Goal: Task Accomplishment & Management: Manage account settings

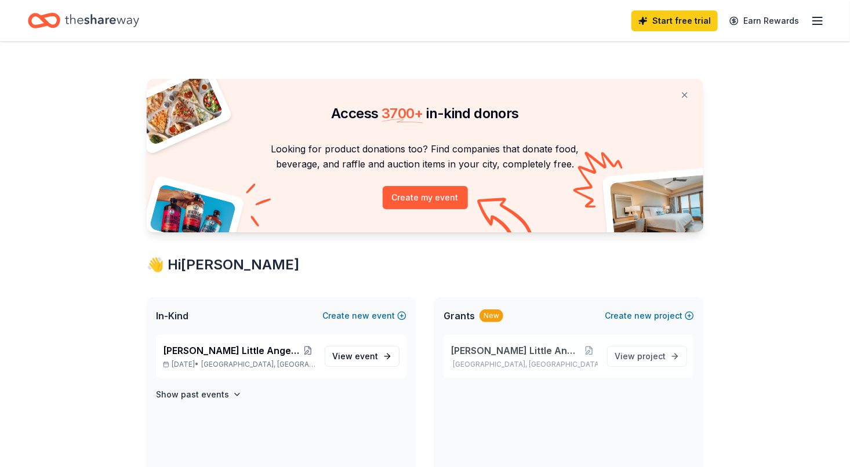
click at [551, 359] on div "[PERSON_NAME] Little Angels Program [GEOGRAPHIC_DATA], [GEOGRAPHIC_DATA]" at bounding box center [523, 357] width 147 height 26
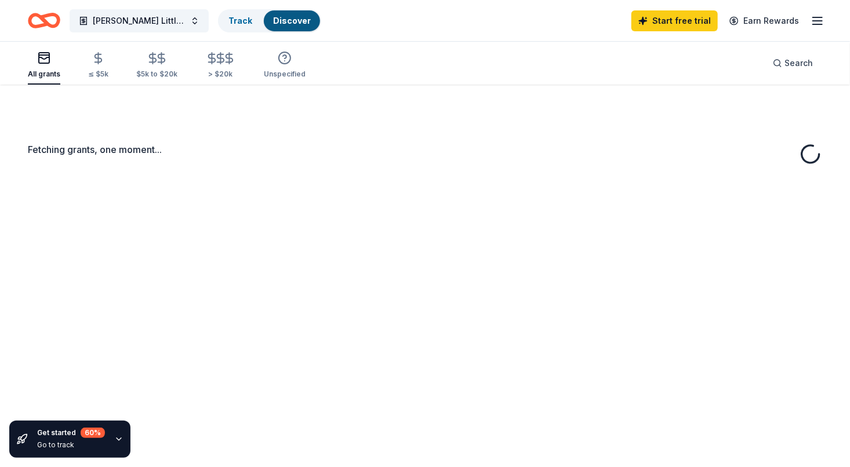
click at [547, 350] on div "Fetching grants, one moment..." at bounding box center [425, 318] width 850 height 467
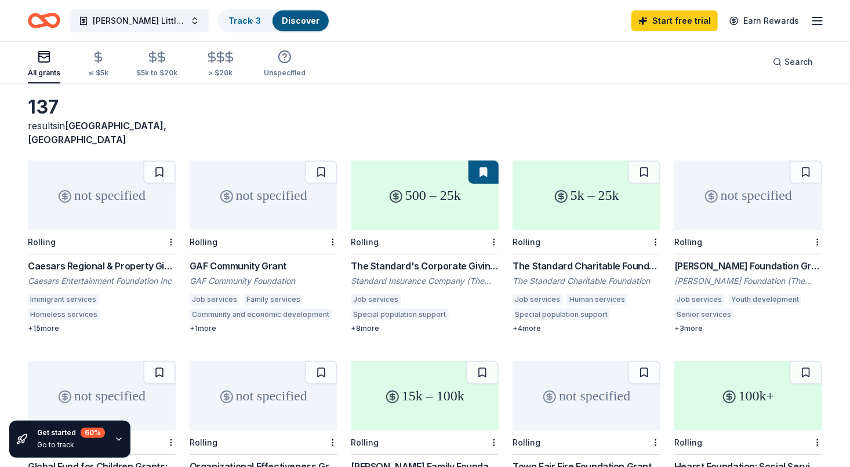
scroll to position [49, 0]
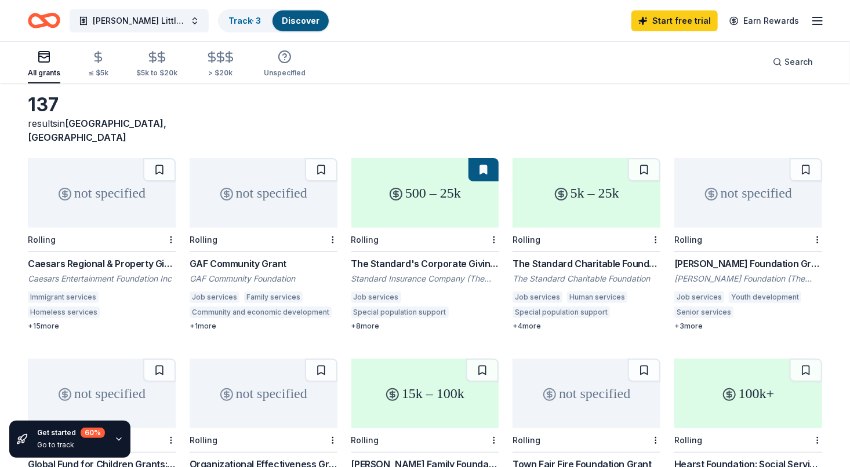
click at [250, 273] on div "GAF Community Foundation" at bounding box center [264, 279] width 148 height 12
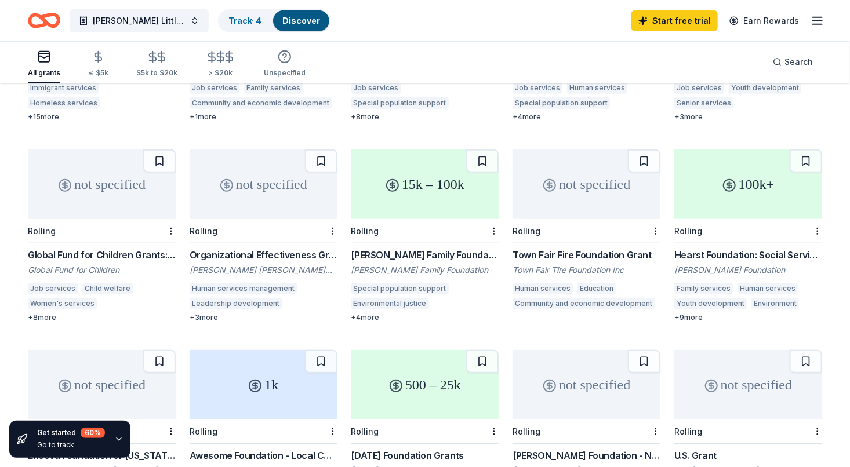
scroll to position [267, 0]
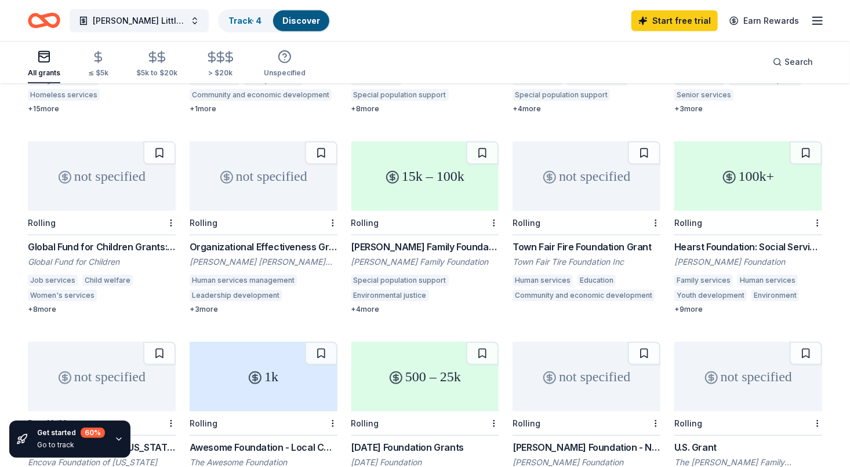
click at [86, 240] on div "Global Fund for Children Grants: Become a Partner" at bounding box center [102, 247] width 148 height 14
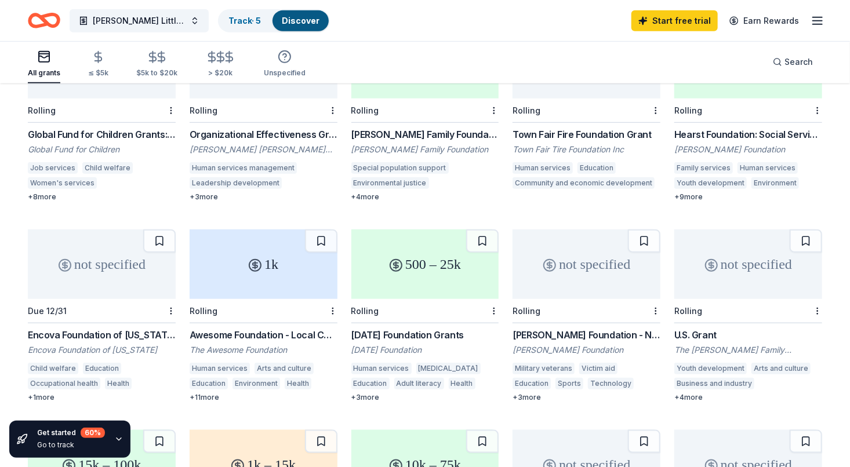
scroll to position [390, 0]
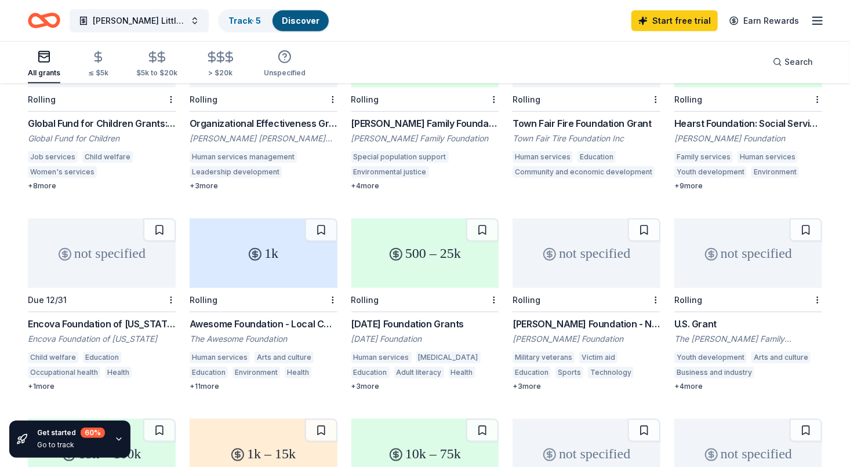
click at [465, 20] on div "Wilcox Little Angels Program Track · 5 Discover Start free trial Earn Rewards" at bounding box center [425, 20] width 794 height 27
click at [269, 317] on div "Awesome Foundation - Local Chapter Grants" at bounding box center [264, 324] width 148 height 14
click at [373, 52] on div "All grants ≤ $5k $5k to $20k > $20k Unspecified Search" at bounding box center [425, 62] width 794 height 43
click at [245, 21] on link "Track · 6" at bounding box center [244, 21] width 33 height 10
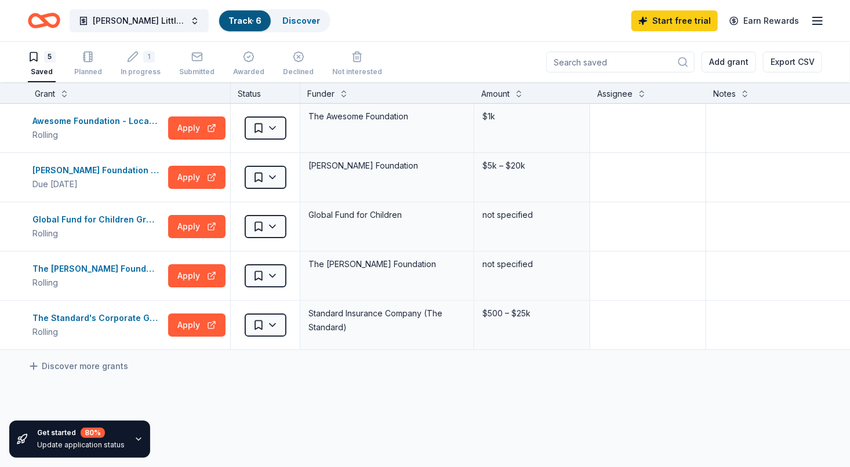
click at [43, 65] on div "5 Saved" at bounding box center [42, 64] width 28 height 26
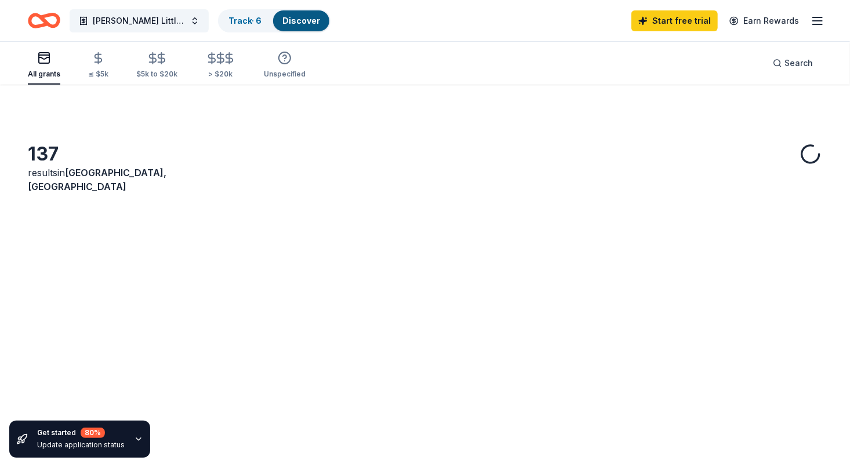
scroll to position [390, 0]
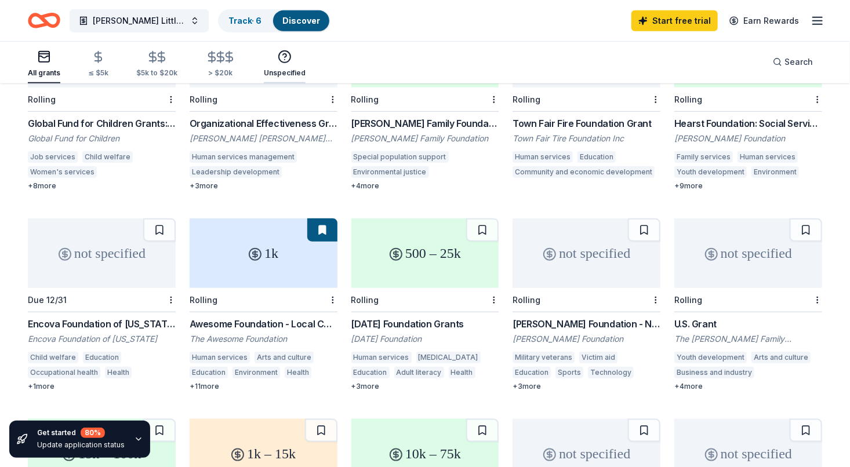
click at [276, 76] on div "Unspecified" at bounding box center [285, 72] width 42 height 9
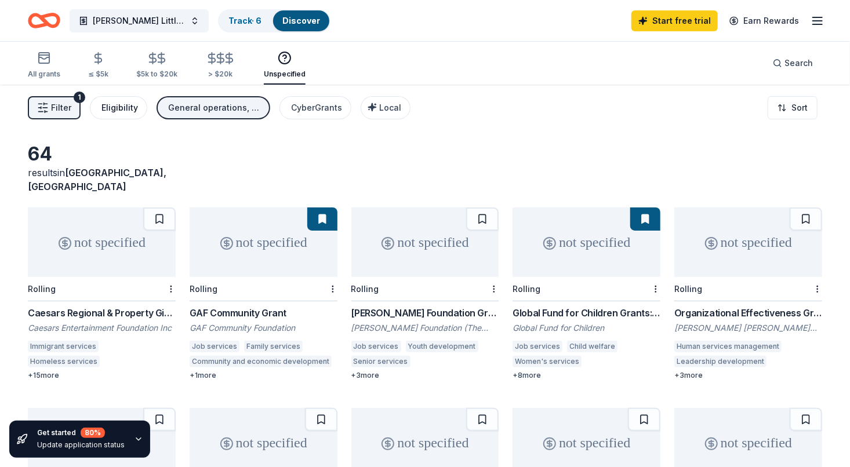
click at [125, 105] on div "Eligibility" at bounding box center [119, 108] width 37 height 14
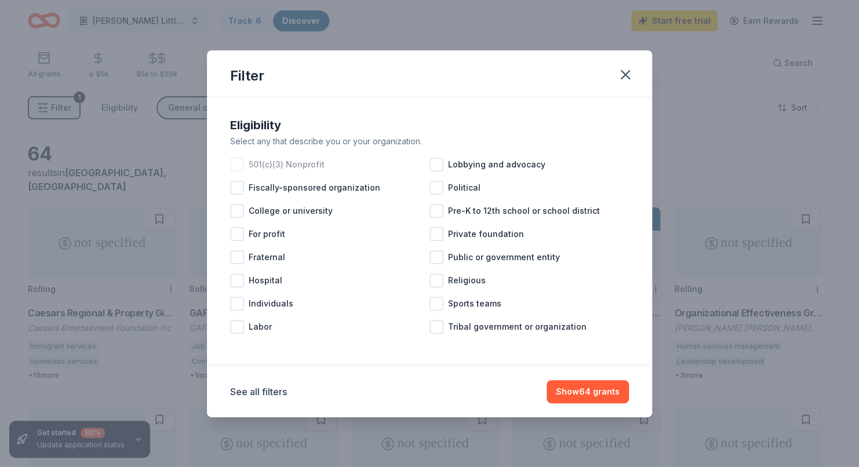
click at [232, 165] on div at bounding box center [237, 165] width 14 height 14
click at [236, 162] on icon at bounding box center [237, 165] width 12 height 12
click at [429, 280] on div at bounding box center [436, 281] width 14 height 14
click at [435, 280] on icon at bounding box center [437, 281] width 12 height 12
click at [429, 238] on div at bounding box center [436, 234] width 14 height 14
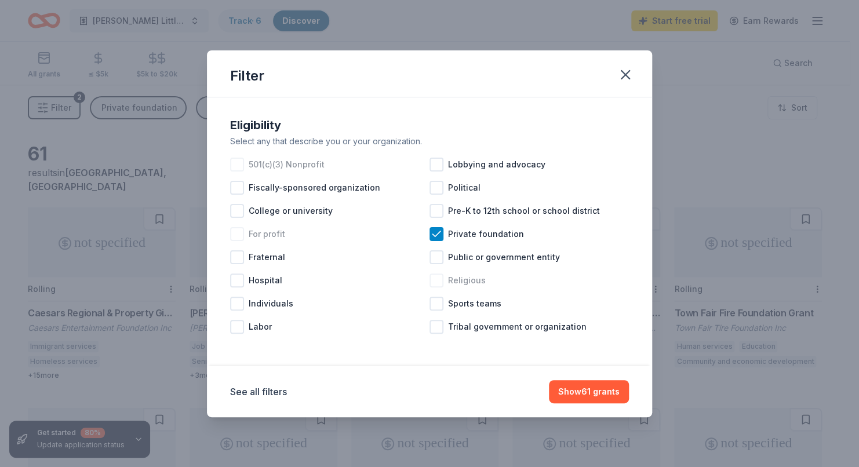
click at [424, 235] on div "For profit" at bounding box center [329, 234] width 199 height 23
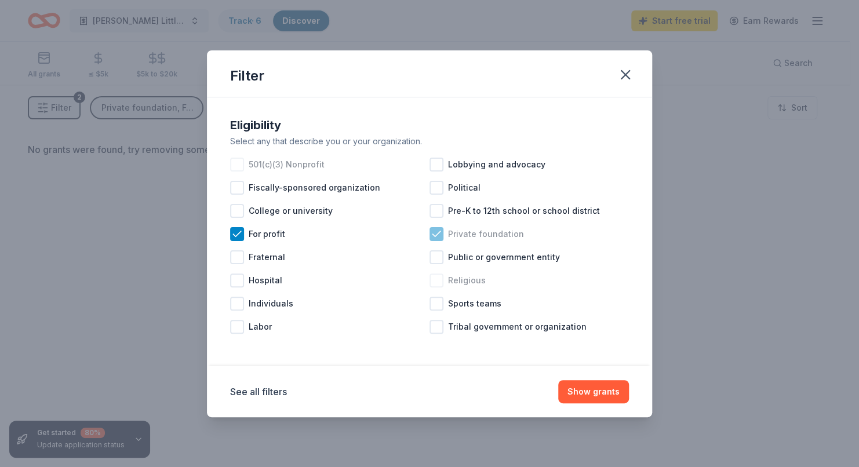
click at [436, 234] on icon at bounding box center [437, 234] width 12 height 12
click at [236, 234] on icon at bounding box center [237, 234] width 12 height 12
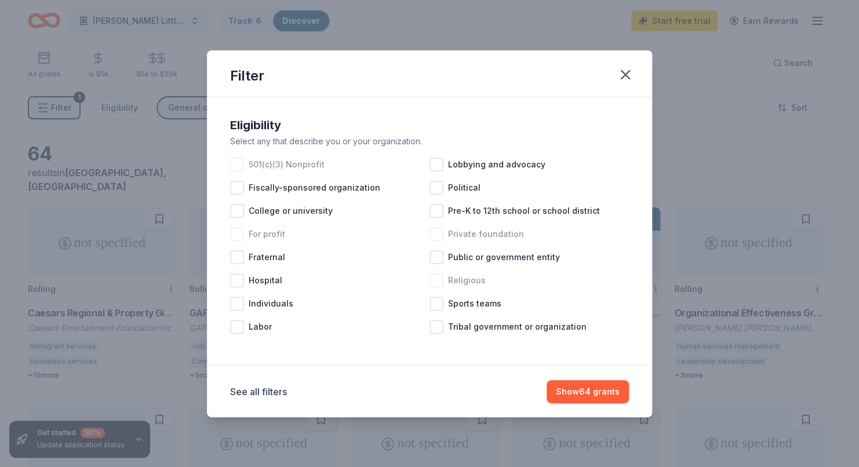
click at [232, 153] on div "501(c)(3) Nonprofit" at bounding box center [329, 164] width 199 height 23
click at [242, 301] on div at bounding box center [237, 304] width 14 height 14
click at [434, 234] on div at bounding box center [436, 234] width 14 height 14
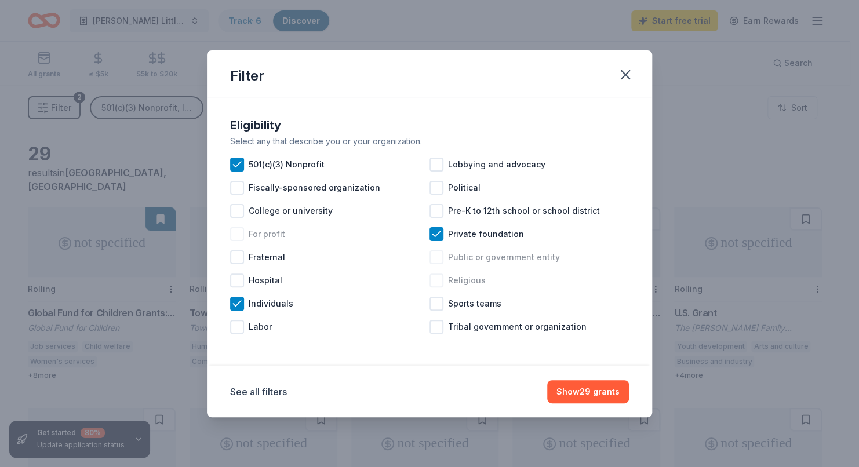
click at [431, 263] on div at bounding box center [436, 257] width 14 height 14
click at [236, 164] on icon at bounding box center [237, 165] width 12 height 12
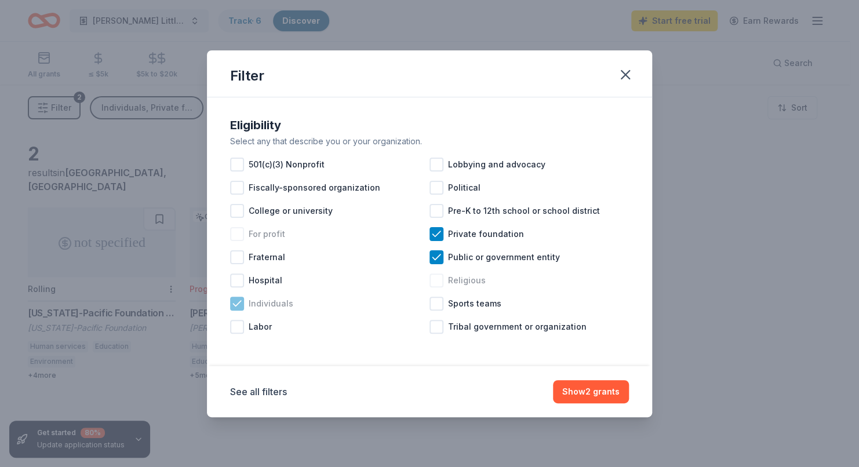
click at [236, 305] on icon at bounding box center [237, 303] width 8 height 5
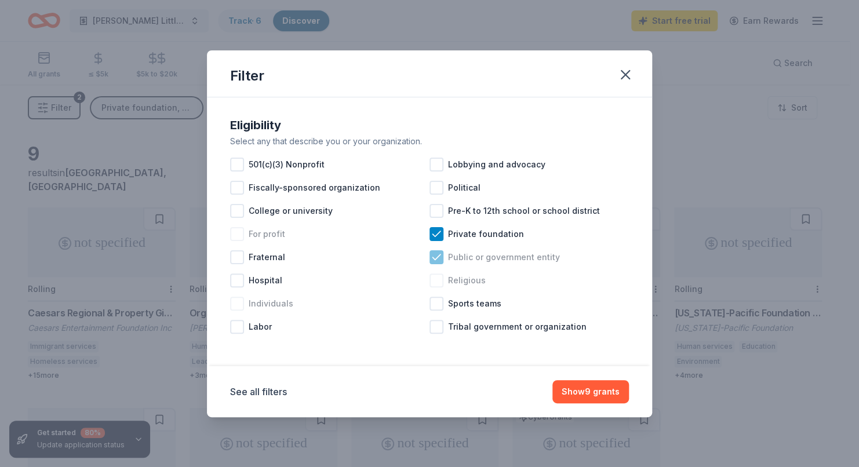
click at [433, 261] on icon at bounding box center [437, 258] width 12 height 12
click at [435, 234] on icon at bounding box center [437, 234] width 12 height 12
click at [619, 85] on button "button" at bounding box center [626, 75] width 26 height 26
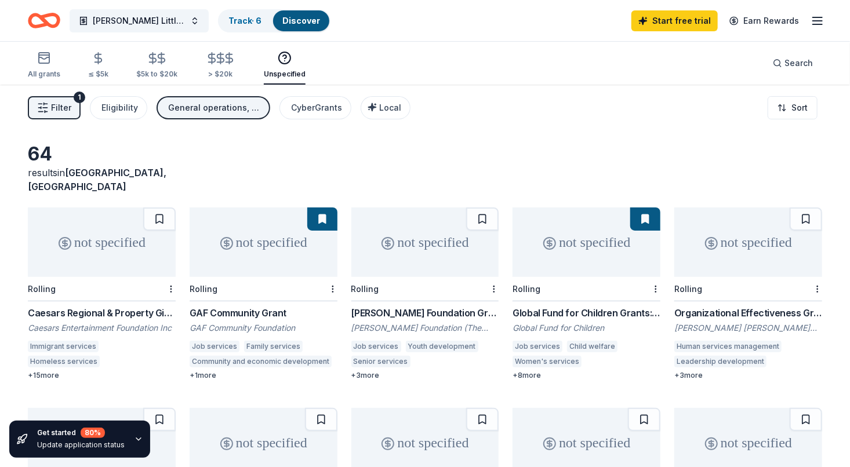
click at [65, 107] on span "Filter" at bounding box center [61, 108] width 20 height 14
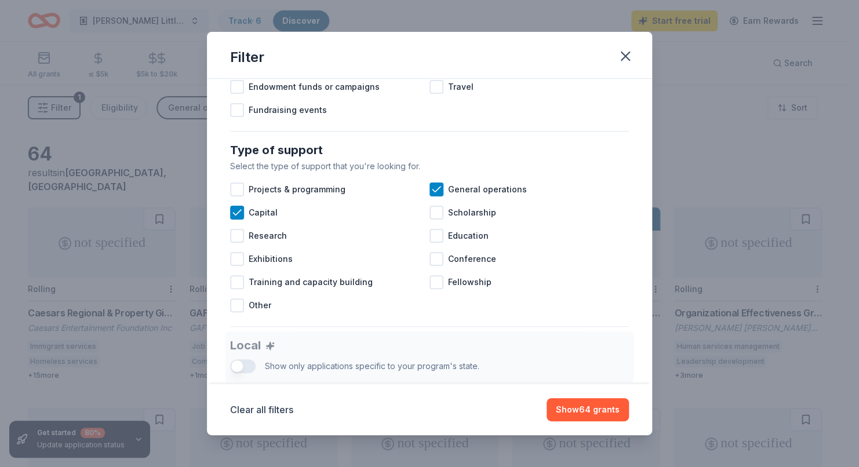
scroll to position [416, 0]
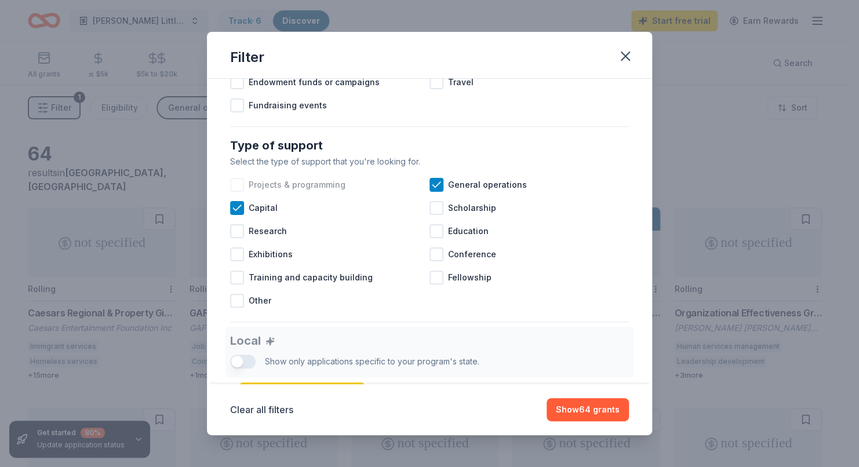
click at [235, 192] on div at bounding box center [237, 185] width 14 height 14
click at [237, 312] on div "Other" at bounding box center [329, 300] width 199 height 23
click at [429, 238] on div at bounding box center [436, 231] width 14 height 14
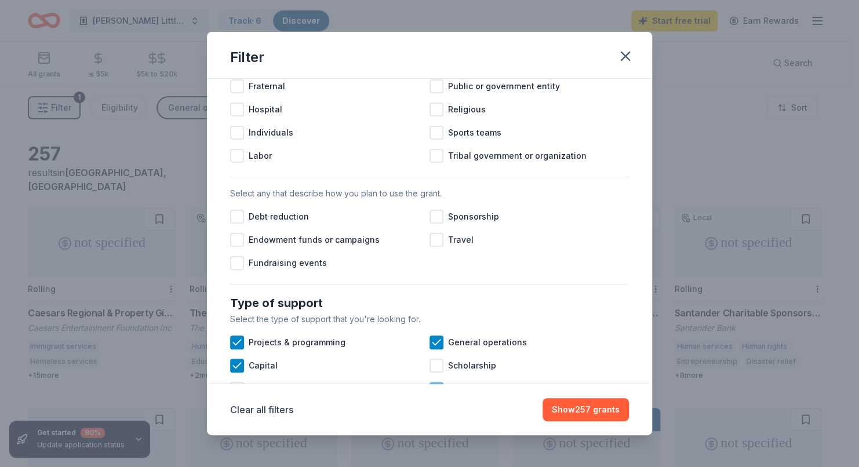
scroll to position [245, 0]
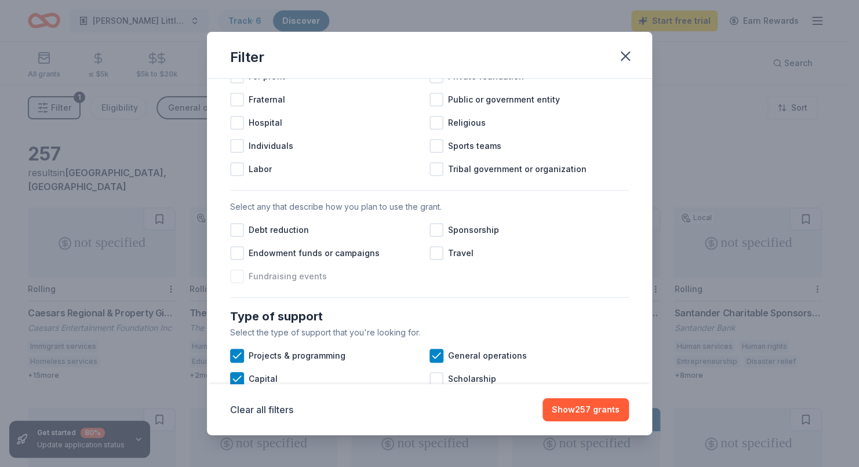
click at [236, 283] on div at bounding box center [237, 276] width 14 height 14
click at [429, 237] on div at bounding box center [436, 230] width 14 height 14
click at [422, 239] on div "Debt reduction" at bounding box center [329, 229] width 199 height 23
click at [431, 236] on icon at bounding box center [437, 230] width 12 height 12
click at [231, 236] on icon at bounding box center [237, 230] width 12 height 12
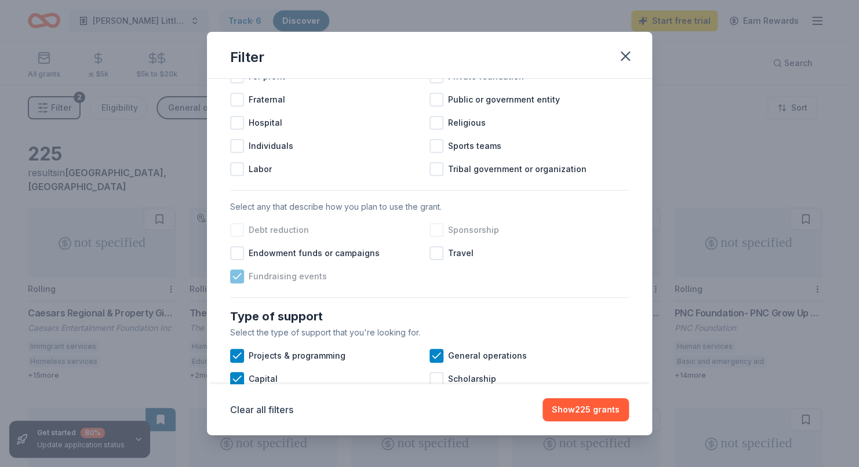
click at [234, 282] on icon at bounding box center [237, 277] width 12 height 12
click at [438, 363] on div at bounding box center [436, 356] width 14 height 14
click at [239, 362] on icon at bounding box center [237, 356] width 12 height 12
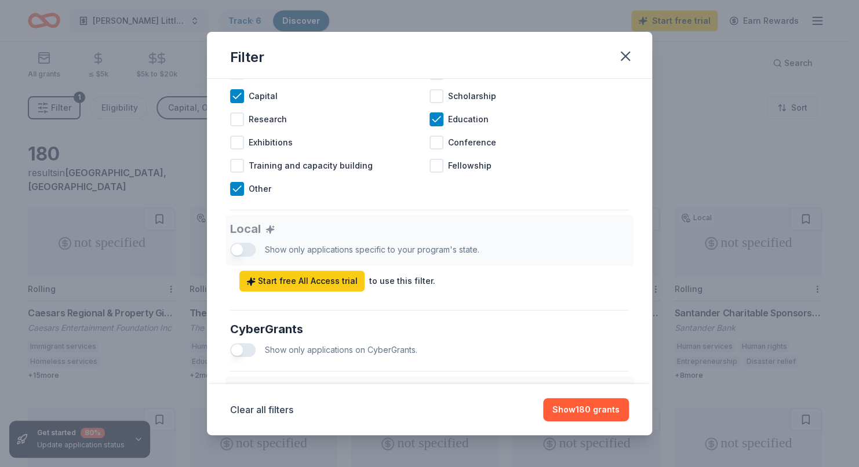
scroll to position [529, 0]
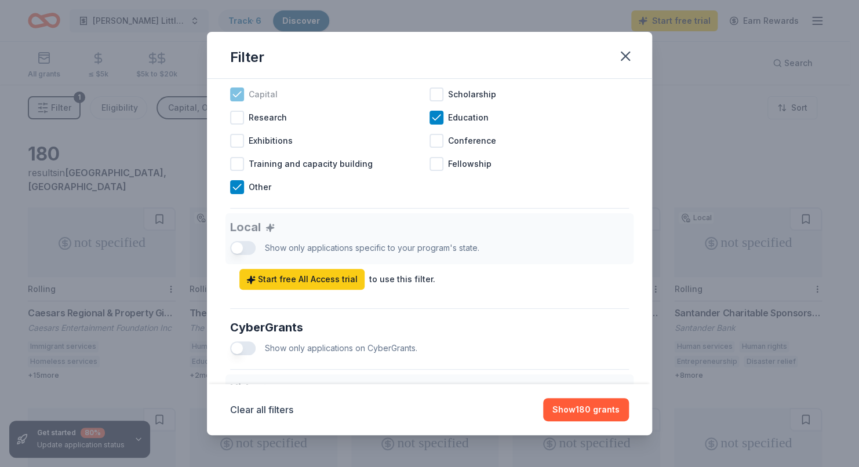
click at [237, 100] on icon at bounding box center [237, 95] width 12 height 12
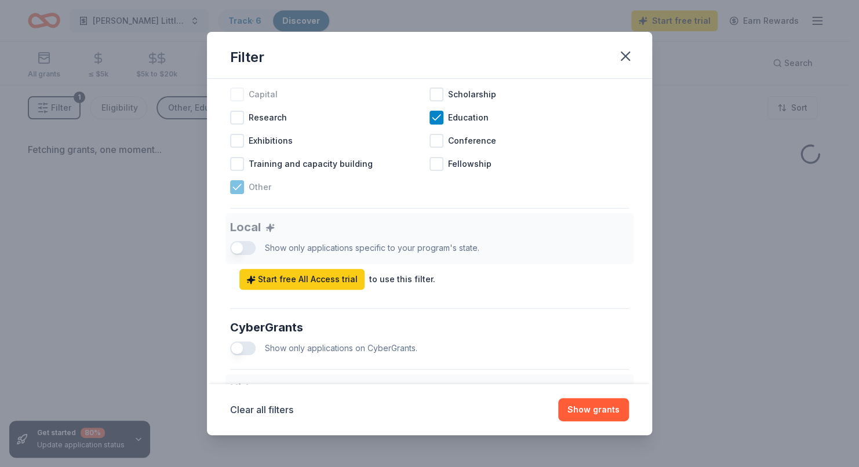
click at [243, 199] on div "Other" at bounding box center [329, 187] width 199 height 23
click at [431, 123] on icon at bounding box center [437, 118] width 12 height 12
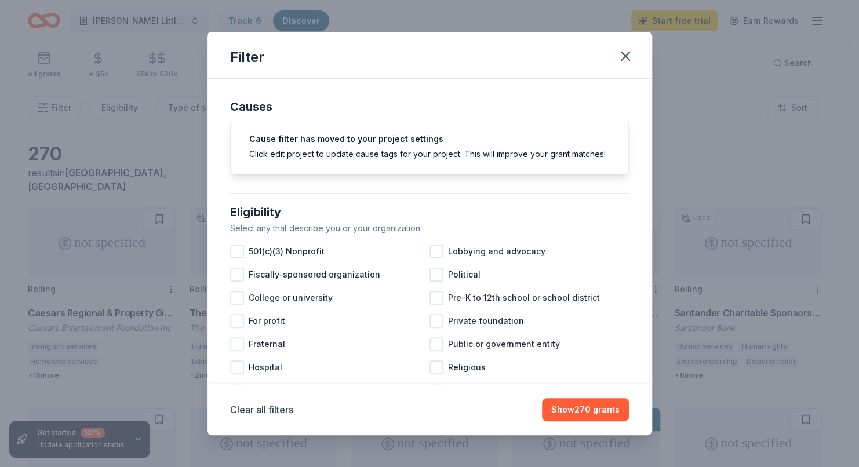
click at [636, 44] on div "Filter" at bounding box center [429, 55] width 445 height 47
click at [618, 59] on icon "button" at bounding box center [625, 56] width 16 height 16
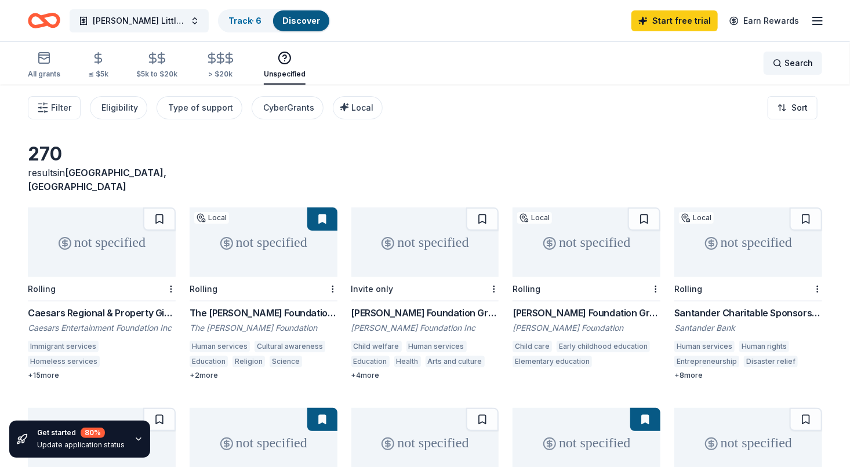
click at [785, 68] on div "Search" at bounding box center [793, 63] width 40 height 14
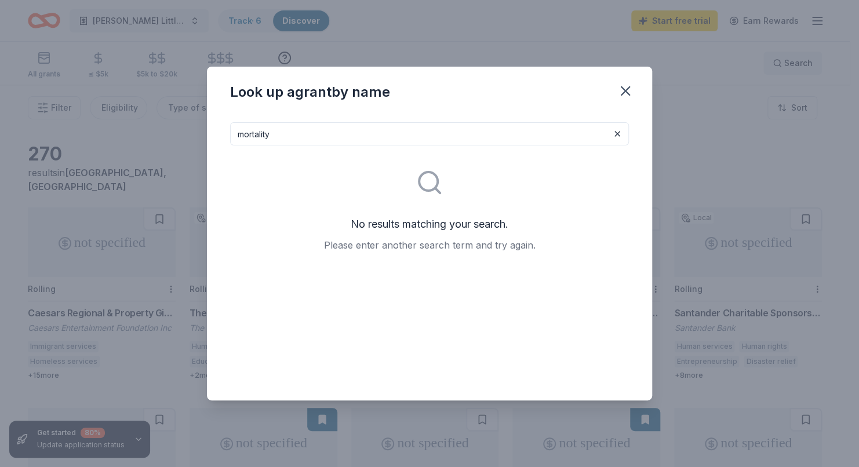
type input "mortality"
click at [614, 134] on button at bounding box center [617, 134] width 14 height 14
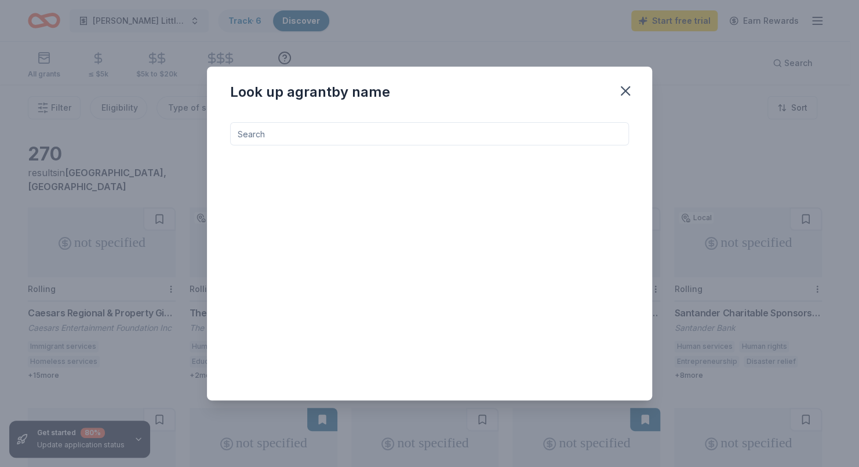
click at [356, 134] on input at bounding box center [429, 133] width 399 height 23
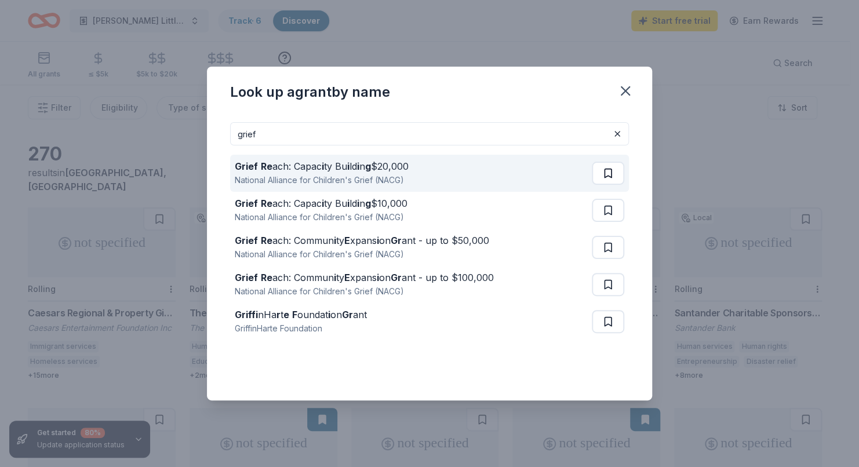
click at [604, 176] on button at bounding box center [608, 173] width 32 height 23
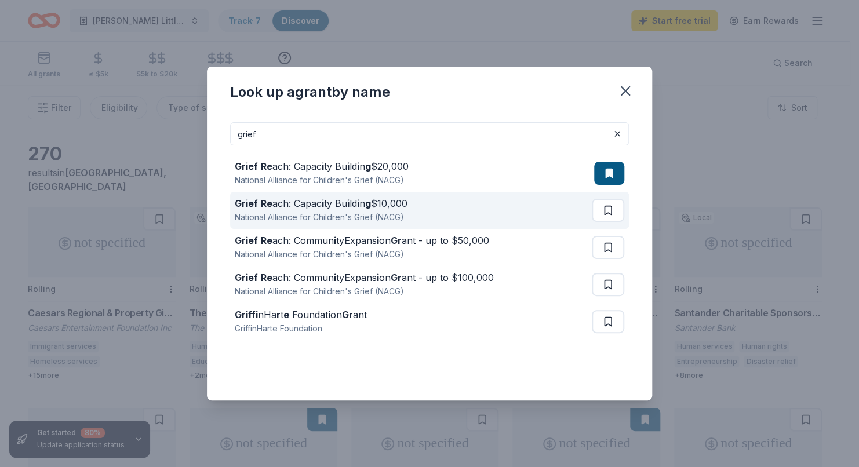
click at [609, 220] on button at bounding box center [608, 210] width 32 height 23
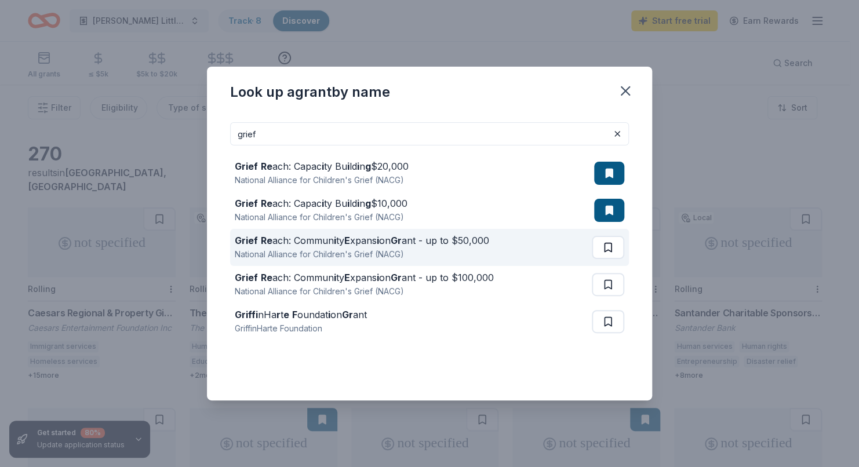
click at [601, 250] on button at bounding box center [608, 247] width 32 height 23
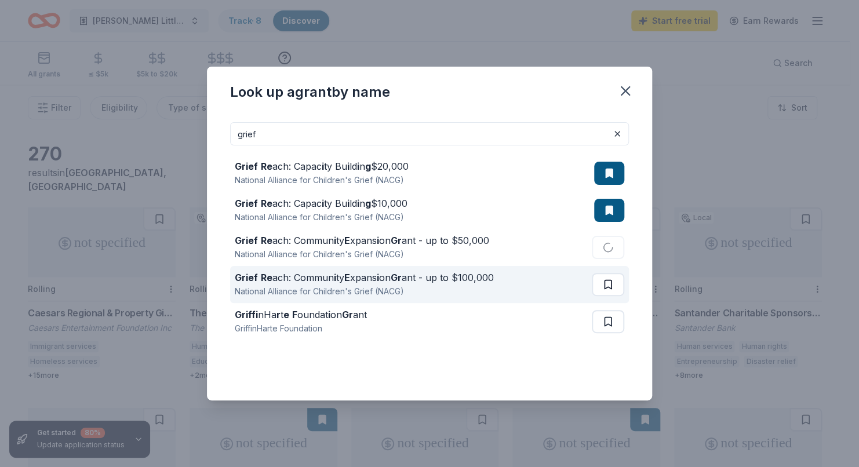
click at [604, 292] on button at bounding box center [608, 284] width 32 height 23
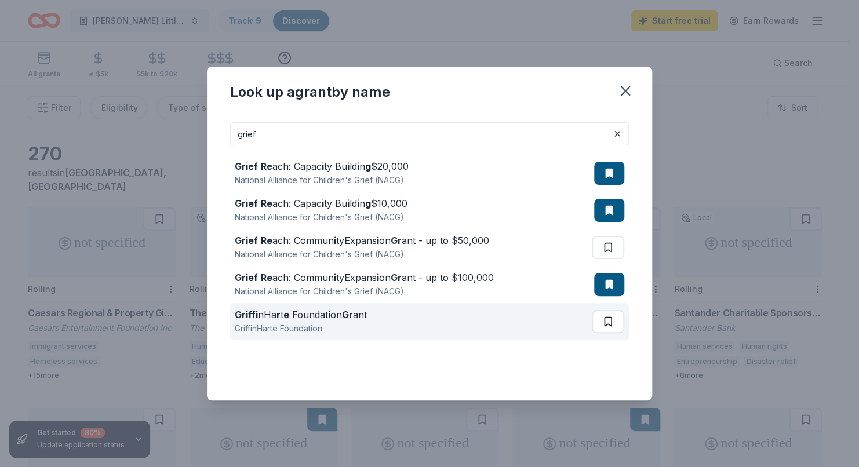
click at [604, 329] on button at bounding box center [608, 321] width 32 height 23
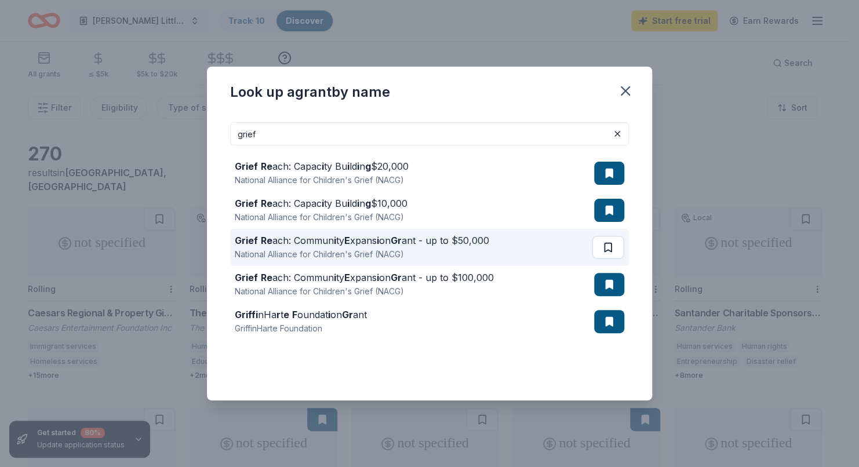
click at [608, 253] on button at bounding box center [608, 247] width 32 height 23
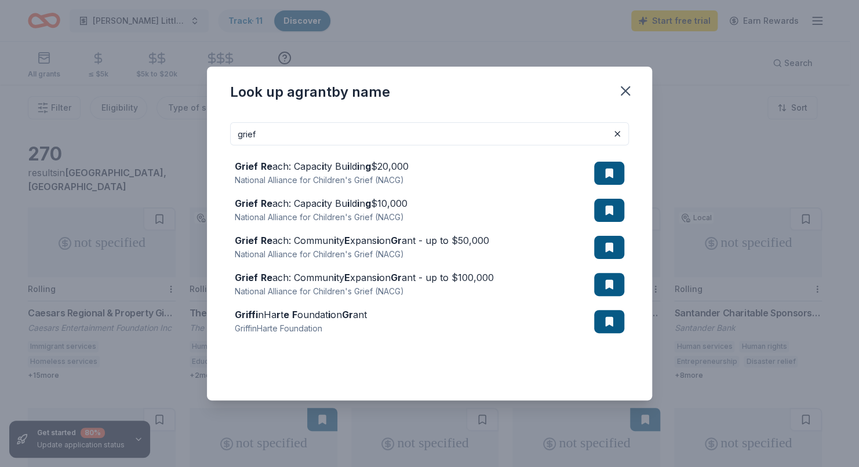
click at [271, 136] on input "grief" at bounding box center [429, 133] width 399 height 23
type input "g"
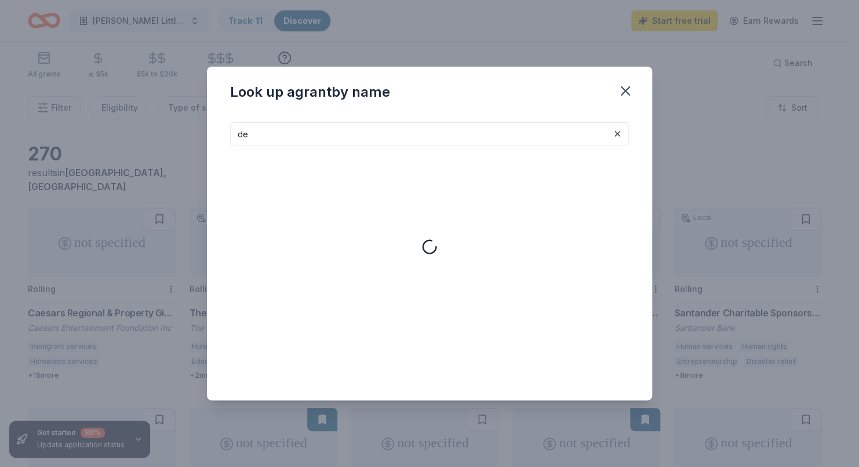
type input "d"
type input "f"
type input "m"
type input "p"
type input "s"
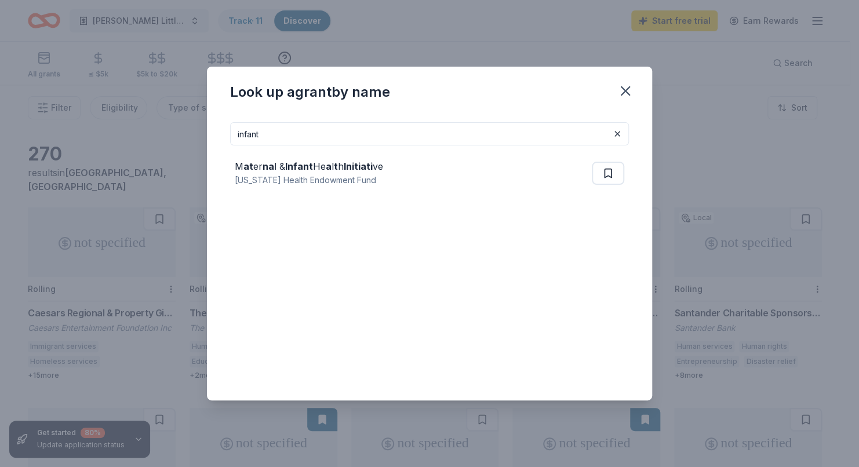
type input "infant"
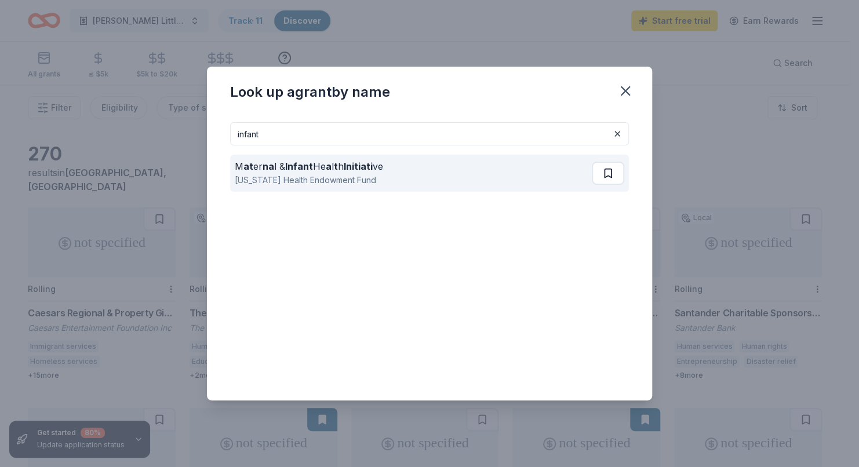
click at [603, 181] on button at bounding box center [608, 173] width 32 height 23
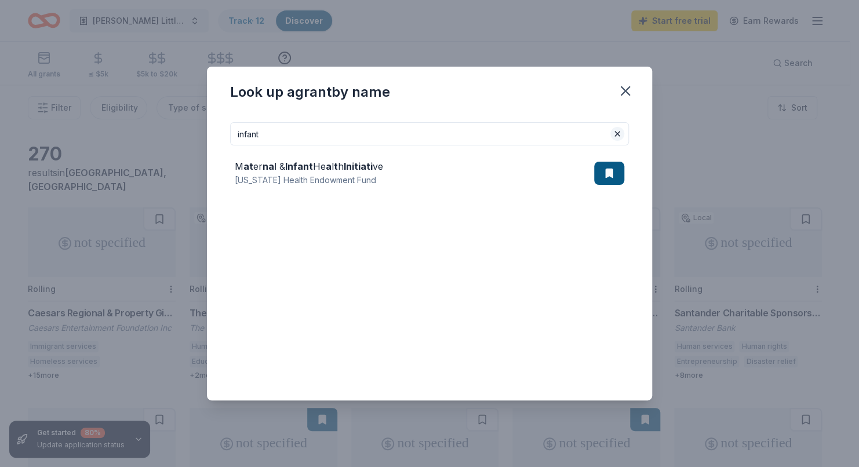
click at [617, 136] on button at bounding box center [617, 134] width 14 height 14
click at [341, 134] on input at bounding box center [429, 133] width 399 height 23
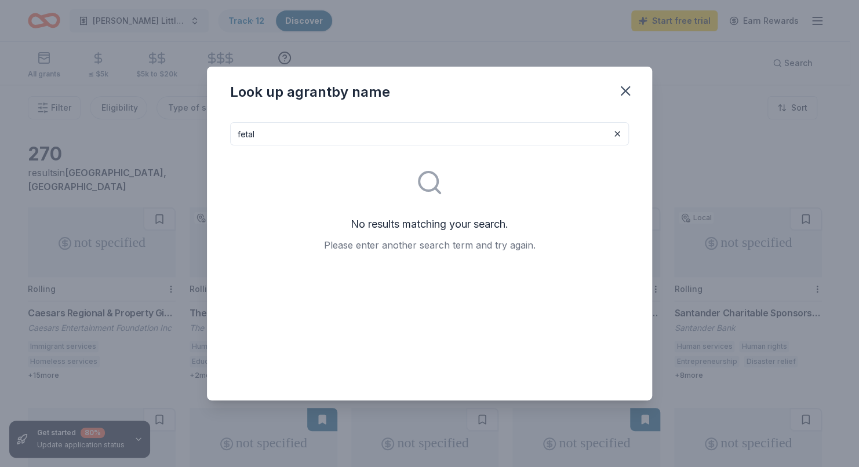
click at [603, 136] on input "fetal" at bounding box center [429, 133] width 399 height 23
click at [621, 139] on input "fetal" at bounding box center [429, 133] width 399 height 23
type input "fetal"
click at [614, 136] on button at bounding box center [617, 134] width 14 height 14
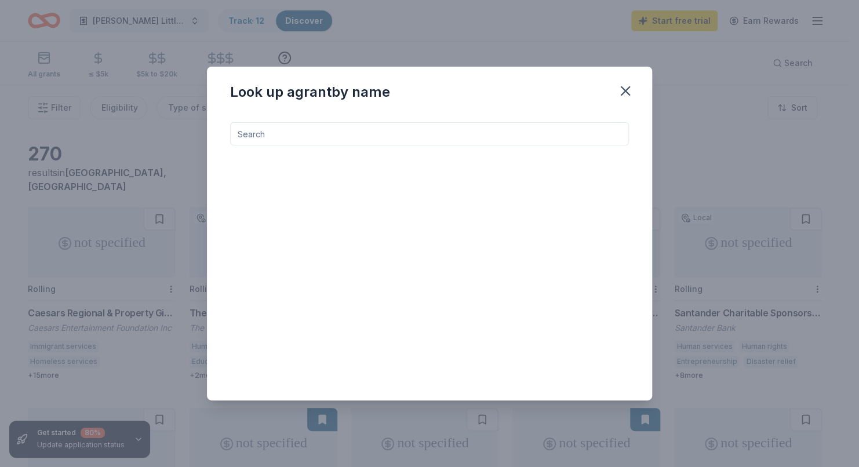
click at [269, 137] on input at bounding box center [429, 133] width 399 height 23
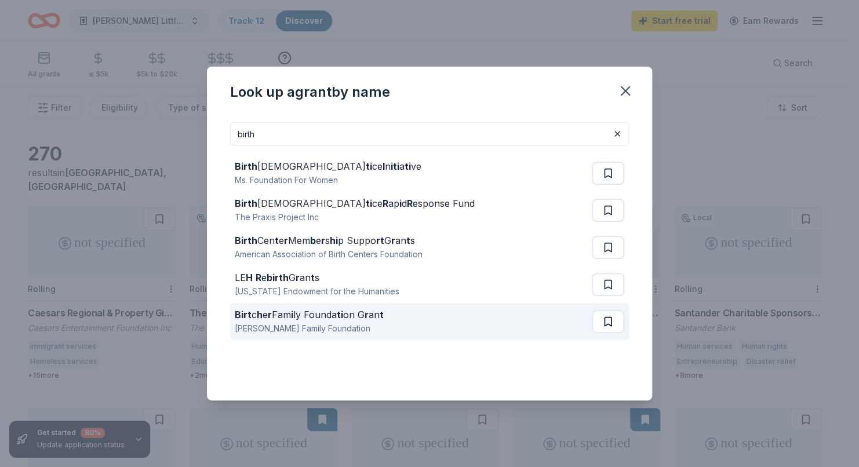
type input "birth"
click at [592, 325] on button at bounding box center [608, 321] width 32 height 23
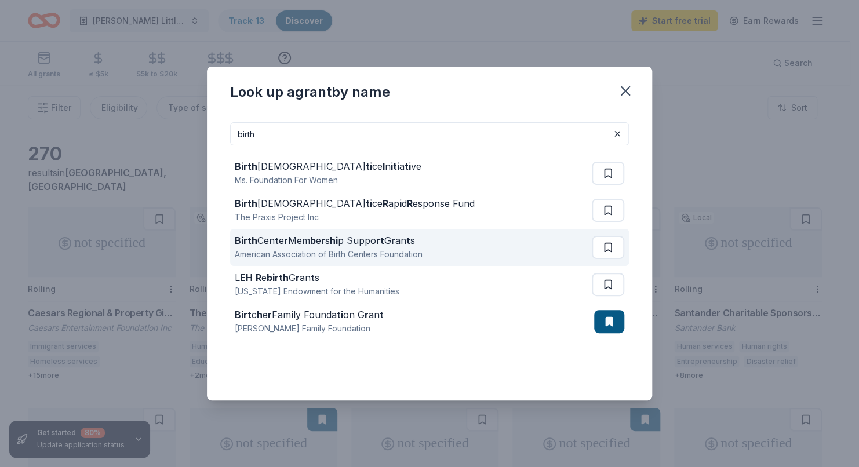
click at [609, 250] on button at bounding box center [608, 247] width 32 height 23
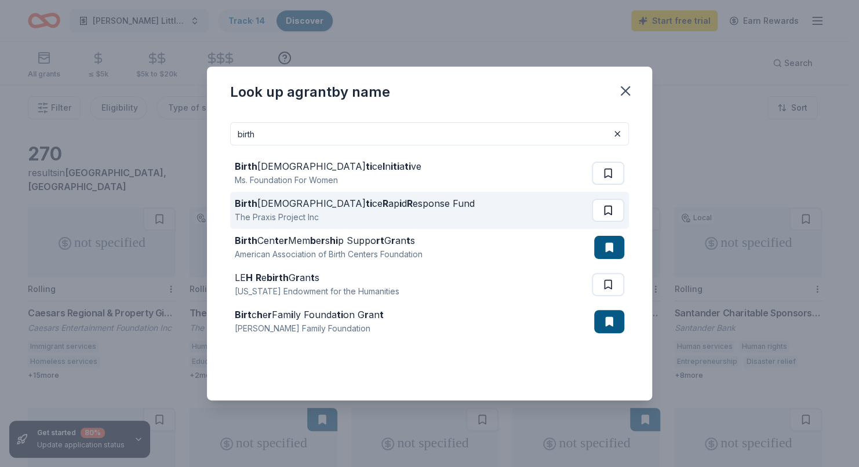
click at [601, 216] on button at bounding box center [608, 210] width 32 height 23
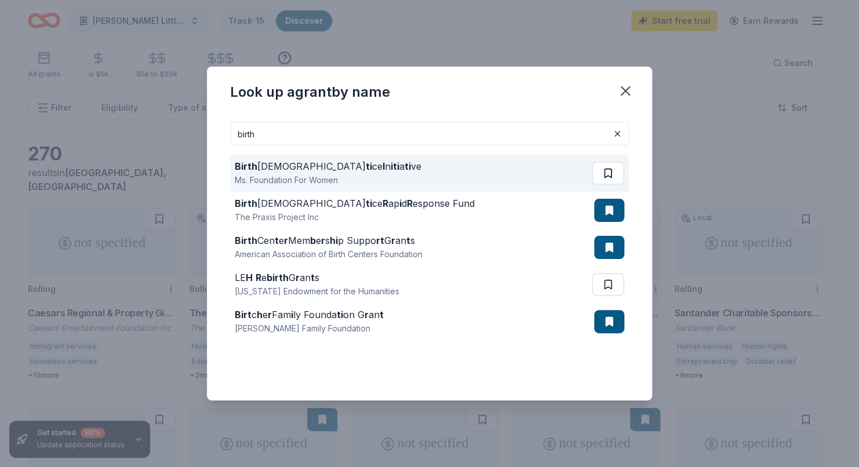
click at [605, 182] on button at bounding box center [608, 173] width 32 height 23
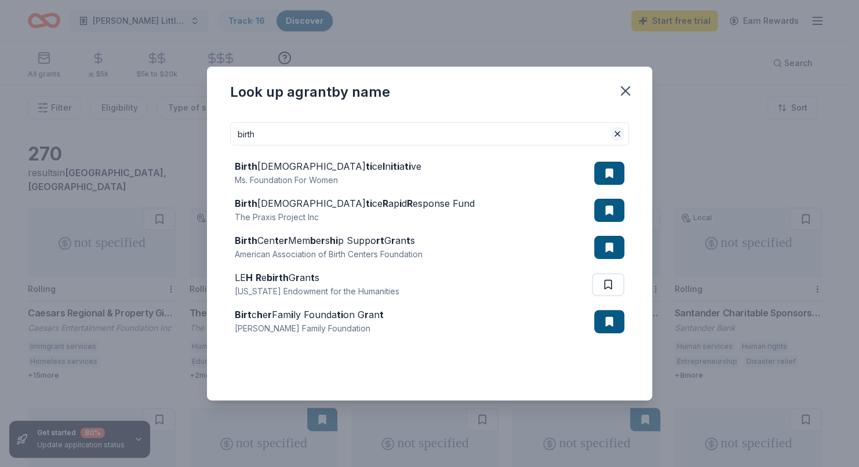
click at [617, 139] on button at bounding box center [617, 134] width 14 height 14
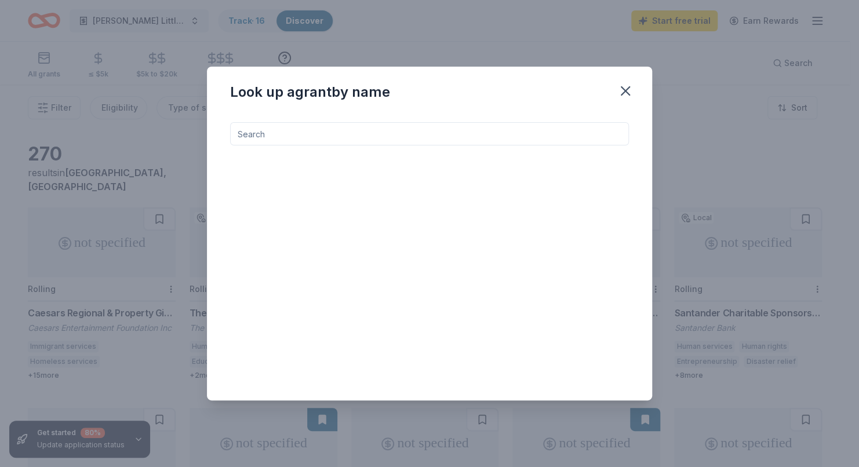
click at [314, 136] on input at bounding box center [429, 133] width 399 height 23
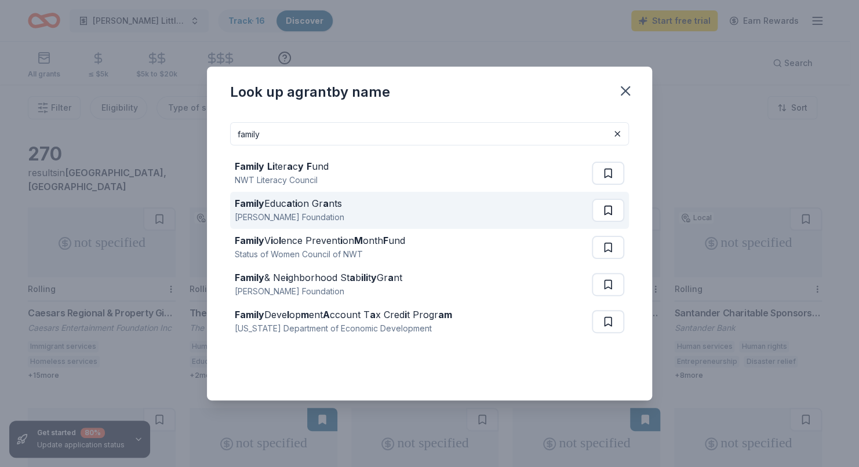
type input "family"
click at [600, 211] on button at bounding box center [608, 210] width 32 height 23
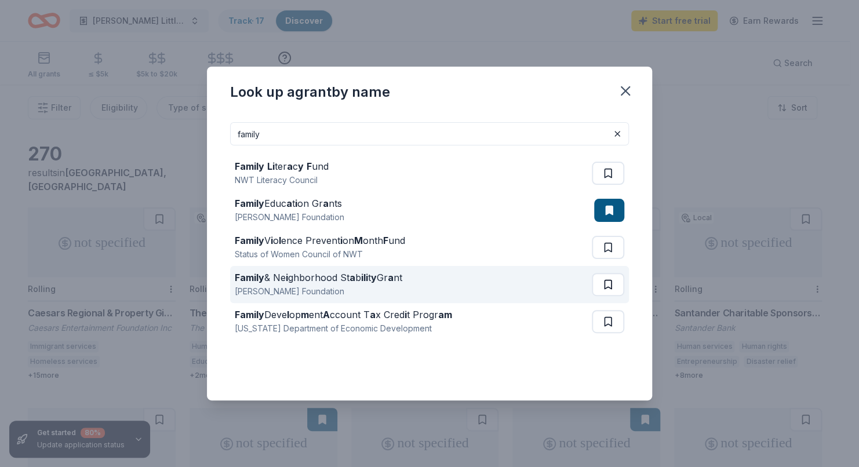
click at [608, 285] on button at bounding box center [608, 284] width 32 height 23
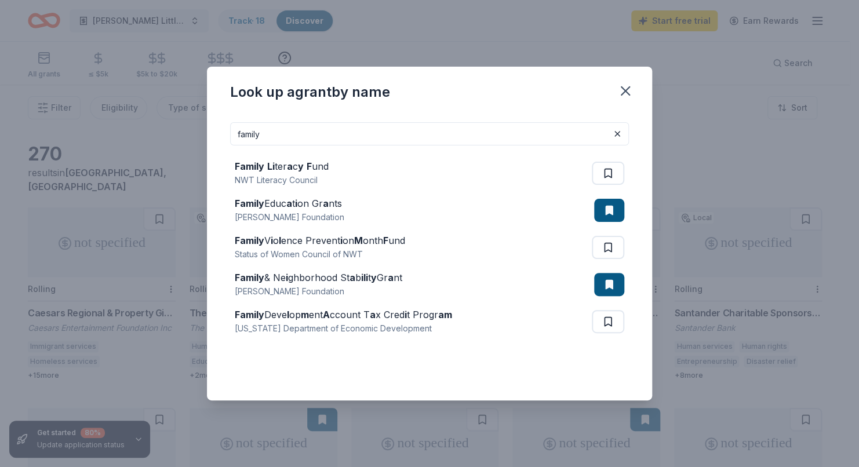
click at [304, 136] on input "family" at bounding box center [429, 133] width 399 height 23
click at [616, 129] on button at bounding box center [617, 134] width 14 height 14
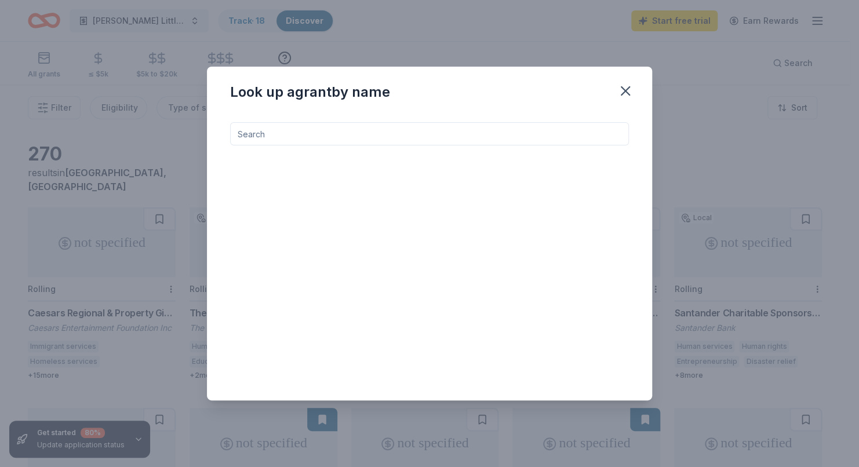
click at [320, 131] on input at bounding box center [429, 133] width 399 height 23
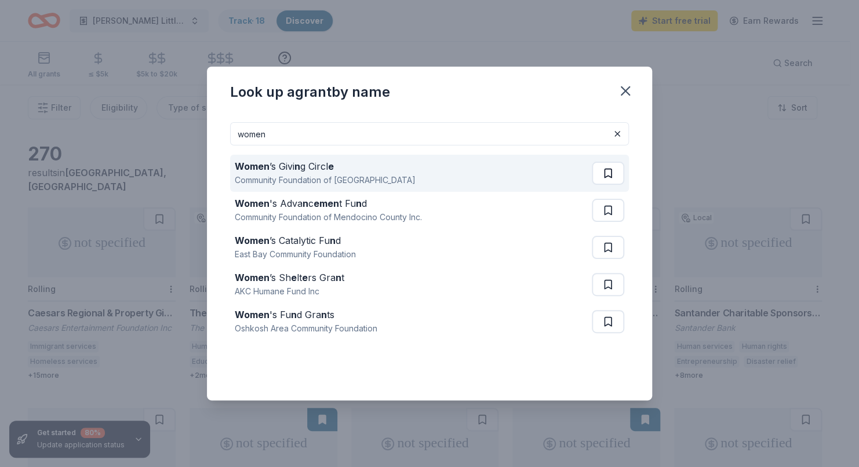
click at [604, 177] on button at bounding box center [608, 173] width 32 height 23
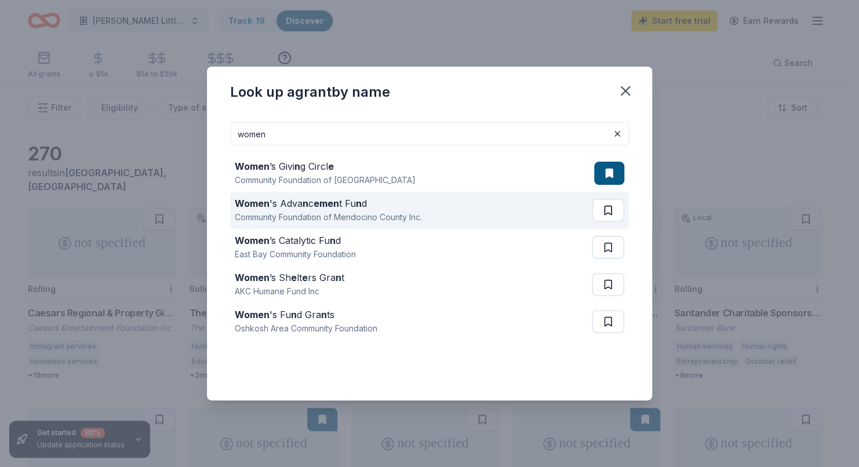
click at [597, 212] on button at bounding box center [608, 210] width 32 height 23
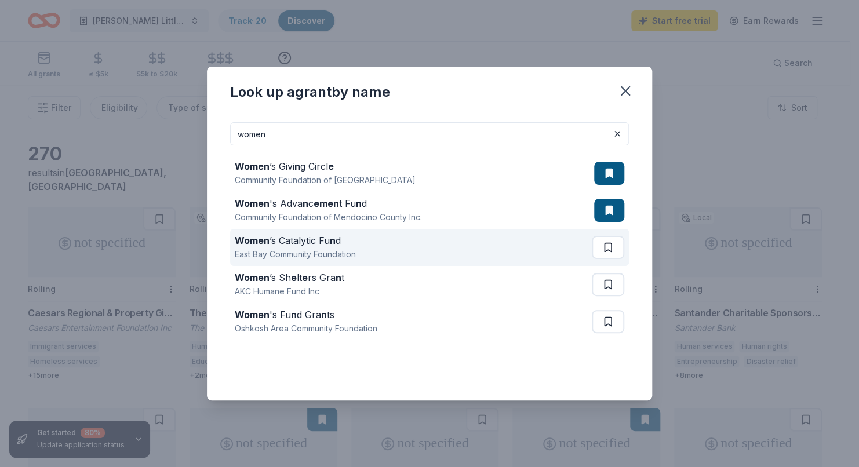
click at [603, 250] on button at bounding box center [608, 247] width 32 height 23
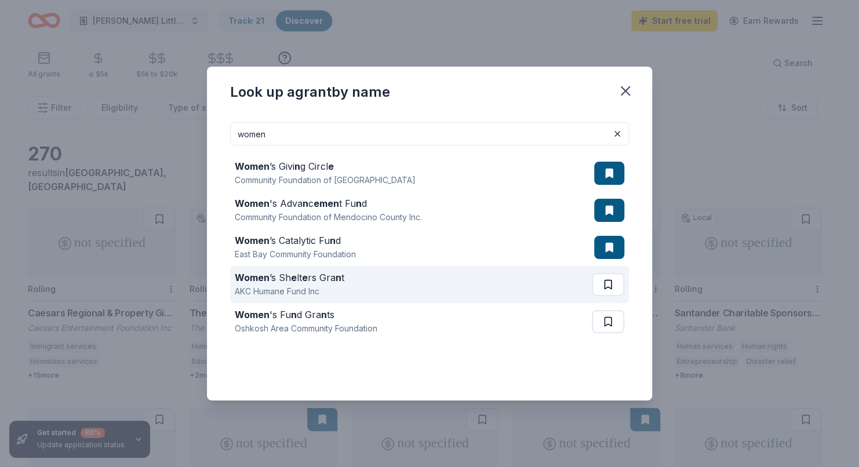
click at [605, 287] on button at bounding box center [608, 284] width 32 height 23
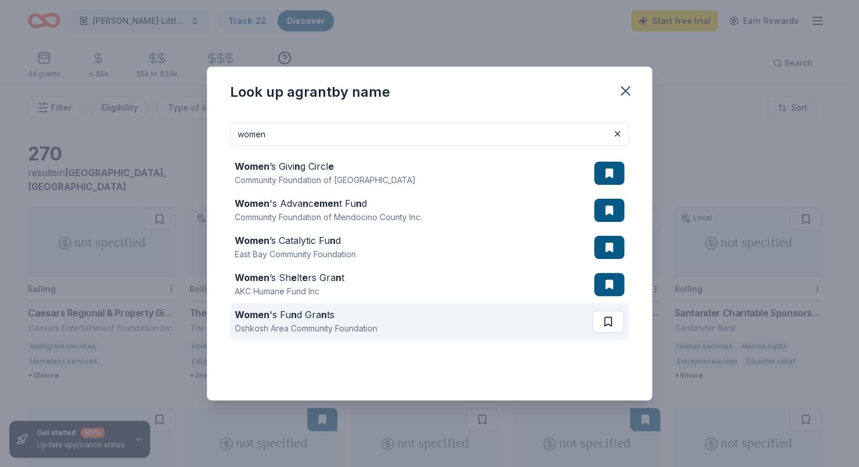
click at [607, 325] on button at bounding box center [608, 321] width 32 height 23
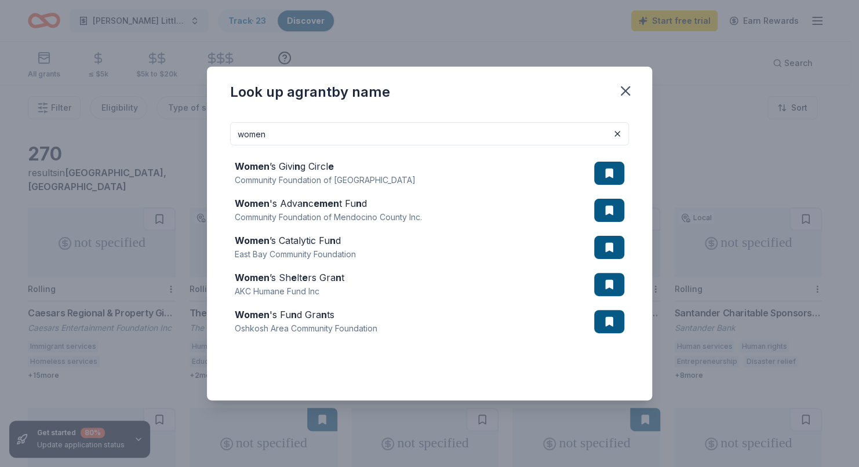
click at [299, 132] on input "women" at bounding box center [429, 133] width 399 height 23
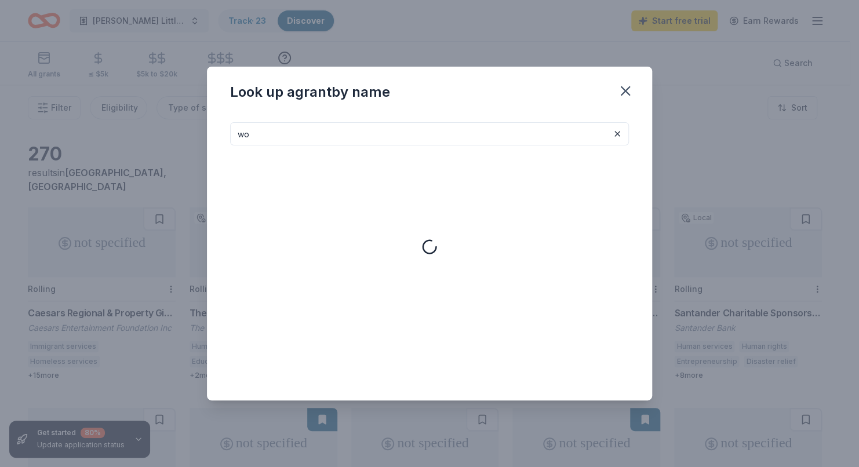
type input "w"
type input "l"
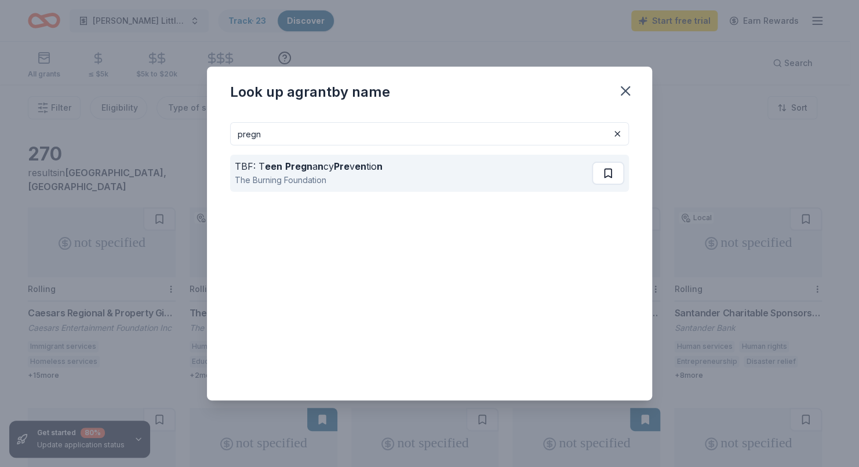
click at [593, 181] on button at bounding box center [608, 173] width 32 height 23
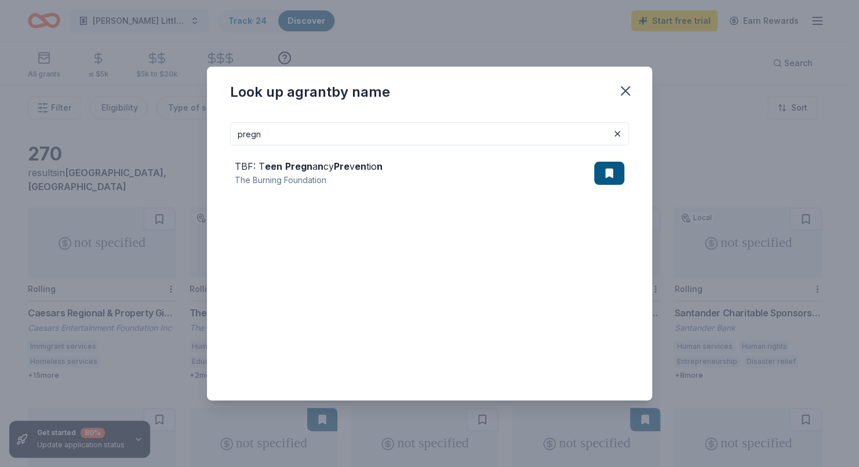
click at [296, 137] on input "pregn" at bounding box center [429, 133] width 399 height 23
type input "p"
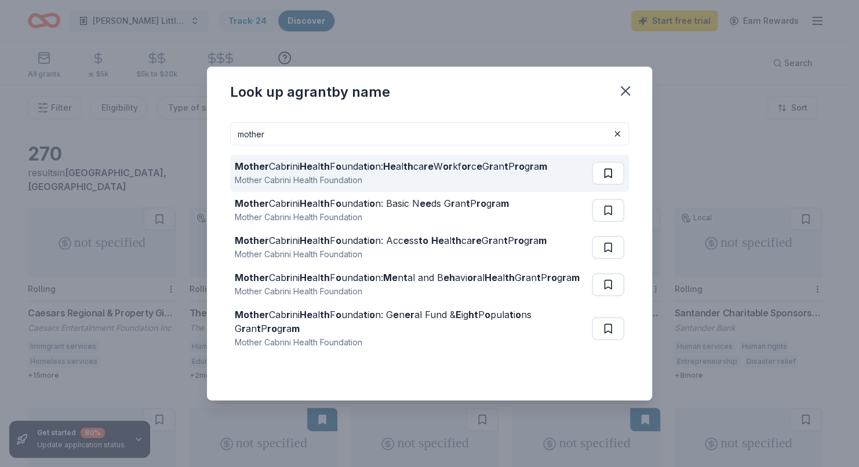
click at [601, 174] on button at bounding box center [608, 173] width 32 height 23
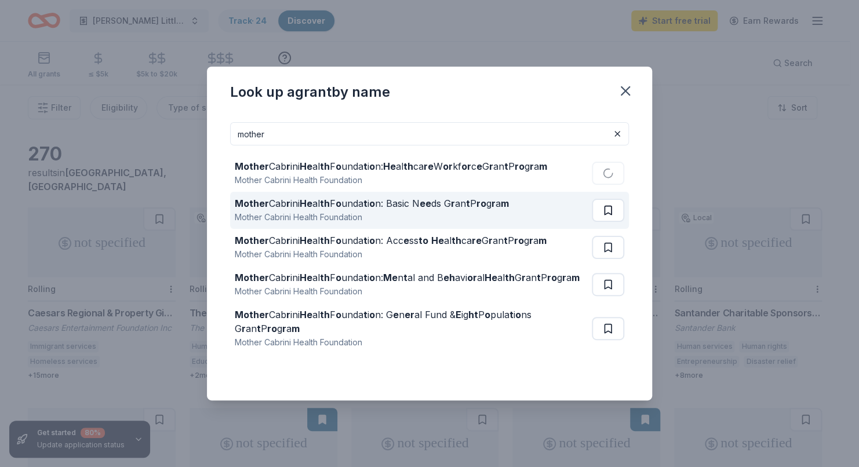
click at [604, 218] on button at bounding box center [608, 210] width 32 height 23
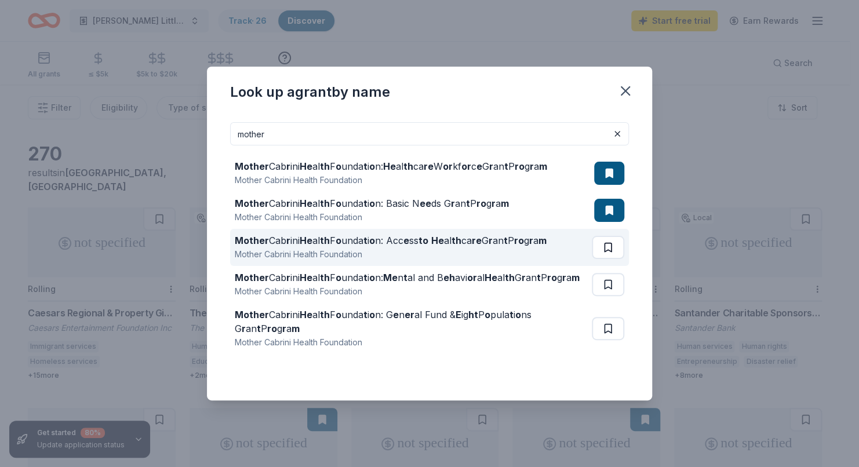
click at [607, 253] on button at bounding box center [608, 247] width 32 height 23
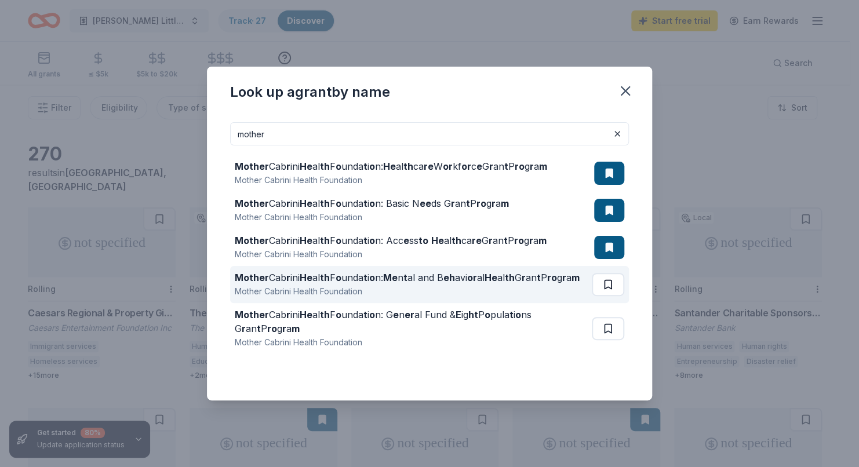
click at [600, 296] on button at bounding box center [608, 284] width 32 height 23
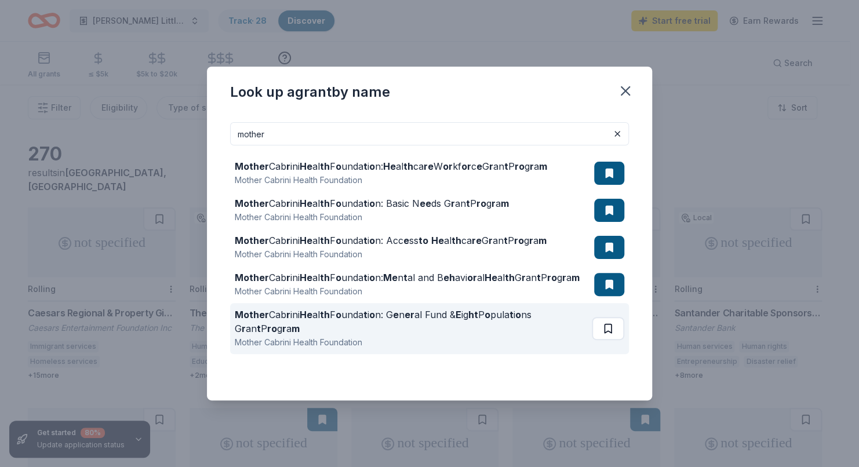
click at [599, 340] on button at bounding box center [608, 328] width 32 height 23
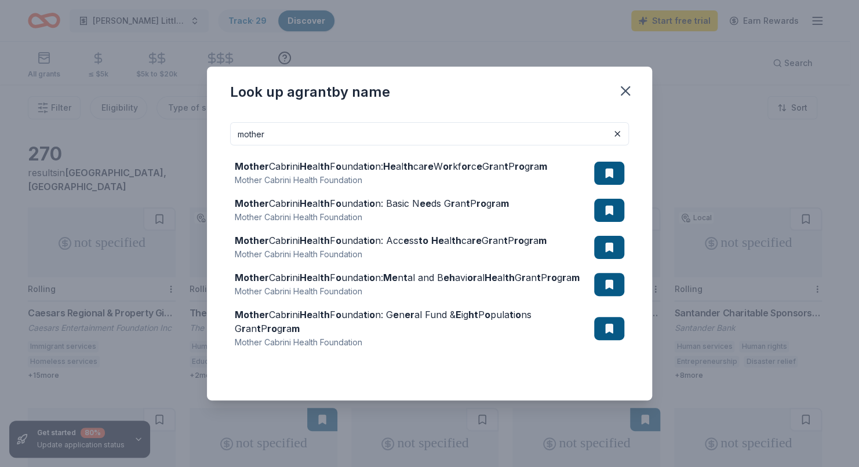
click at [300, 134] on input "mother" at bounding box center [429, 133] width 399 height 23
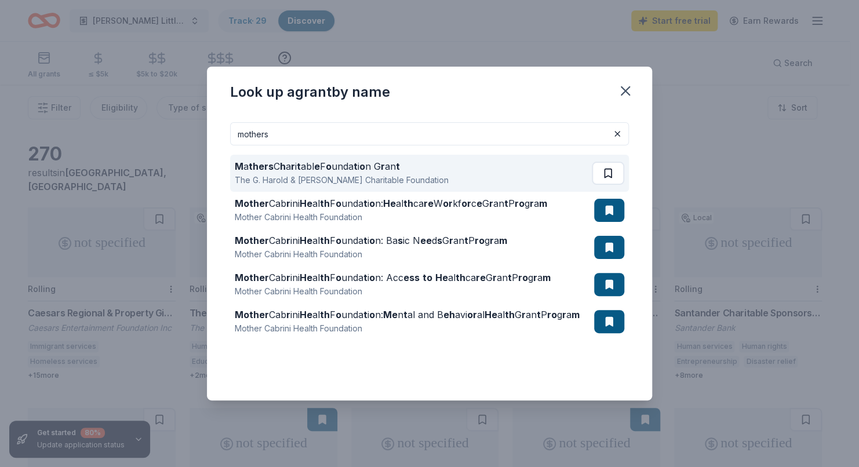
click at [600, 171] on button at bounding box center [608, 173] width 32 height 23
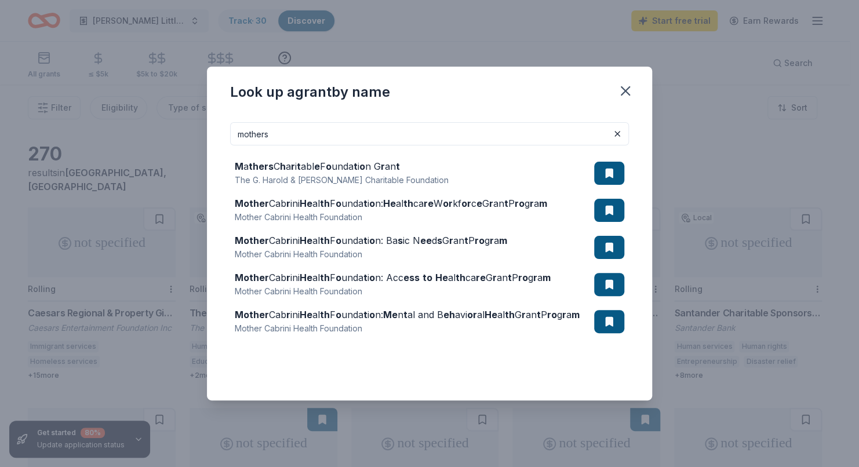
click at [293, 134] on input "mothers" at bounding box center [429, 133] width 399 height 23
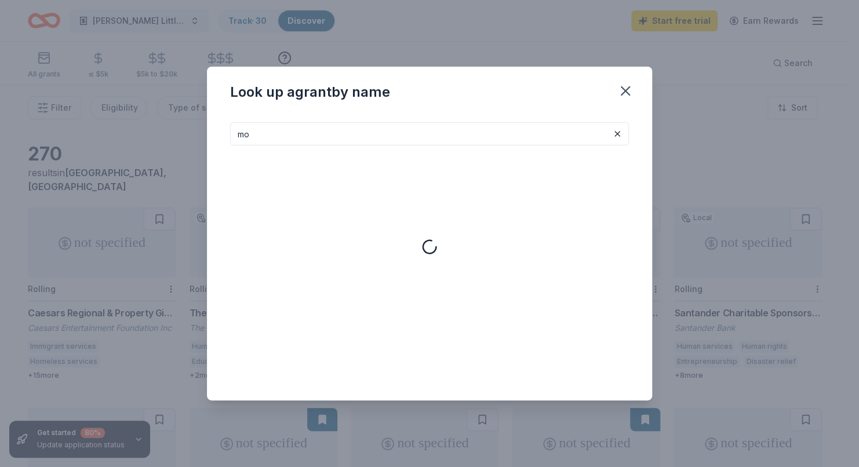
type input "m"
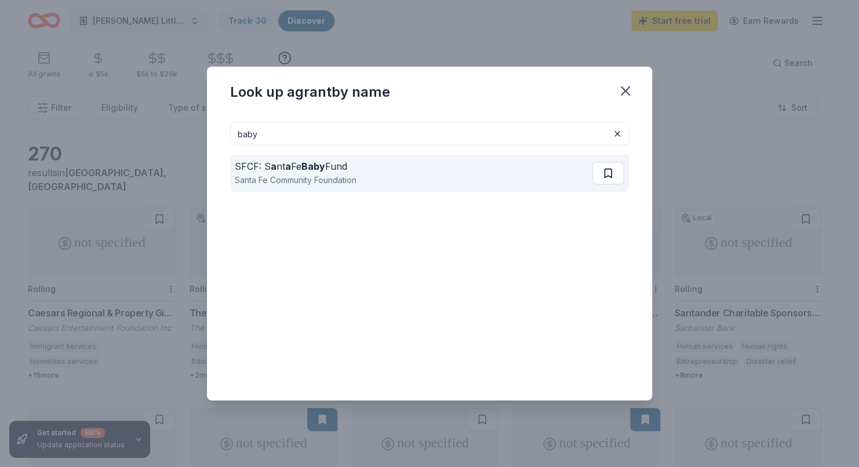
type input "baby"
click at [599, 175] on button at bounding box center [608, 173] width 32 height 23
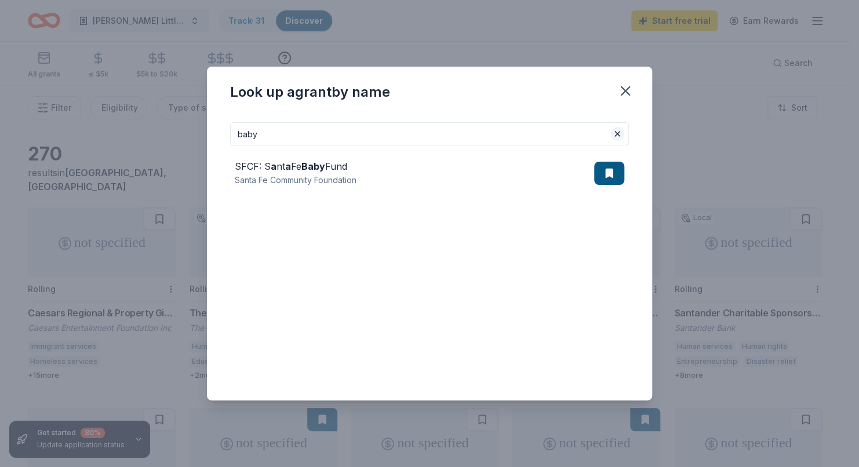
click at [617, 137] on button at bounding box center [617, 134] width 14 height 14
click at [260, 131] on input at bounding box center [429, 133] width 399 height 23
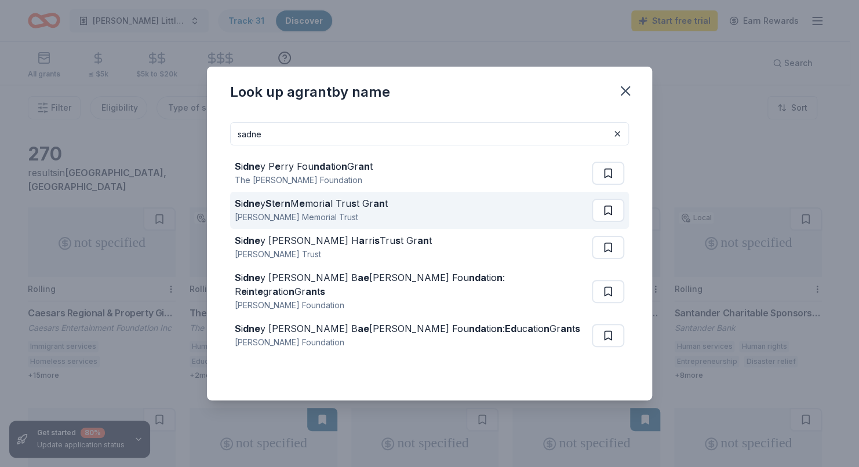
click at [612, 216] on button at bounding box center [608, 210] width 32 height 23
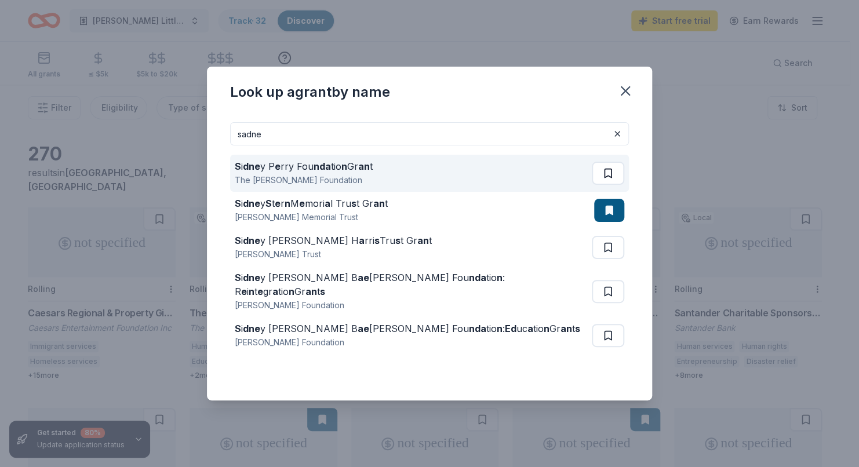
click at [607, 176] on button at bounding box center [608, 173] width 32 height 23
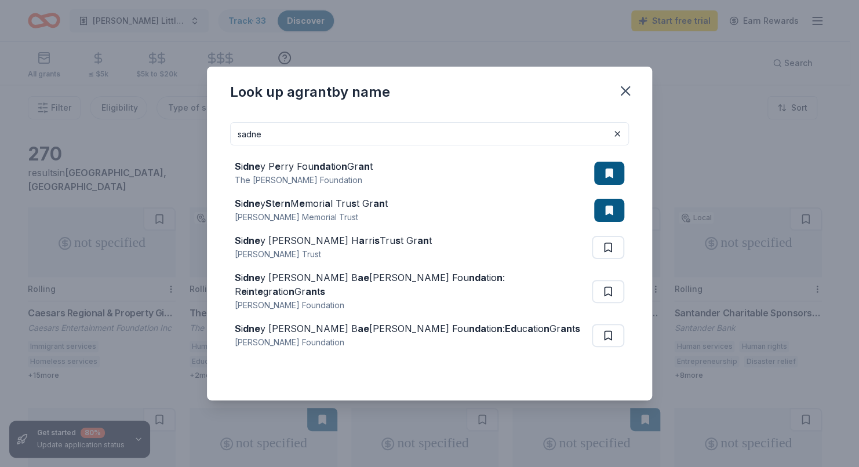
click at [307, 136] on input "sadne" at bounding box center [429, 133] width 399 height 23
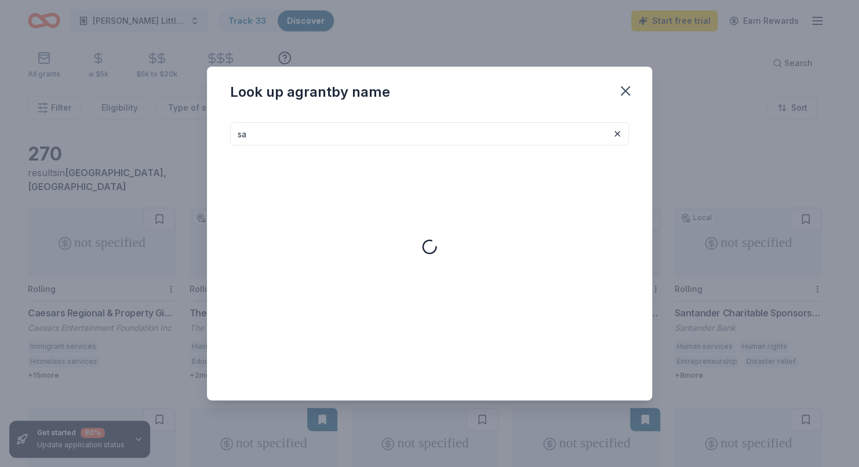
type input "s"
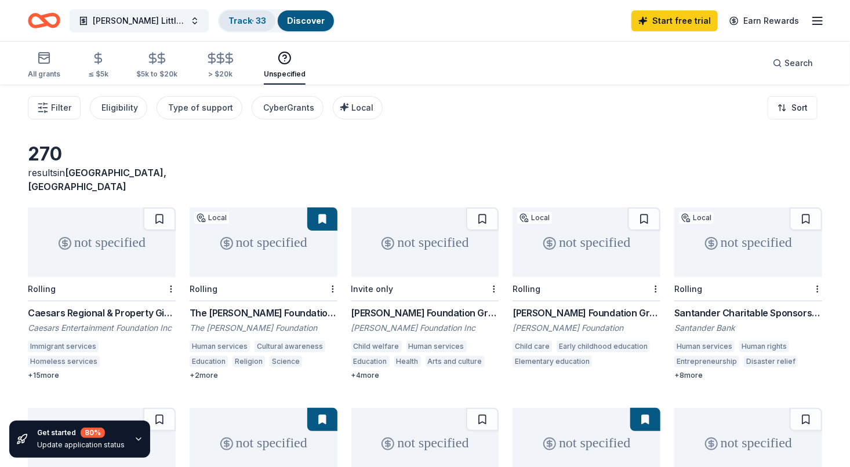
click at [248, 23] on link "Track · 33" at bounding box center [247, 21] width 38 height 10
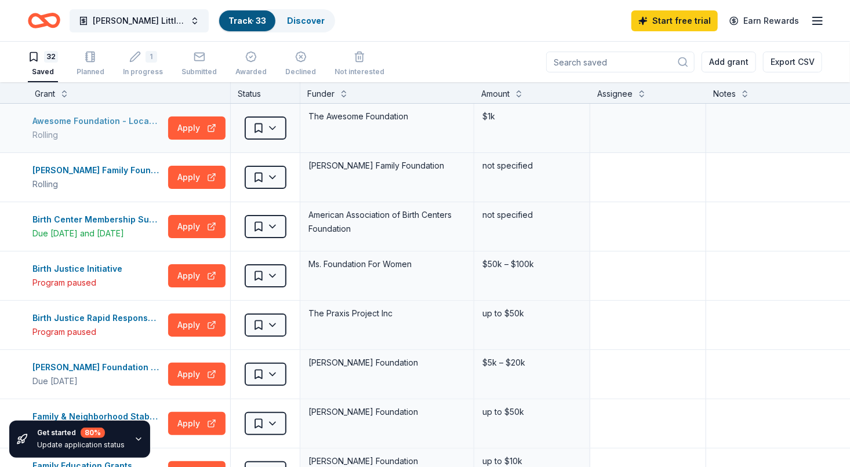
click at [88, 123] on div "Awesome Foundation - Local Chapter Grants" at bounding box center [97, 121] width 131 height 14
click at [74, 173] on div "Birtcher Family Foundation Grant" at bounding box center [97, 170] width 131 height 14
click at [85, 234] on div "Due 11/1 and 1/1/26" at bounding box center [97, 234] width 131 height 14
click at [632, 245] on textarea at bounding box center [647, 226] width 113 height 46
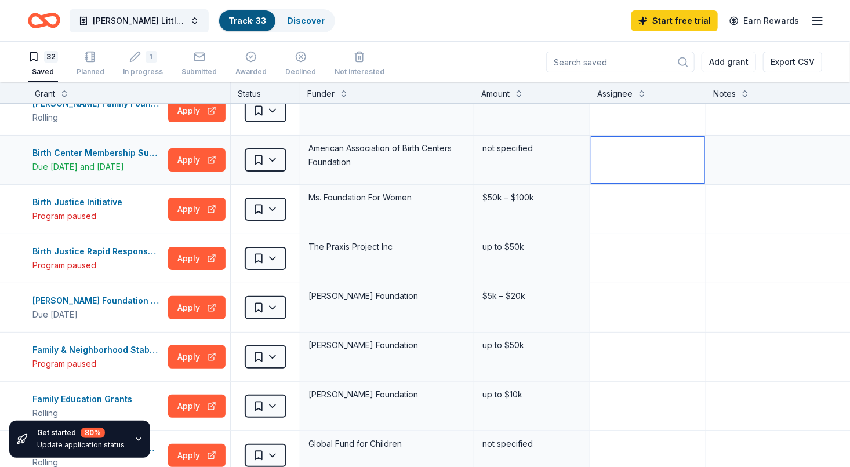
scroll to position [71, 0]
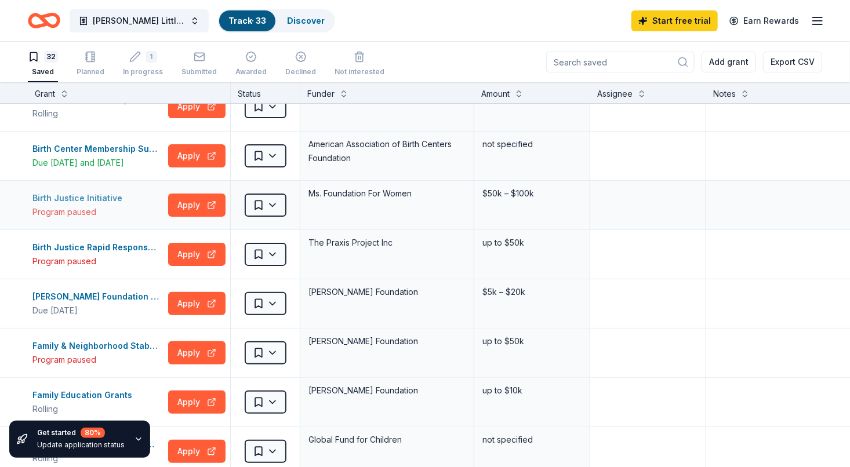
click at [88, 202] on div "Birth Justice Initiative" at bounding box center [79, 198] width 94 height 14
click at [402, 39] on div "Wilcox Little Angels Program Track · 33 Discover Start free trial Earn Rewards" at bounding box center [425, 20] width 850 height 41
click at [700, 25] on link "Start free trial" at bounding box center [674, 20] width 86 height 21
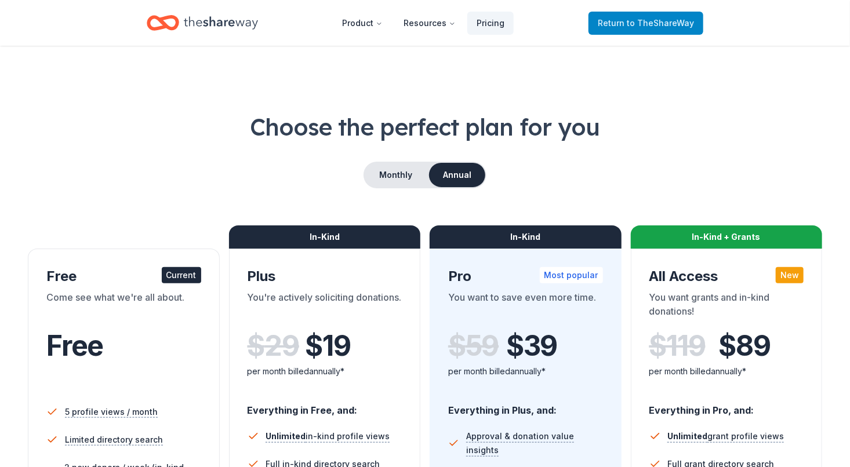
click at [639, 26] on span "to TheShareWay" at bounding box center [659, 23] width 67 height 10
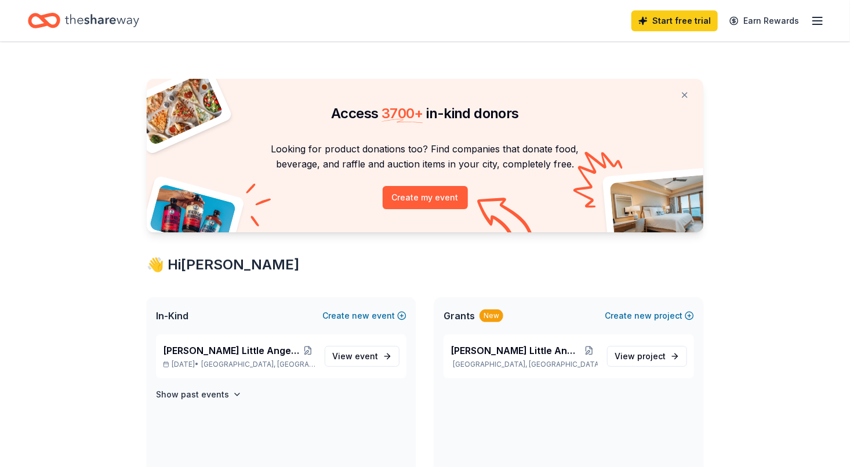
click at [54, 12] on icon "Home" at bounding box center [44, 20] width 32 height 27
click at [66, 26] on icon "Home" at bounding box center [102, 21] width 74 height 24
click at [766, 21] on link "Earn Rewards" at bounding box center [763, 20] width 83 height 21
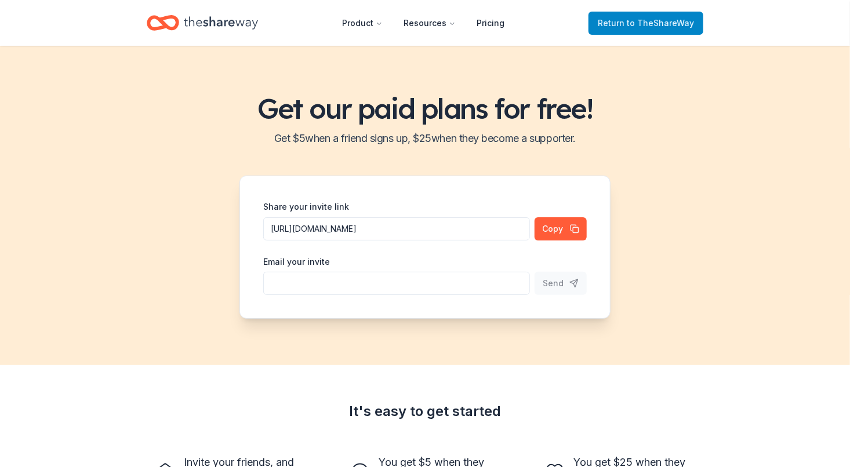
click at [635, 29] on span "Return to TheShareWay" at bounding box center [646, 23] width 96 height 14
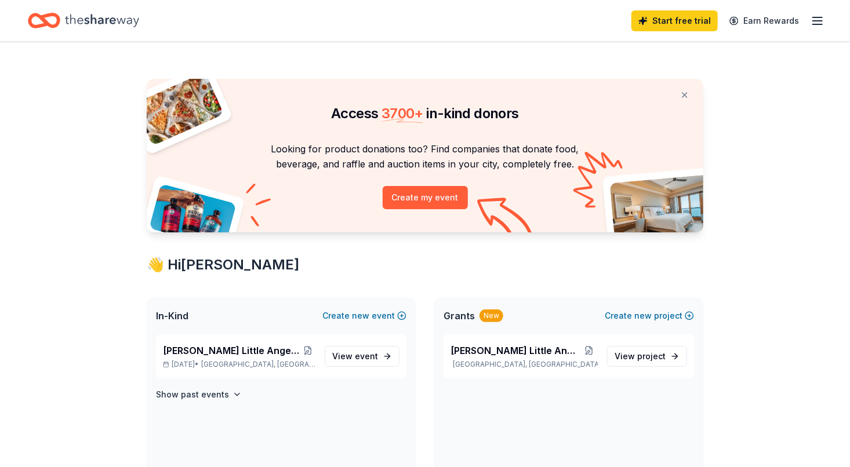
click at [817, 17] on line "button" at bounding box center [817, 17] width 9 height 0
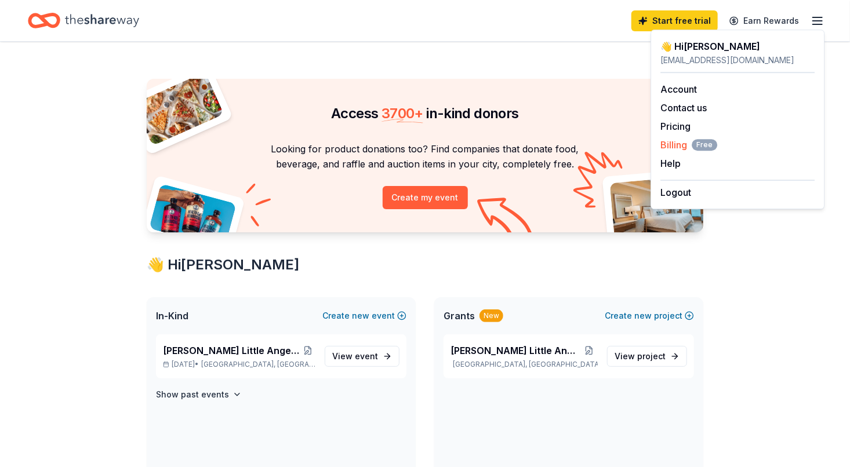
click at [684, 147] on span "Billing Free" at bounding box center [688, 145] width 57 height 14
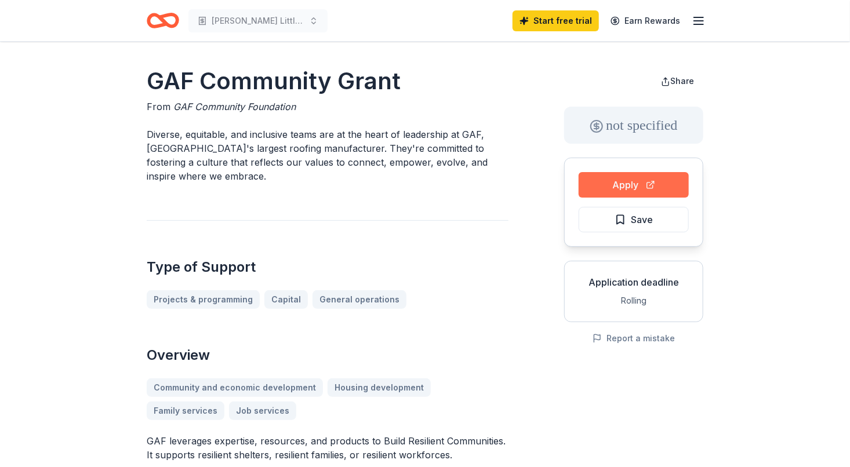
click at [633, 185] on button "Apply" at bounding box center [633, 185] width 110 height 26
click at [635, 218] on span "Save" at bounding box center [642, 219] width 22 height 15
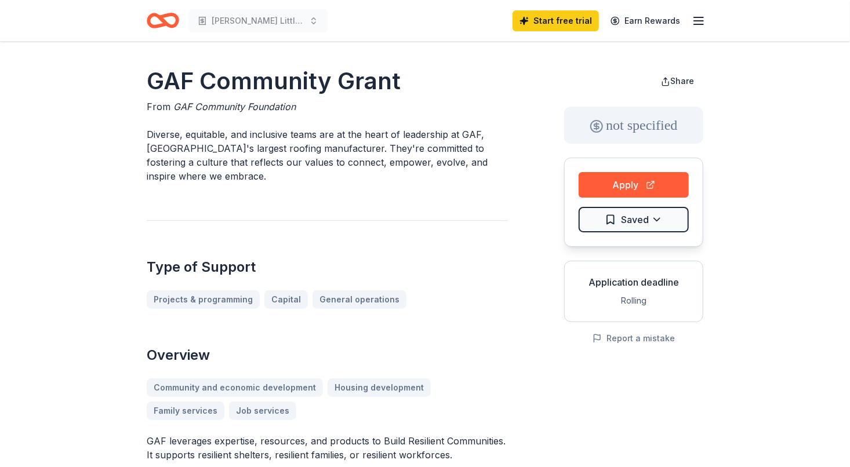
click at [654, 227] on html "Wilcox Little Angels Program Start free trial Earn Rewards GAF Community Grant …" at bounding box center [425, 233] width 850 height 467
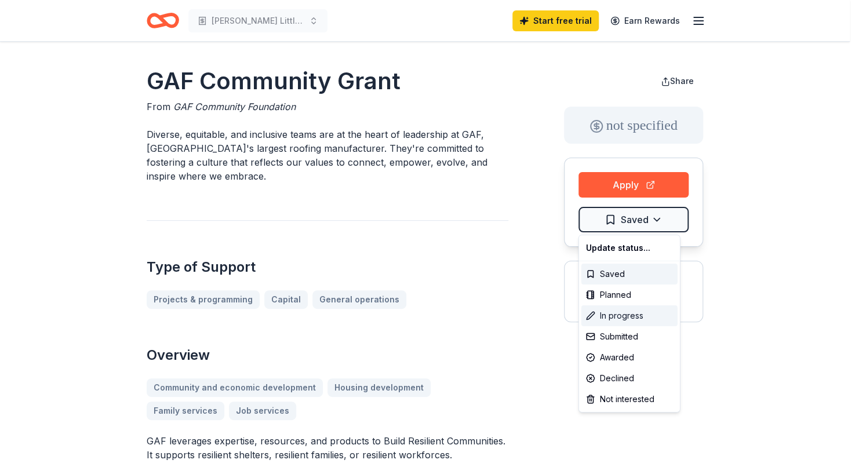
click at [621, 314] on div "In progress" at bounding box center [629, 315] width 96 height 21
click at [734, 224] on html "Wilcox Little Angels Program Start free trial Earn Rewards GAF Community Grant …" at bounding box center [429, 233] width 859 height 467
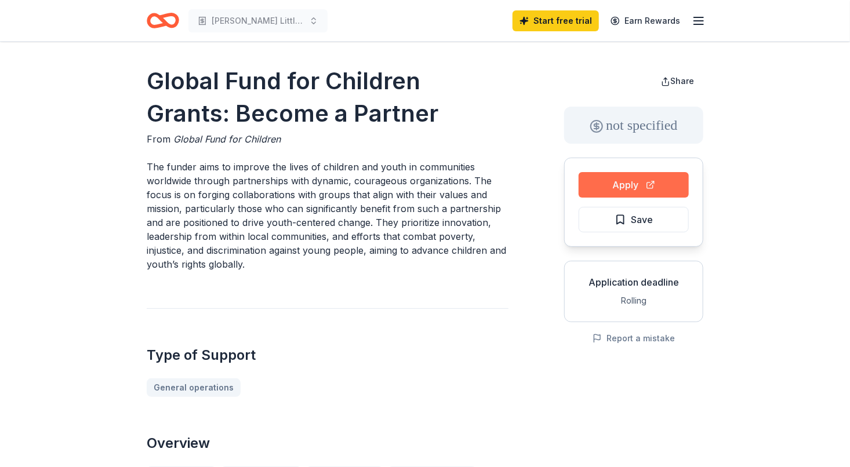
click at [637, 182] on button "Apply" at bounding box center [633, 185] width 110 height 26
click at [629, 190] on button "Apply" at bounding box center [633, 185] width 110 height 26
click at [621, 228] on button "Save" at bounding box center [633, 220] width 110 height 26
click at [632, 190] on button "Apply" at bounding box center [633, 185] width 110 height 26
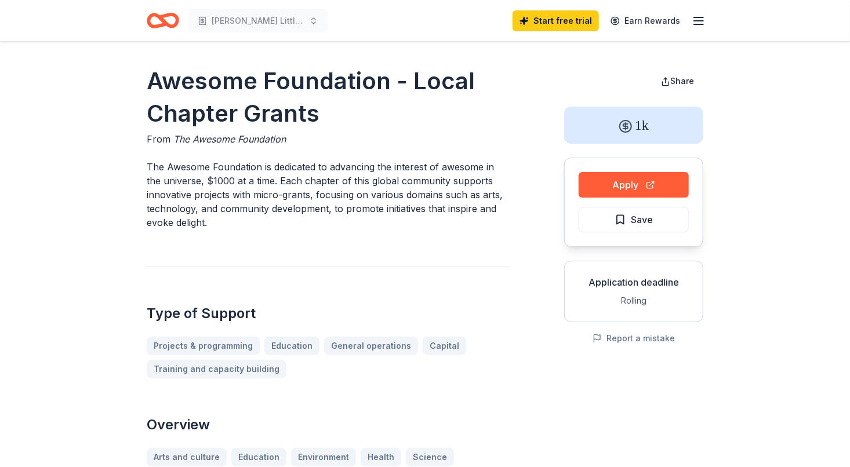
click at [602, 207] on button "Save" at bounding box center [633, 220] width 110 height 26
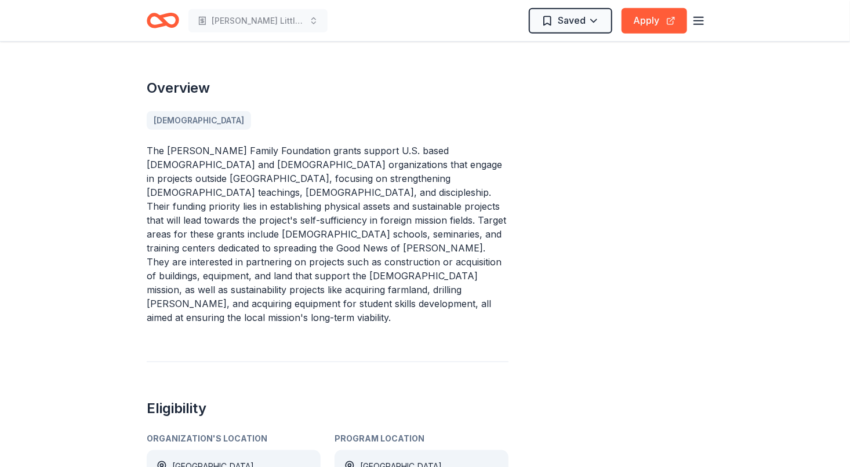
scroll to position [371, 0]
click at [284, 190] on p "The Birtcher Family Foundation grants support U.S. based churches and Christian…" at bounding box center [328, 233] width 362 height 181
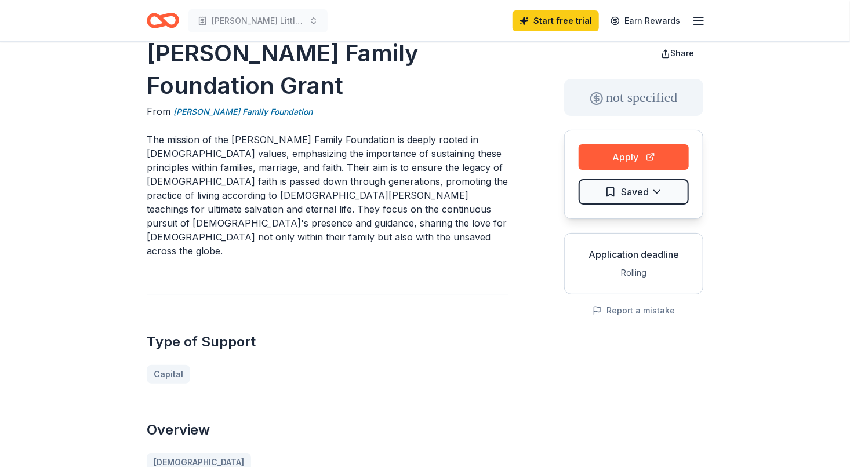
scroll to position [0, 0]
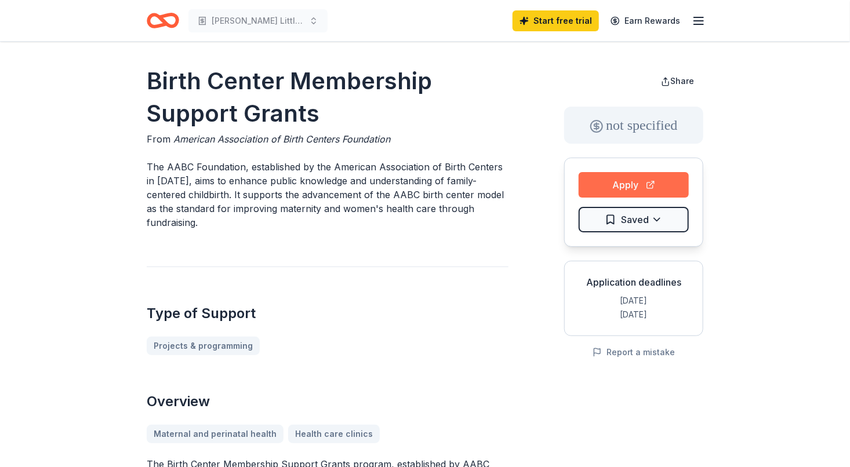
click at [635, 190] on button "Apply" at bounding box center [633, 185] width 110 height 26
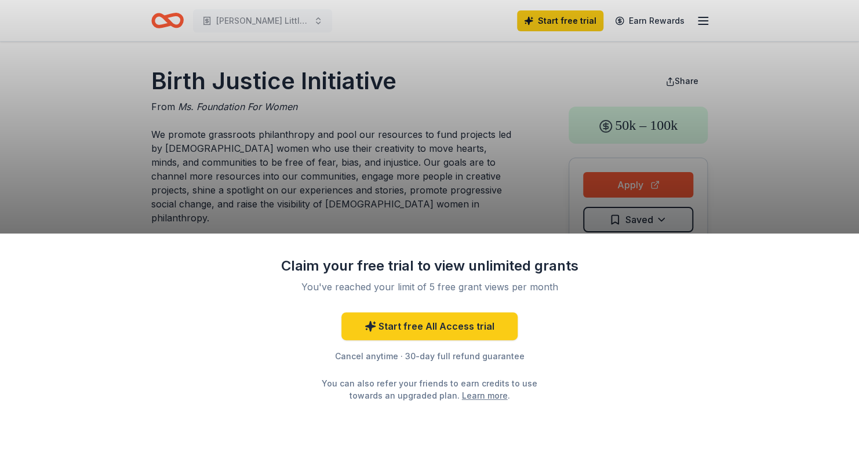
click at [134, 129] on div "Claim your free trial to view unlimited grants You've reached your limit of 5 f…" at bounding box center [429, 233] width 859 height 467
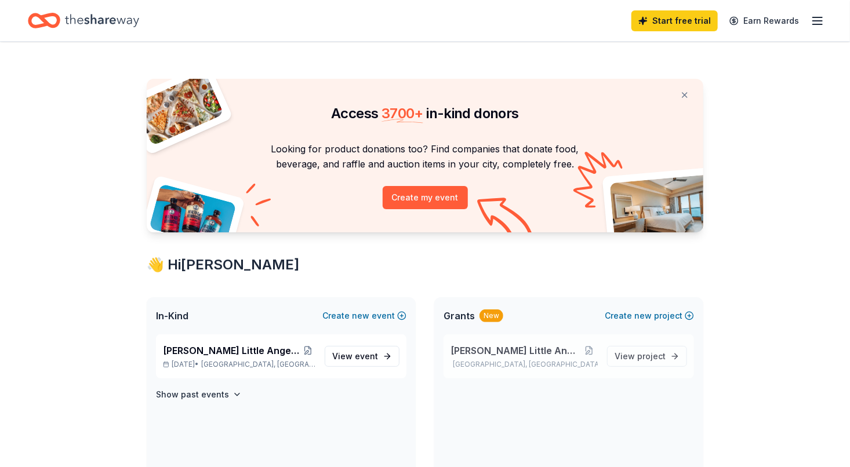
click at [531, 352] on span "[PERSON_NAME] Little Angels Program" at bounding box center [515, 351] width 130 height 14
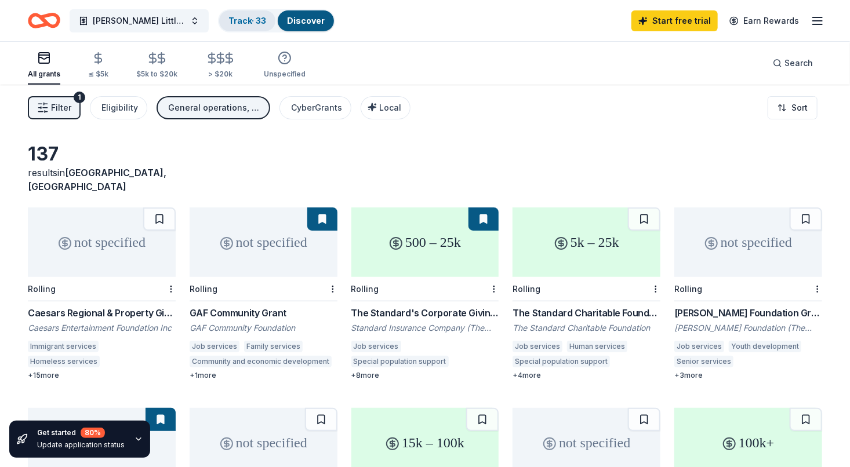
click at [251, 19] on link "Track · 33" at bounding box center [247, 21] width 38 height 10
click at [235, 20] on link "Track · 33" at bounding box center [247, 21] width 38 height 10
click at [247, 24] on link "Track · 33" at bounding box center [247, 21] width 38 height 10
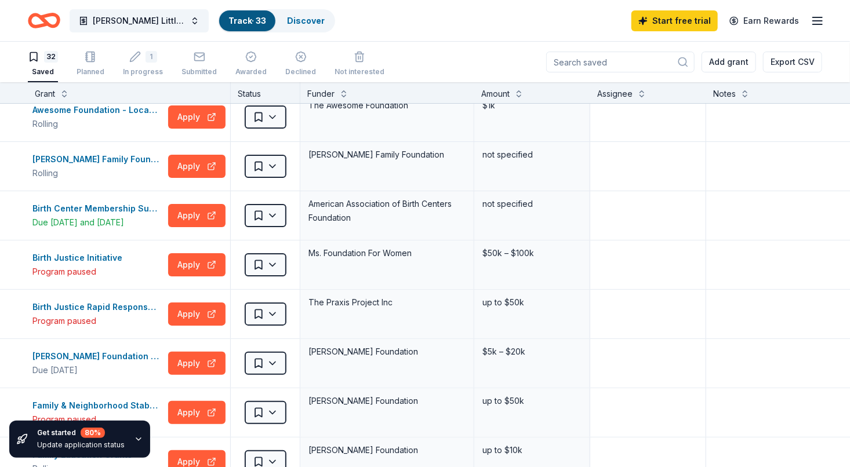
scroll to position [9, 0]
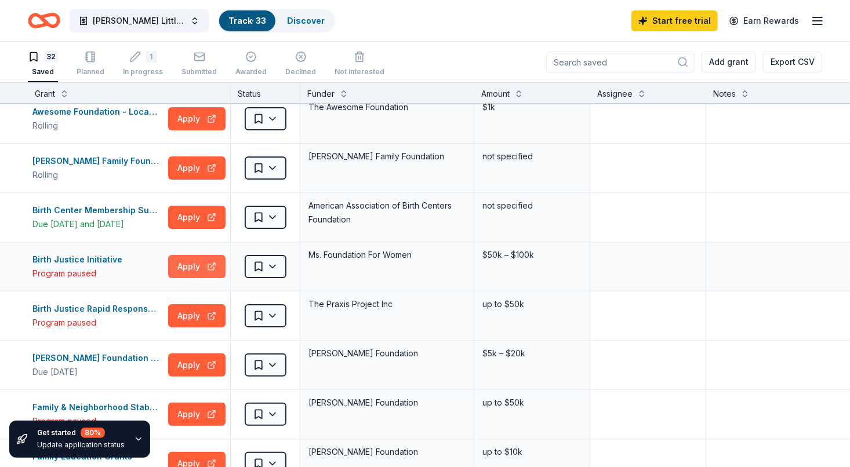
click at [187, 265] on button "Apply" at bounding box center [196, 266] width 57 height 23
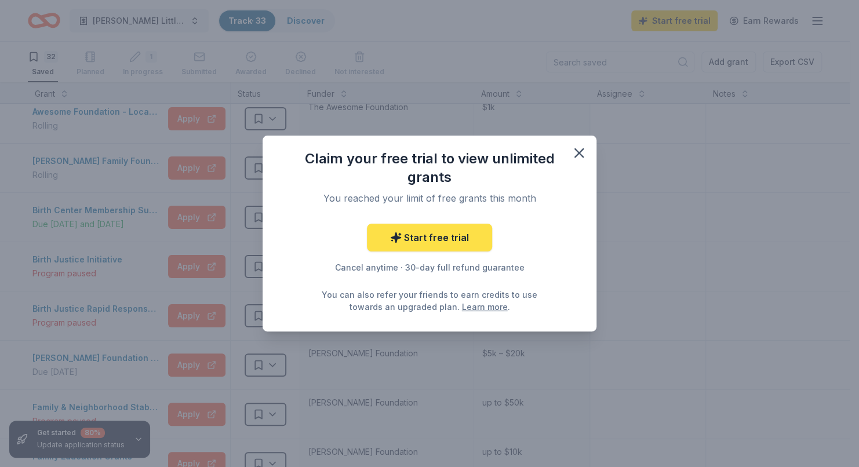
click at [464, 245] on link "Start free trial" at bounding box center [429, 238] width 125 height 28
click at [500, 240] on div "Start free trial Cancel anytime · 30-day full refund guarantee You can also ref…" at bounding box center [429, 268] width 287 height 89
click at [580, 160] on icon "button" at bounding box center [579, 153] width 16 height 16
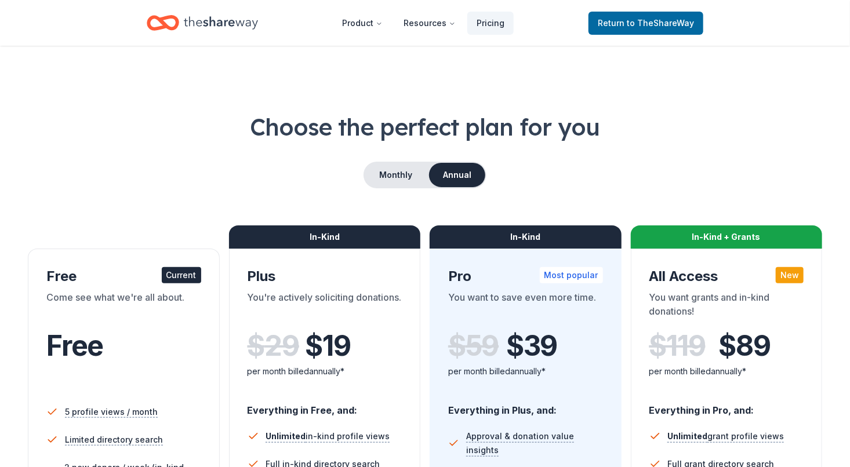
click at [120, 162] on div "Monthly Annual" at bounding box center [425, 175] width 794 height 27
click at [392, 178] on button "Monthly" at bounding box center [396, 175] width 62 height 24
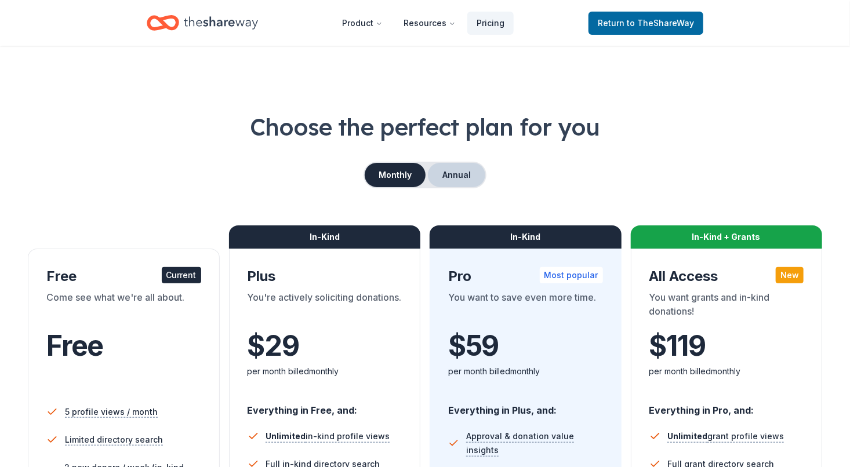
click at [449, 176] on button "Annual" at bounding box center [456, 175] width 57 height 24
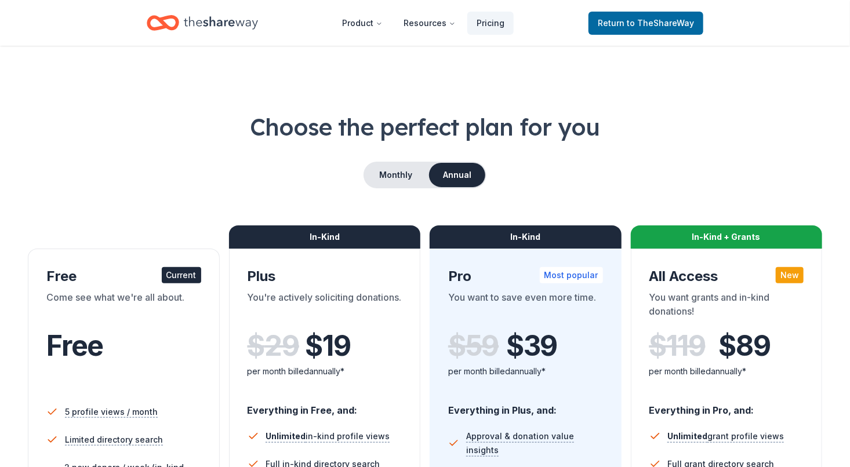
click at [670, 205] on div "Choose the perfect plan for you Monthly Annual Free Current Come see what we're…" at bounding box center [425, 417] width 794 height 613
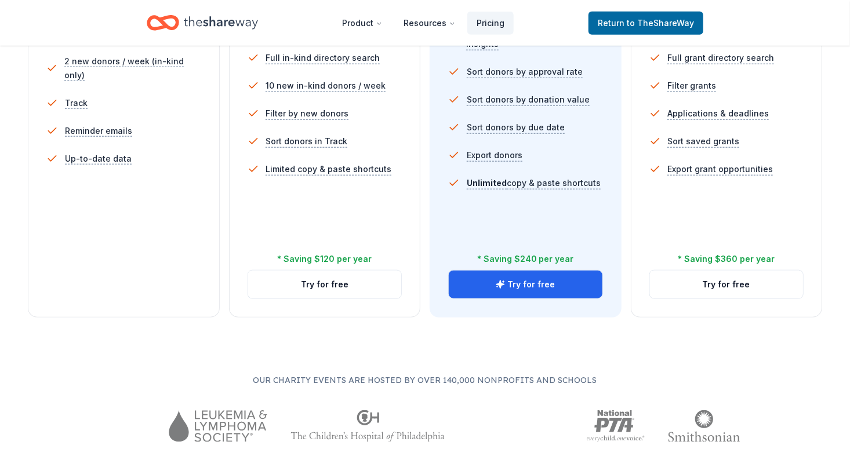
scroll to position [407, 0]
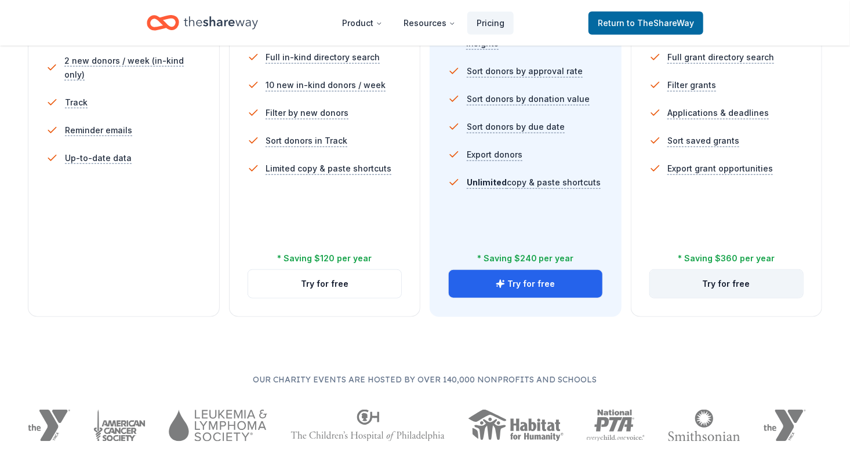
click at [677, 293] on button "Try for free" at bounding box center [727, 284] width 154 height 28
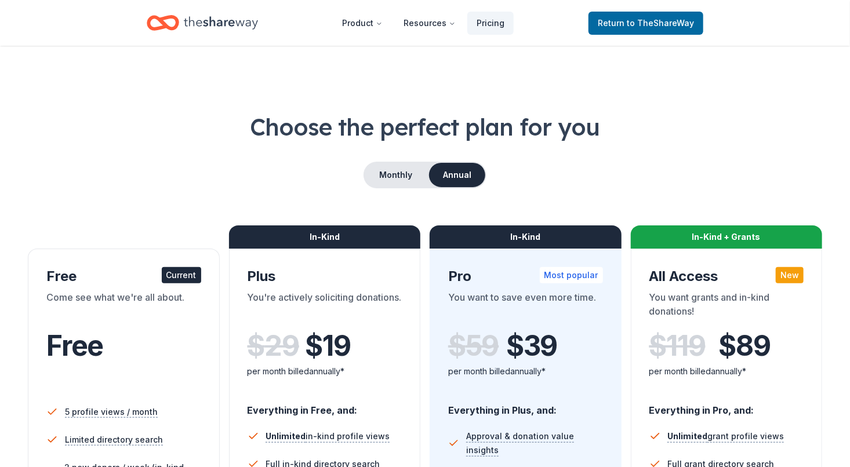
click at [224, 34] on icon "Home" at bounding box center [221, 23] width 74 height 24
click at [218, 30] on icon "Home" at bounding box center [221, 23] width 74 height 24
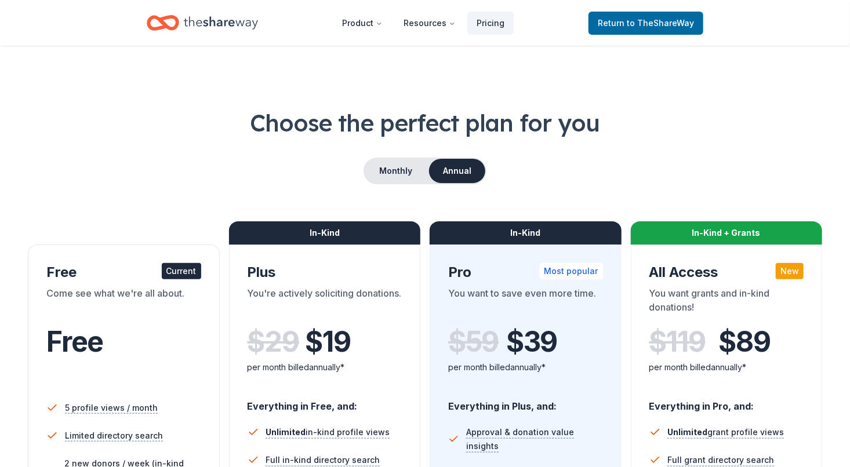
scroll to position [9, 0]
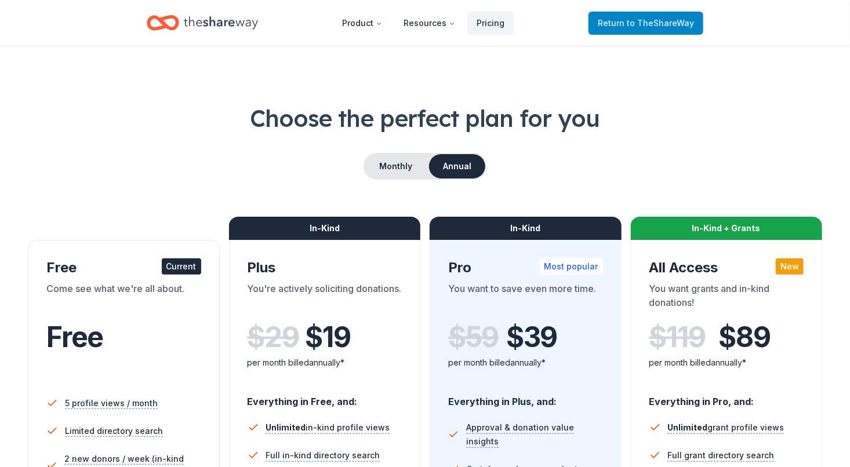
click at [607, 24] on span "Return to TheShareWay" at bounding box center [646, 23] width 96 height 14
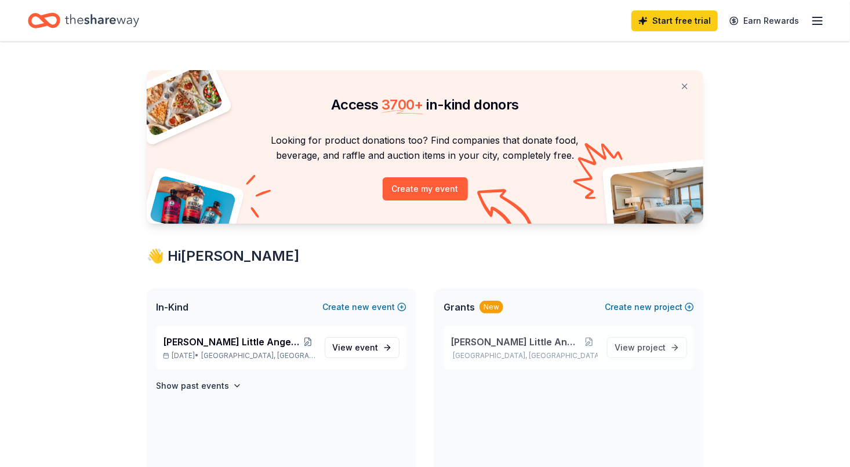
click at [497, 348] on div "Wilcox Little Angels Program Hollywood, FL" at bounding box center [523, 348] width 147 height 26
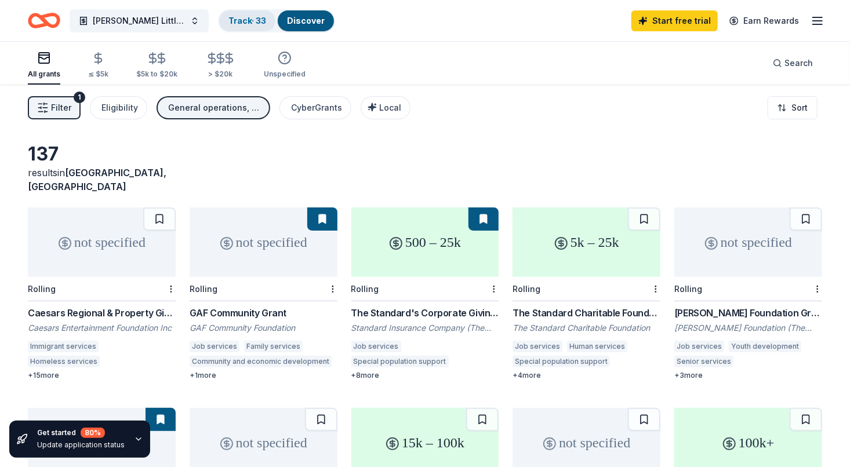
click at [245, 21] on link "Track · 33" at bounding box center [247, 21] width 38 height 10
click at [250, 20] on link "Track · 33" at bounding box center [247, 21] width 38 height 10
click at [245, 24] on link "Track · 33" at bounding box center [247, 21] width 38 height 10
click at [242, 21] on link "Track · 33" at bounding box center [247, 21] width 38 height 10
click at [243, 20] on link "Track · 33" at bounding box center [247, 21] width 38 height 10
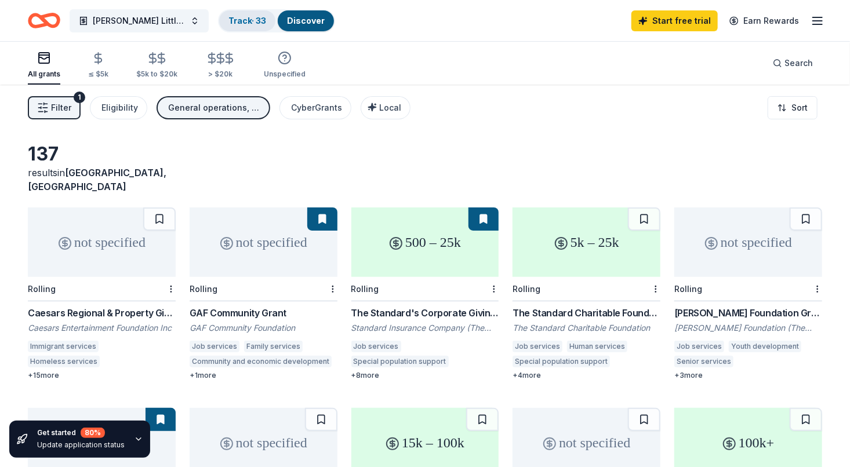
click at [236, 20] on link "Track · 33" at bounding box center [247, 21] width 38 height 10
click at [238, 20] on link "Track · 33" at bounding box center [247, 21] width 38 height 10
click at [243, 23] on link "Track · 33" at bounding box center [247, 21] width 38 height 10
click at [246, 18] on link "Track · 33" at bounding box center [247, 21] width 38 height 10
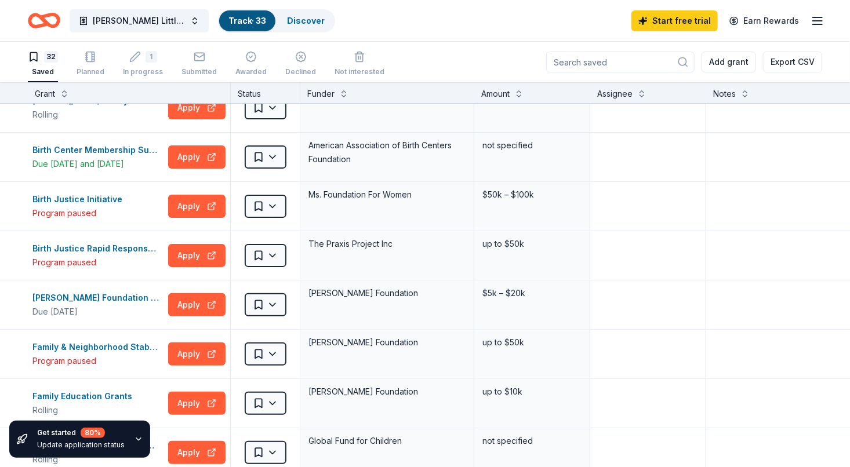
scroll to position [81, 0]
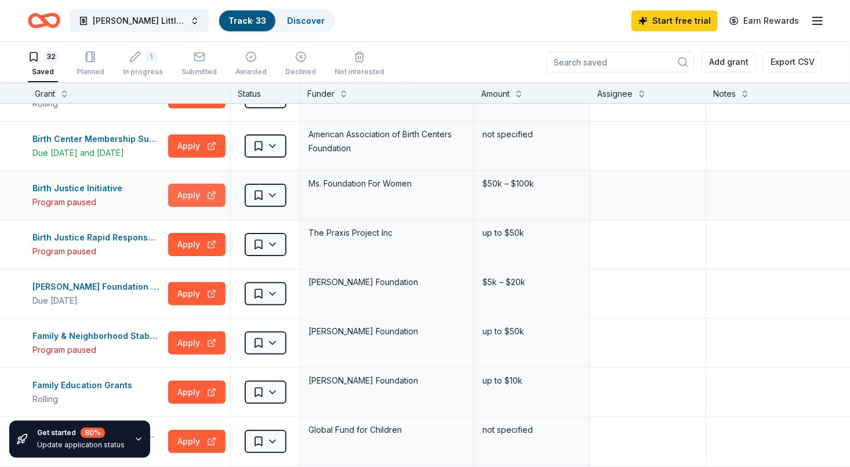
click at [190, 204] on button "Apply" at bounding box center [196, 195] width 57 height 23
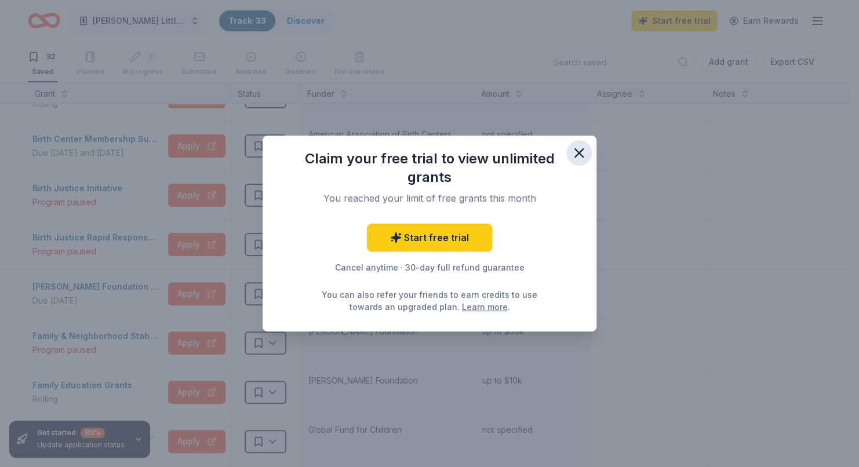
click at [573, 161] on button "button" at bounding box center [579, 153] width 26 height 26
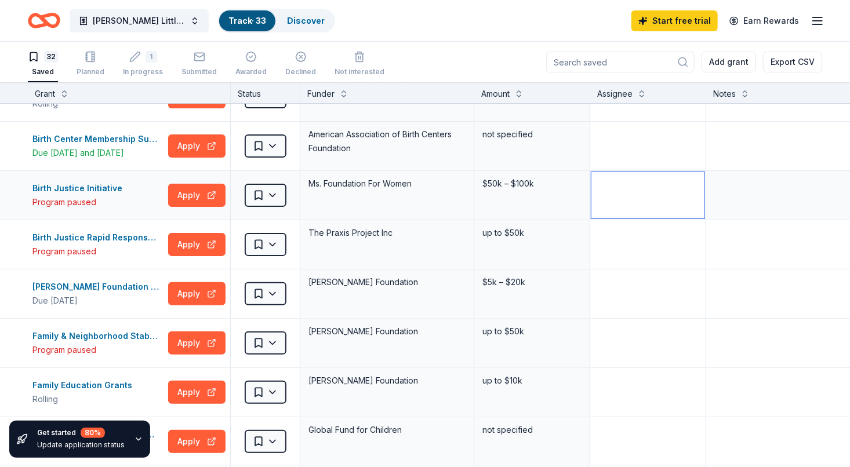
click at [684, 203] on textarea at bounding box center [647, 195] width 113 height 46
click at [753, 255] on textarea at bounding box center [793, 244] width 172 height 46
click at [81, 291] on div "Donaldson Foundation Organizational Grants" at bounding box center [97, 287] width 131 height 14
click at [738, 214] on textarea at bounding box center [793, 195] width 172 height 46
click at [113, 442] on div "Update application status" at bounding box center [81, 444] width 88 height 9
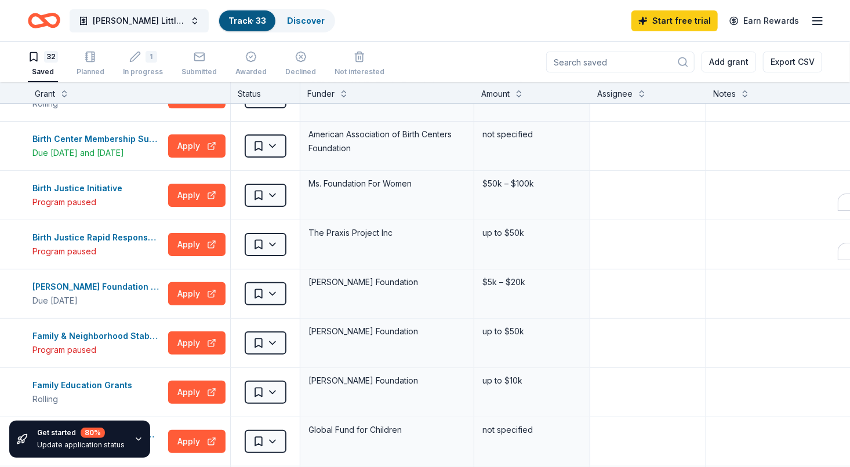
click at [134, 440] on icon "button" at bounding box center [138, 439] width 9 height 9
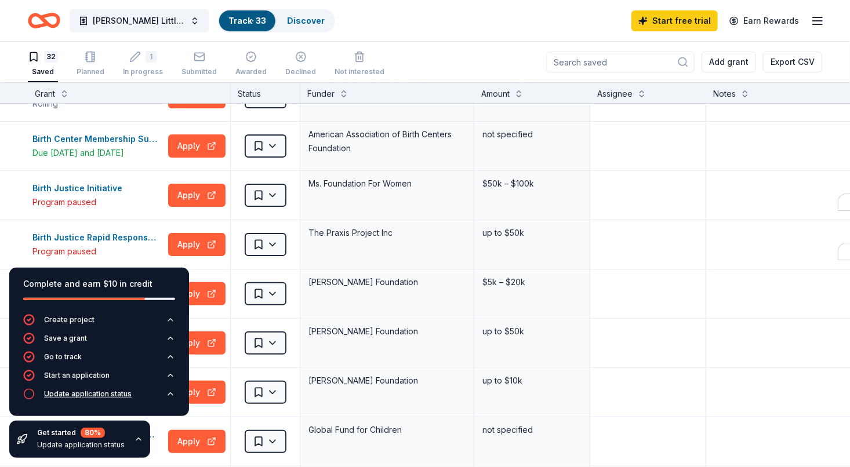
click at [34, 405] on button "Update application status" at bounding box center [99, 397] width 152 height 19
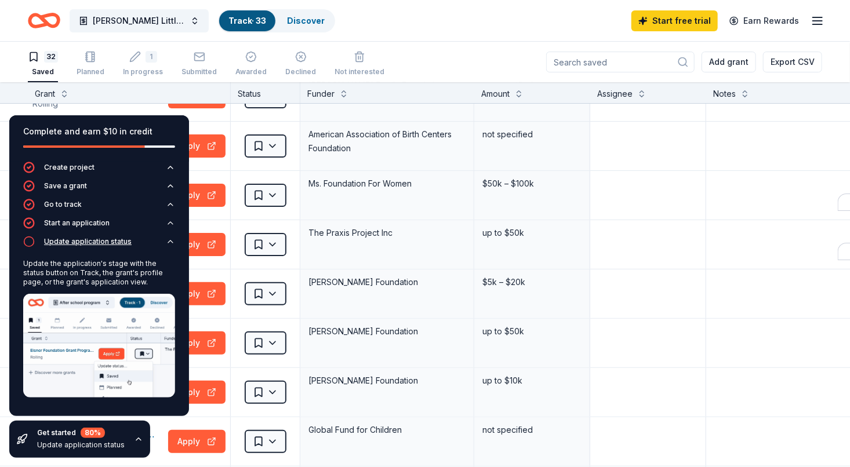
click at [36, 249] on button "Update application status" at bounding box center [99, 245] width 152 height 19
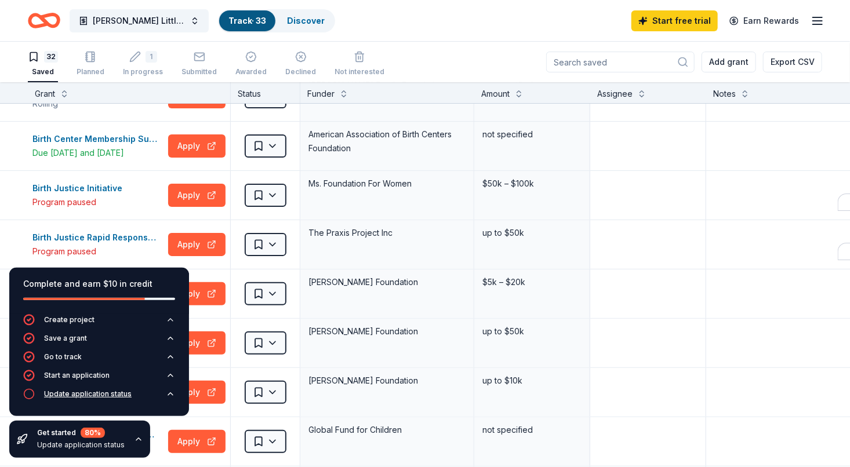
click at [28, 395] on icon "button" at bounding box center [29, 394] width 12 height 12
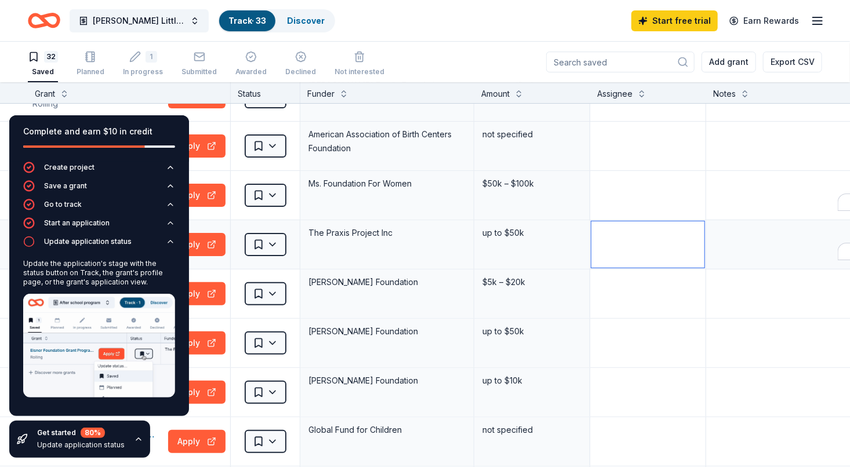
click at [638, 228] on textarea at bounding box center [647, 244] width 113 height 46
click at [644, 213] on textarea at bounding box center [647, 195] width 113 height 46
click at [134, 442] on icon "button" at bounding box center [138, 439] width 9 height 9
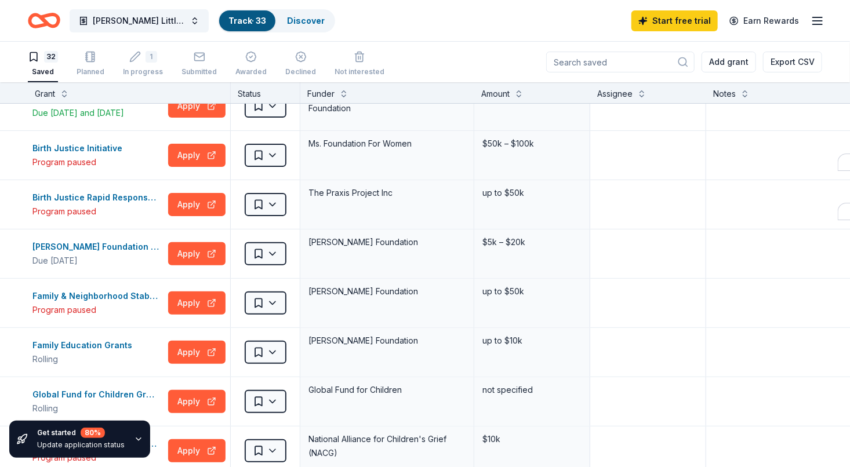
scroll to position [0, 0]
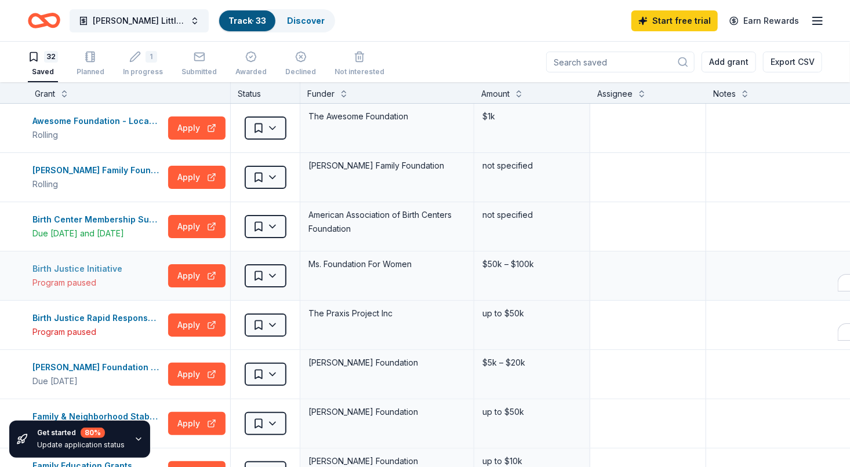
click at [96, 269] on div "Birth Justice Initiative" at bounding box center [79, 269] width 94 height 14
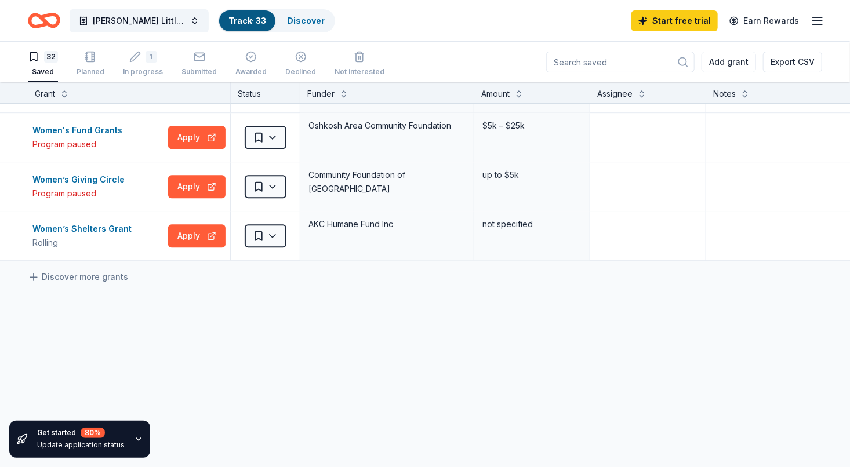
scroll to position [1419, 0]
click at [65, 227] on div "Women’s Shelters Grant" at bounding box center [84, 230] width 104 height 14
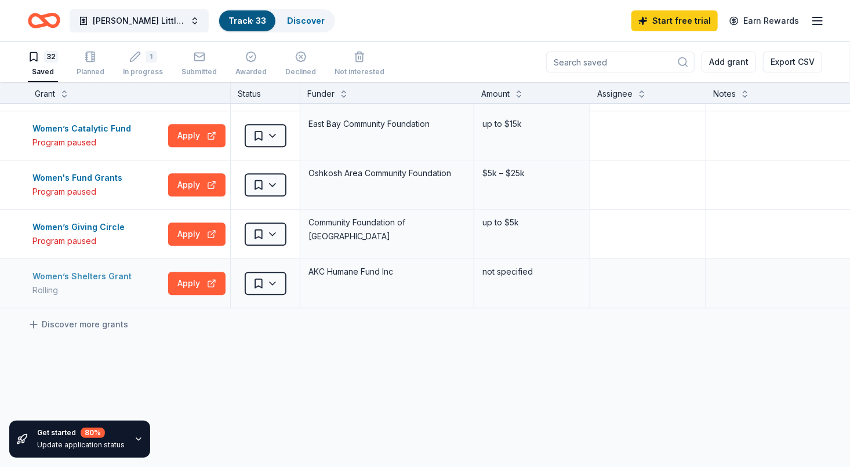
scroll to position [1371, 0]
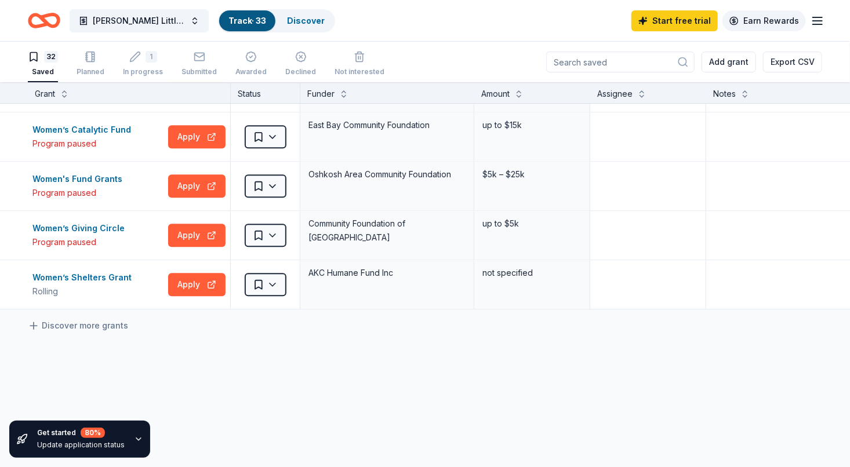
click at [751, 17] on link "Earn Rewards" at bounding box center [763, 20] width 83 height 21
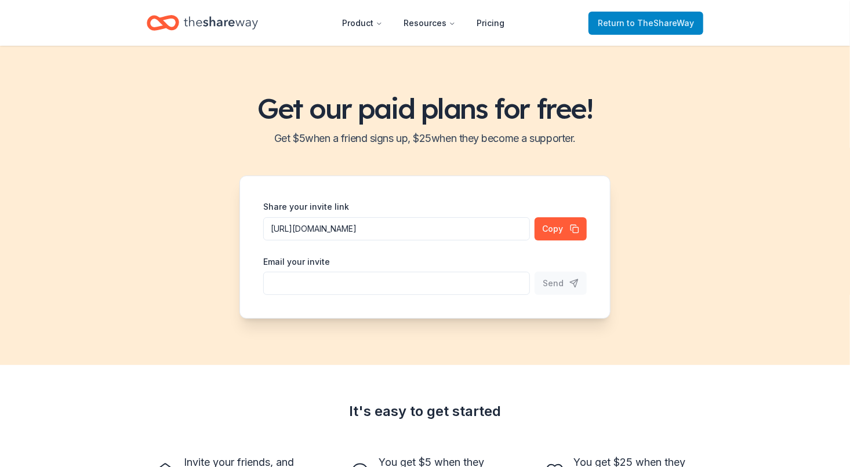
click at [644, 32] on link "Return to TheShareWay" at bounding box center [645, 23] width 115 height 23
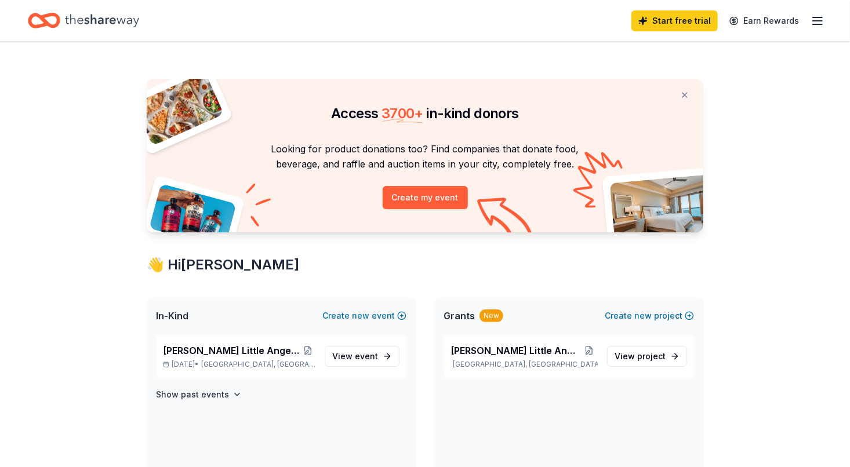
click at [817, 24] on line "button" at bounding box center [817, 24] width 9 height 0
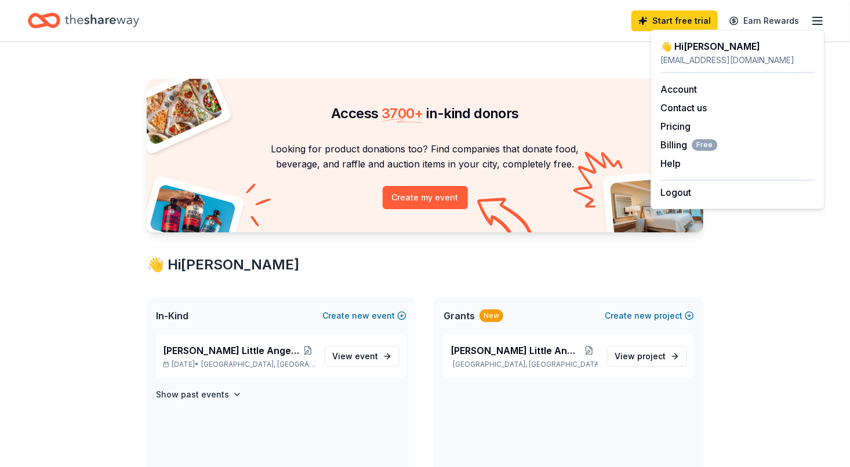
click at [714, 64] on div "[EMAIL_ADDRESS][DOMAIN_NAME]" at bounding box center [737, 60] width 154 height 14
click at [256, 347] on span "Wilcox Little Angels Holiday Baskets" at bounding box center [231, 351] width 137 height 14
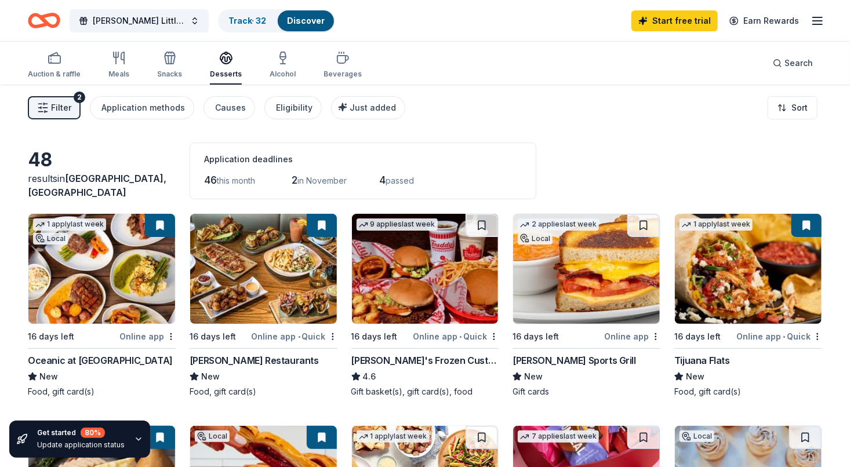
click at [45, 104] on line "button" at bounding box center [45, 104] width 3 height 0
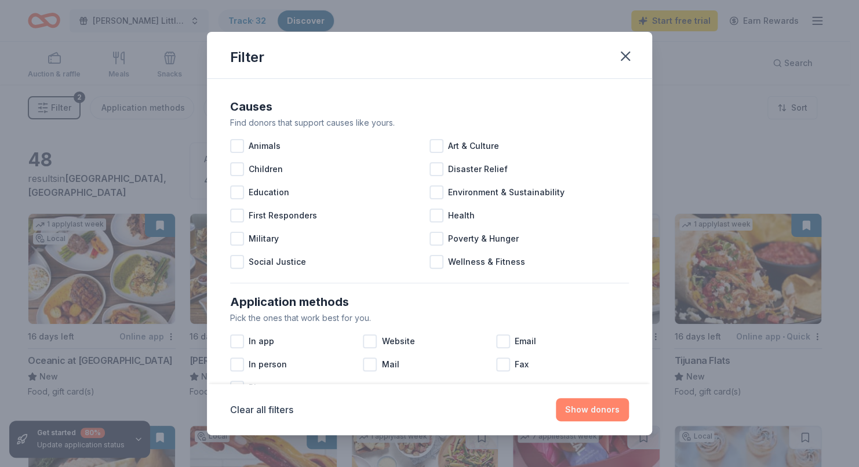
click at [606, 414] on button "Show donors" at bounding box center [592, 409] width 73 height 23
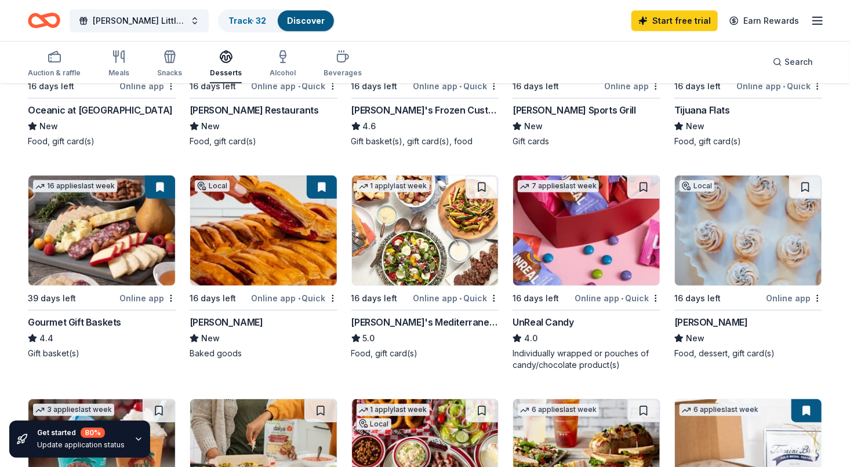
scroll to position [252, 0]
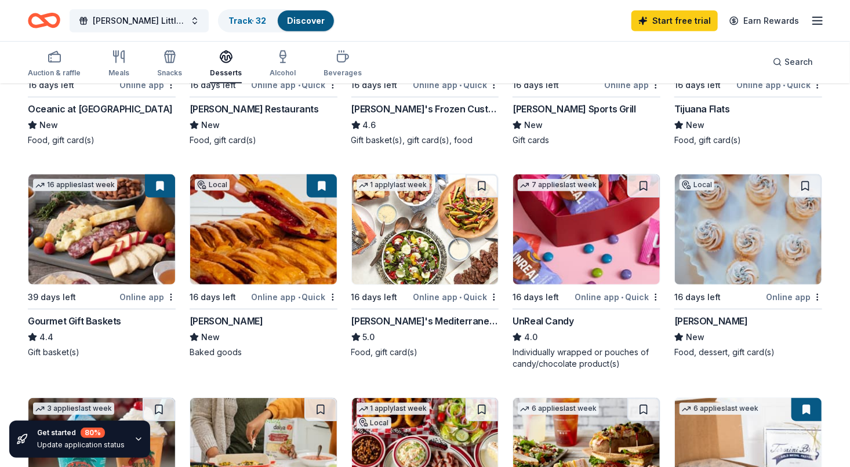
click at [744, 228] on img at bounding box center [748, 229] width 147 height 110
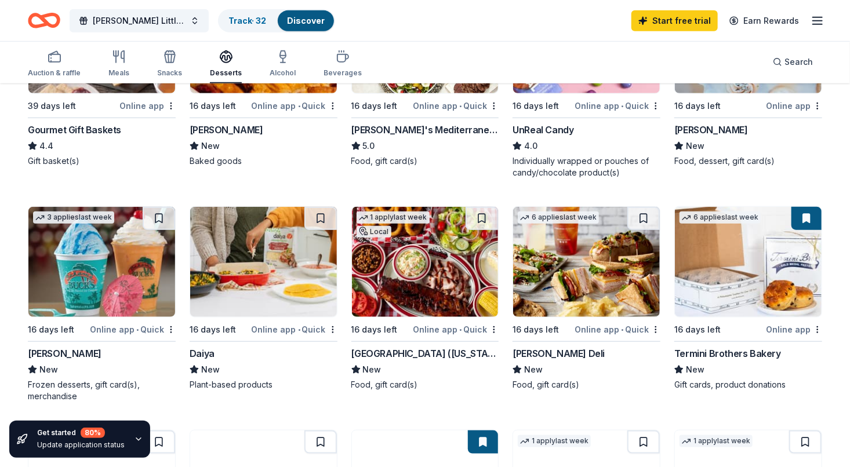
scroll to position [445, 0]
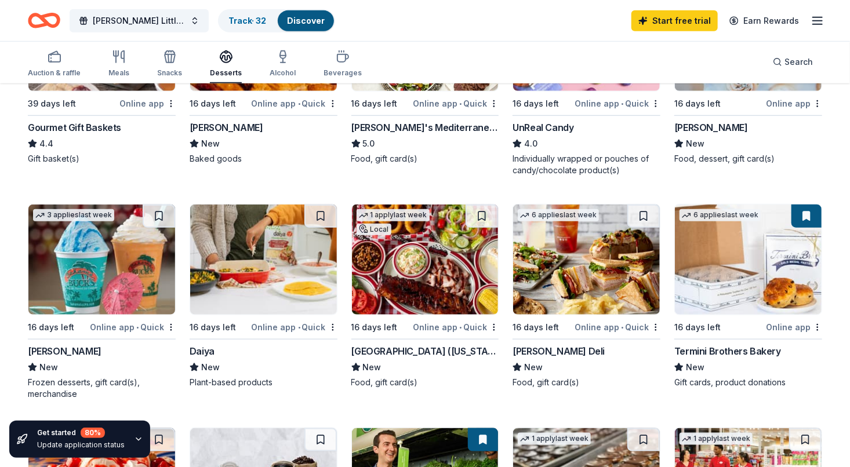
click at [385, 354] on div "Rib City (Florida)" at bounding box center [425, 351] width 148 height 14
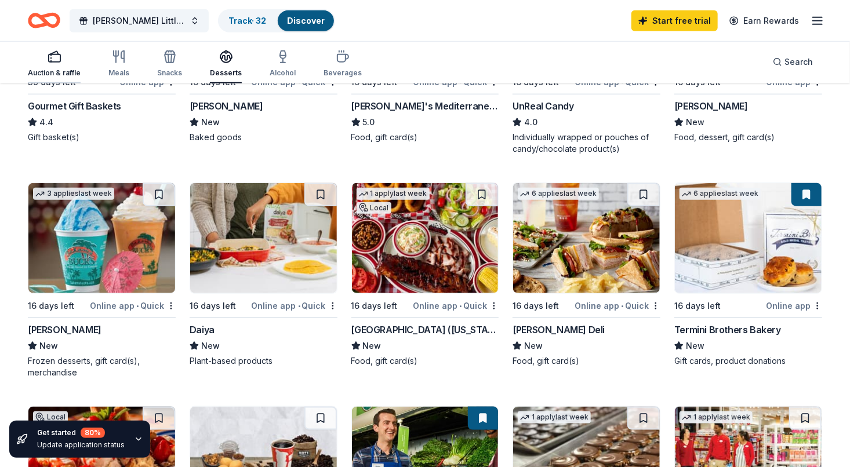
click at [43, 67] on div "Auction & raffle" at bounding box center [54, 64] width 53 height 28
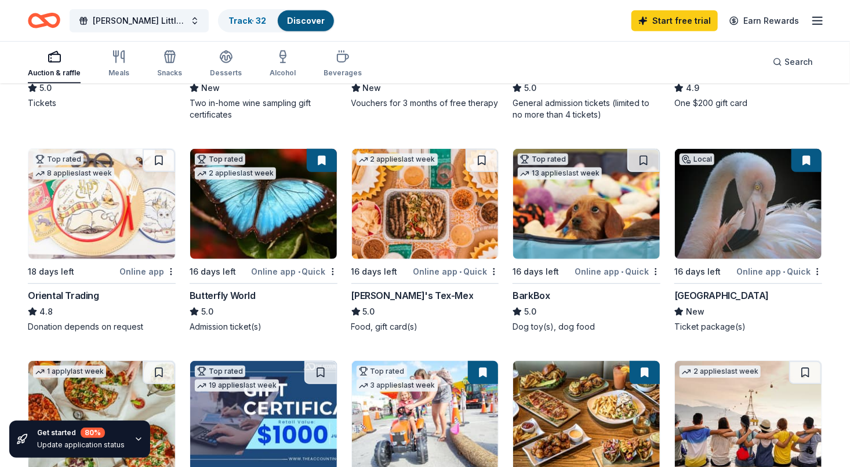
scroll to position [290, 0]
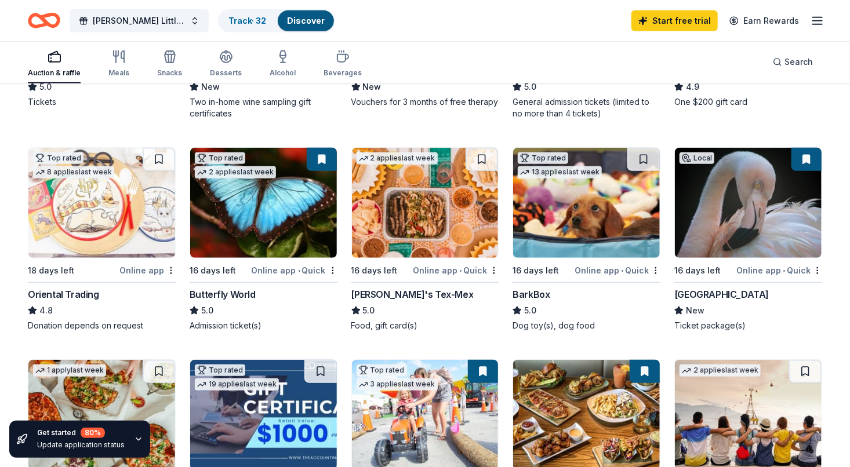
click at [210, 254] on img at bounding box center [263, 203] width 147 height 110
click at [622, 59] on div "Auction & raffle Meals Snacks Desserts Alcohol Beverages Search" at bounding box center [425, 62] width 794 height 43
click at [753, 22] on link "Earn Rewards" at bounding box center [763, 20] width 83 height 21
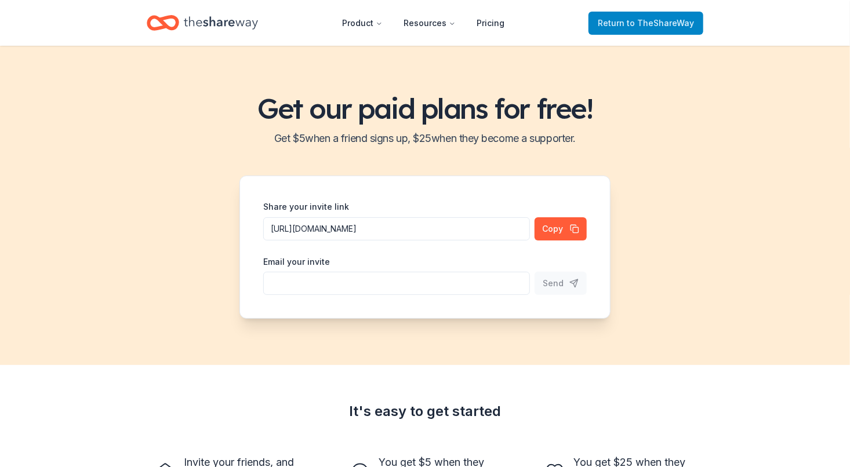
click at [660, 23] on span "to TheShareWay" at bounding box center [659, 23] width 67 height 10
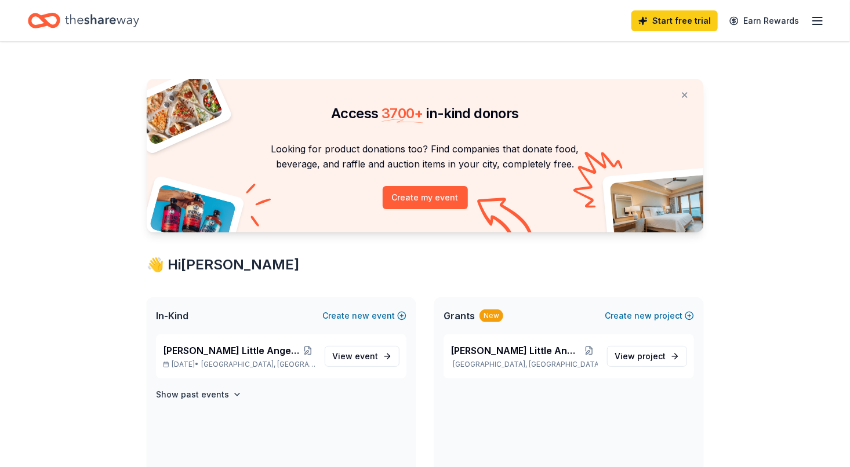
click at [814, 21] on line "button" at bounding box center [817, 21] width 9 height 0
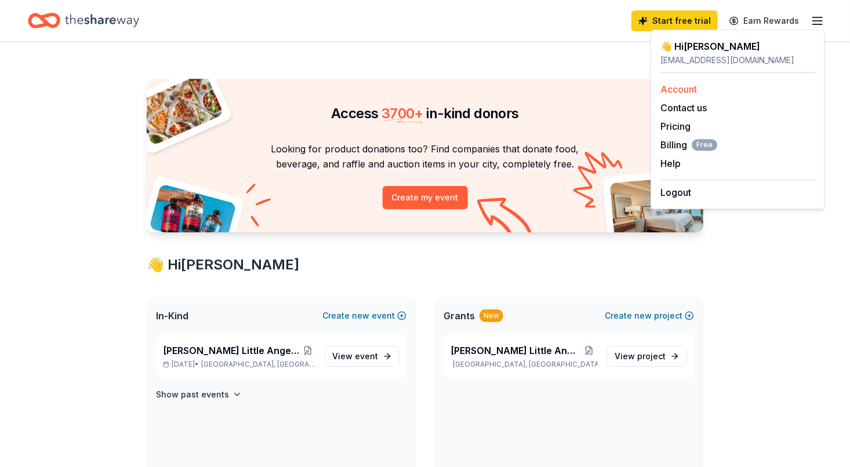
click at [688, 94] on link "Account" at bounding box center [678, 89] width 37 height 12
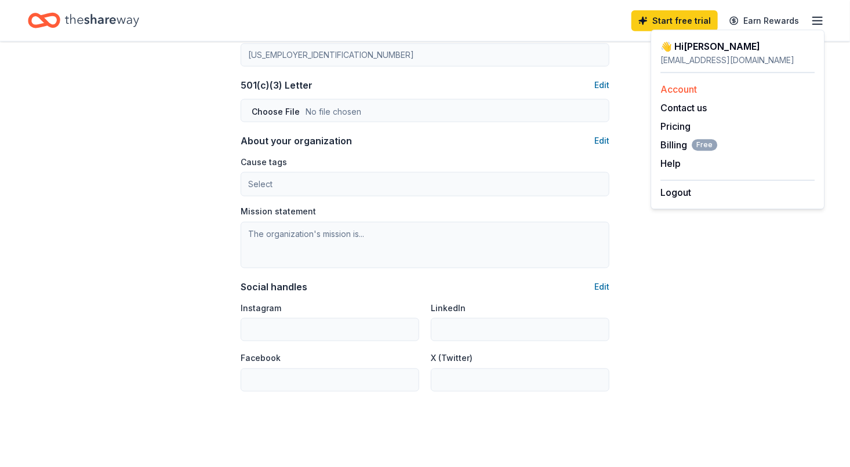
scroll to position [600, 0]
click at [604, 288] on button "Edit" at bounding box center [601, 285] width 15 height 14
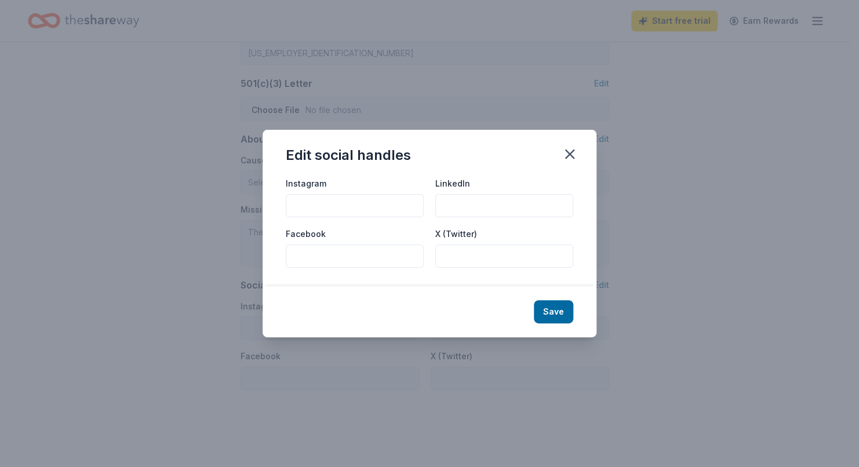
click at [324, 202] on input "Instagram" at bounding box center [355, 205] width 138 height 23
click at [344, 209] on input "Instagram" at bounding box center [355, 205] width 138 height 23
click at [337, 420] on div "Edit social handles Instagram LinkedIn Facebook X (Twitter) Save" at bounding box center [429, 233] width 859 height 467
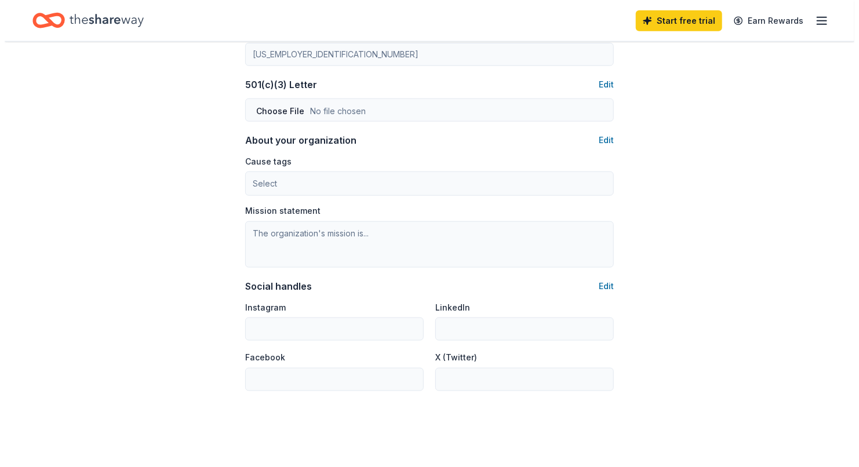
scroll to position [593, 0]
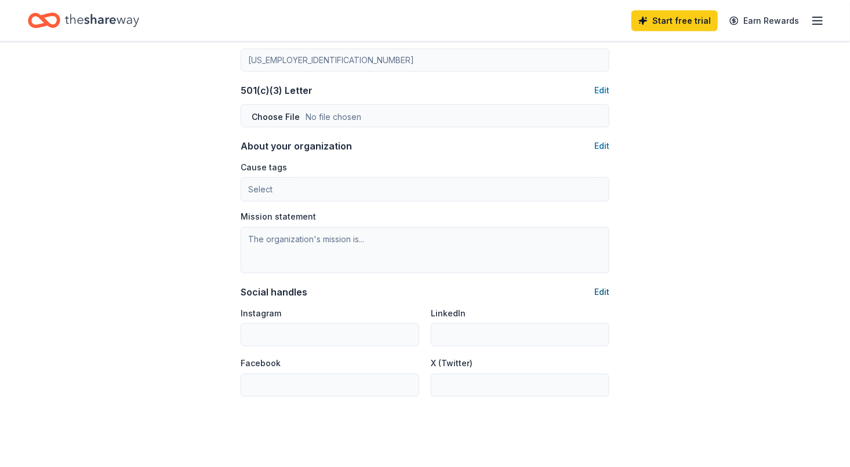
click at [604, 296] on button "Edit" at bounding box center [601, 292] width 15 height 14
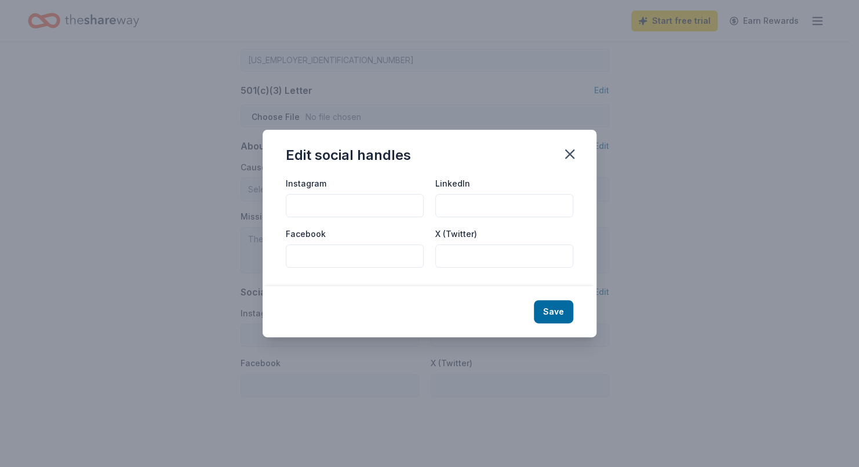
click at [329, 208] on input "Instagram" at bounding box center [355, 205] width 138 height 23
click at [336, 207] on input "Instagram" at bounding box center [355, 205] width 138 height 23
paste input "https://www.instagram.com/wilcoxlittleangels/"
type input "https://www.instagram.com/wilcoxlittleangels/"
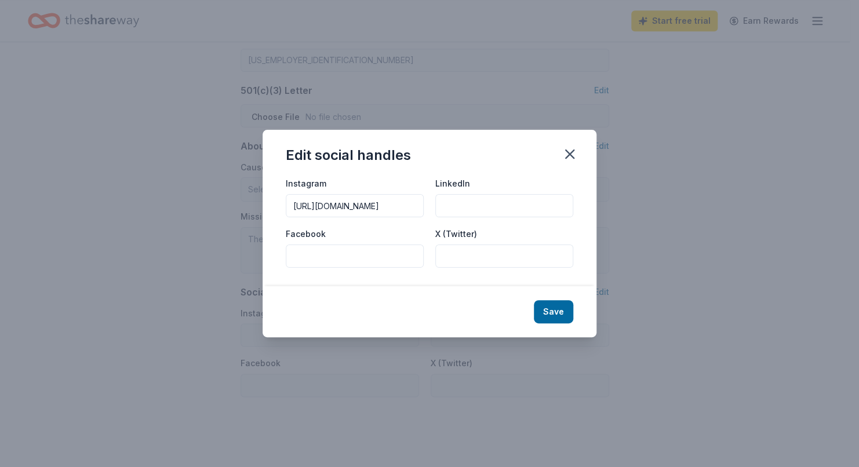
click at [452, 148] on div "Edit social handles" at bounding box center [430, 153] width 334 height 46
click at [551, 313] on button "Save" at bounding box center [553, 311] width 39 height 23
type input "https://www.instagram.com/wilcoxlittleangels/"
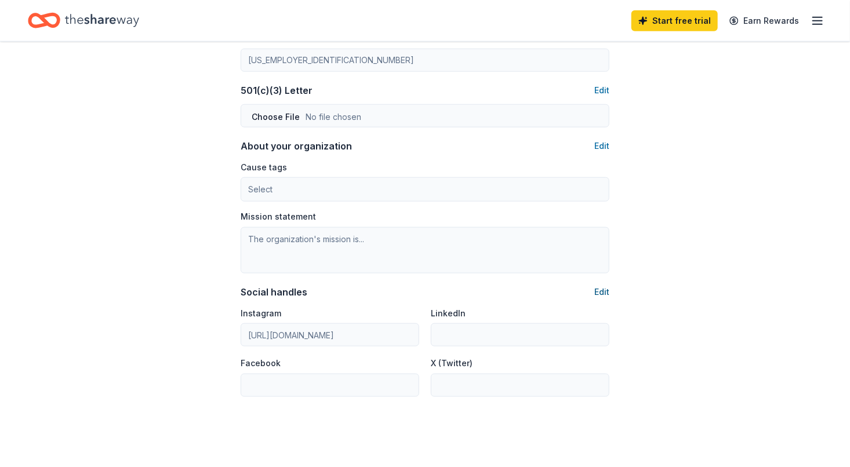
click at [606, 297] on button "Edit" at bounding box center [601, 292] width 15 height 14
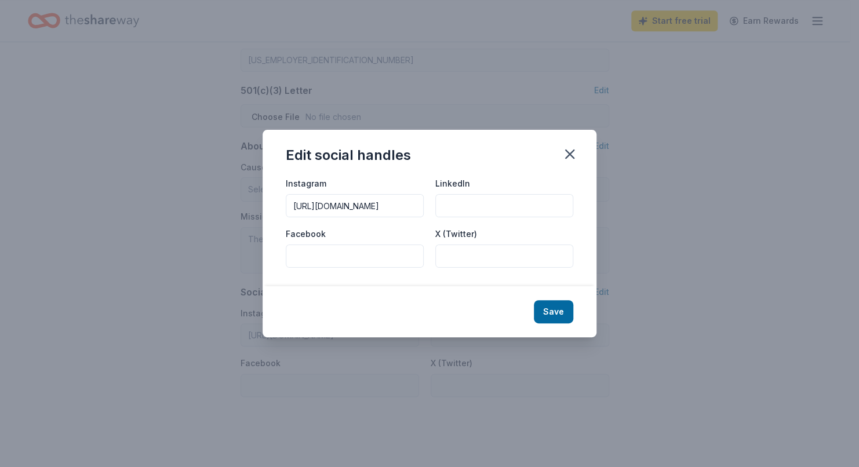
click at [490, 203] on input "LinkedIn" at bounding box center [504, 205] width 138 height 23
paste input "https://www.linkedin.com/showcase/104179633/admin/dashboard/"
type input "https://www.linkedin.com/showcase/104179633/admin/dashboard/"
click at [556, 315] on button "Save" at bounding box center [553, 311] width 39 height 23
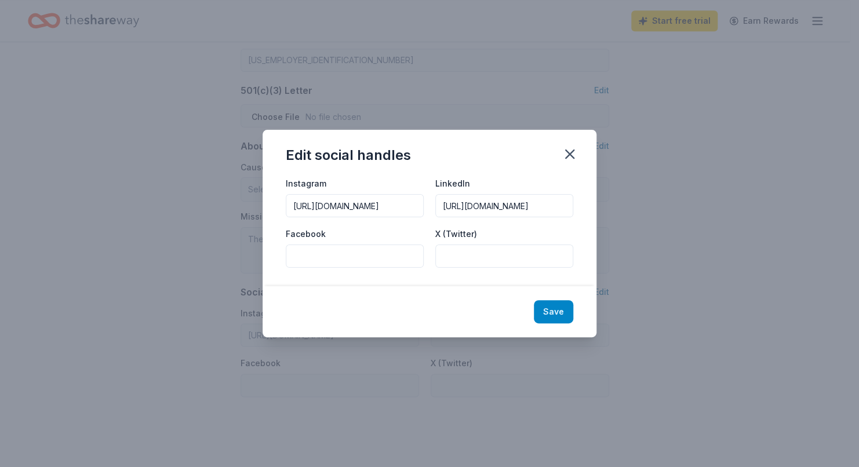
scroll to position [0, 0]
type input "https://www.linkedin.com/showcase/104179633/admin/dashboard/"
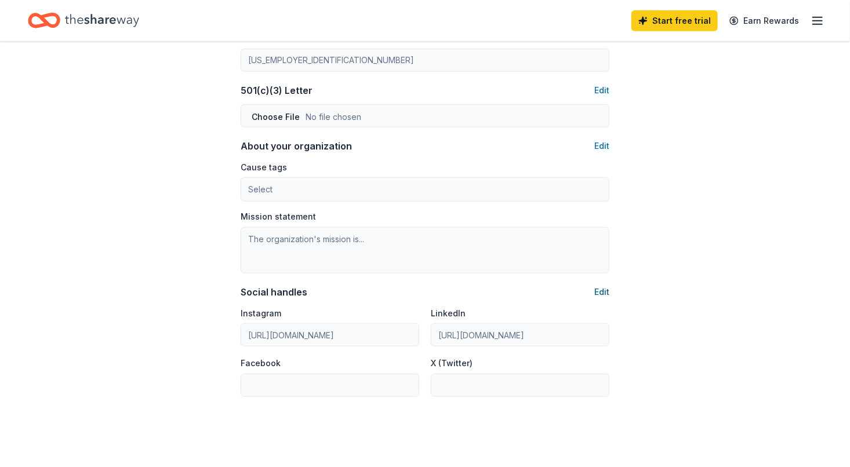
click at [601, 296] on button "Edit" at bounding box center [601, 292] width 15 height 14
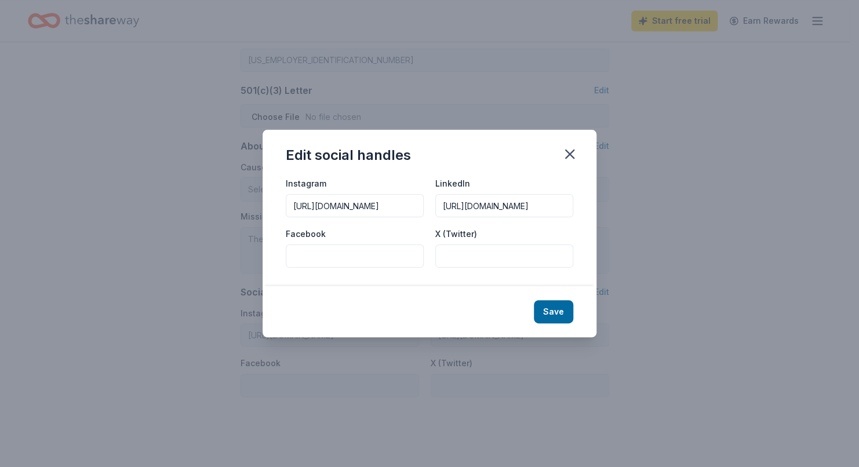
click at [325, 257] on input "Facebook" at bounding box center [355, 256] width 138 height 23
paste input "https://www.facebook.com/profile.php?id=61564225820853#"
type input "https://www.facebook.com/profile.php?id=61564225820853#"
click at [552, 315] on button "Save" at bounding box center [553, 311] width 39 height 23
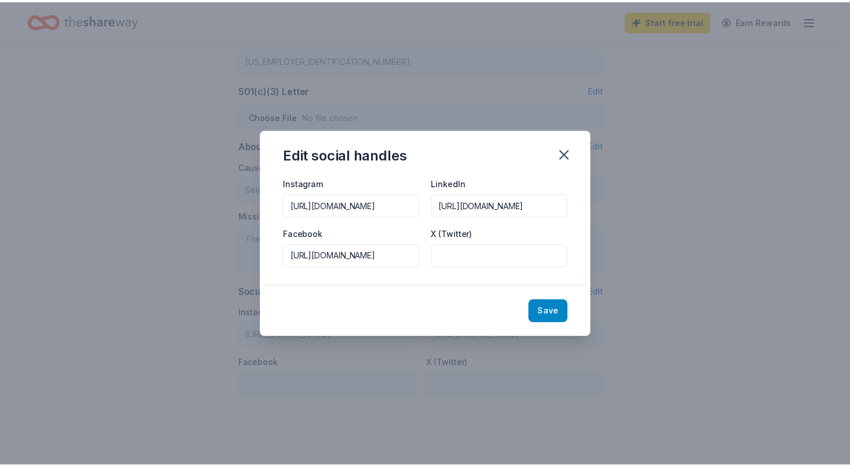
scroll to position [0, 0]
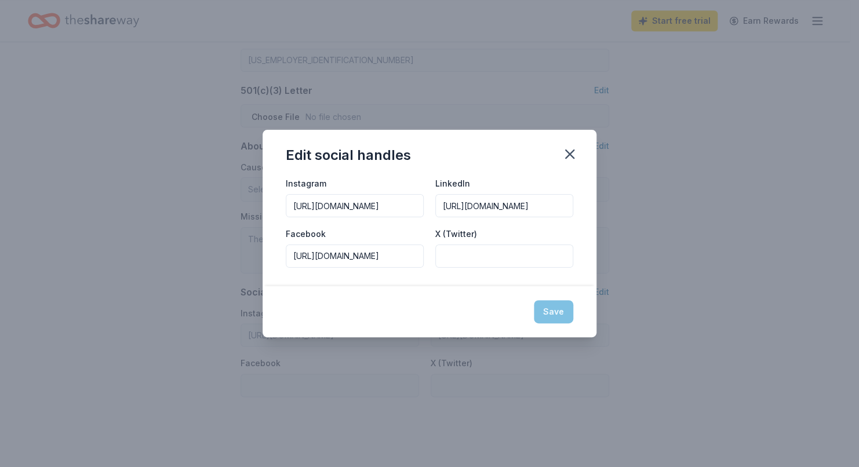
type input "https://www.facebook.com/profile.php?id=61564225820853#"
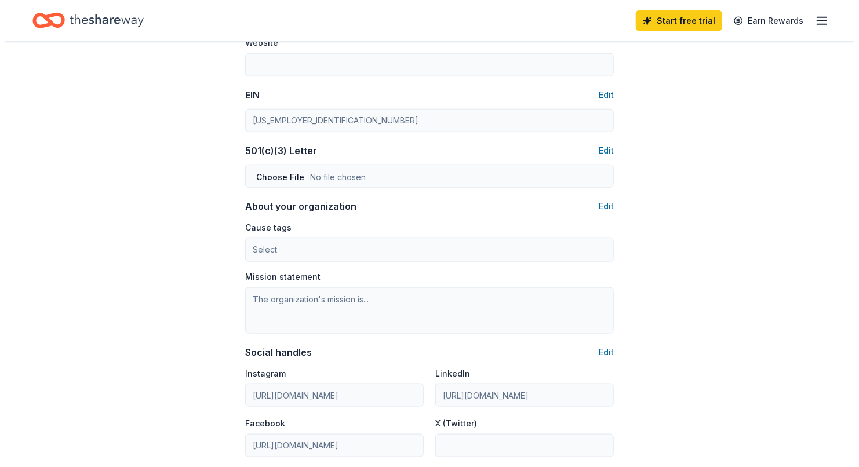
scroll to position [526, 0]
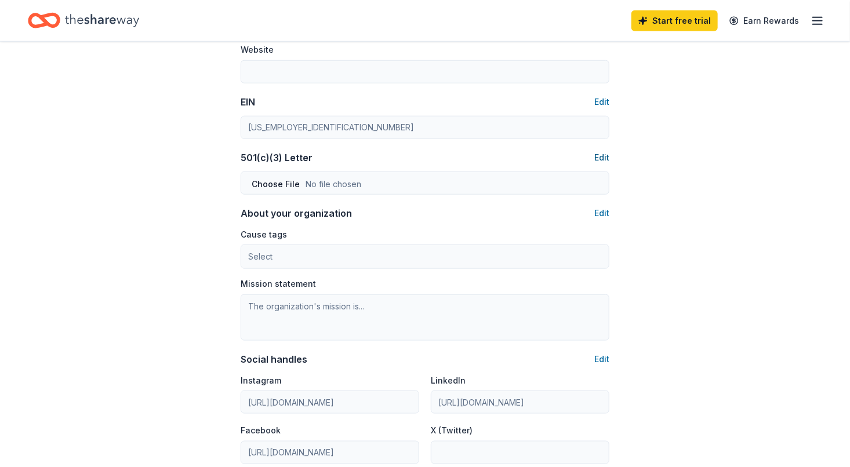
click at [603, 158] on button "Edit" at bounding box center [601, 158] width 15 height 14
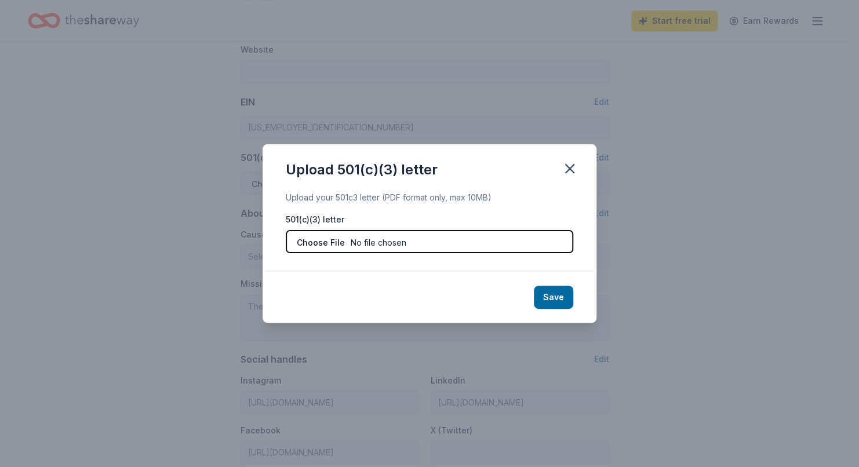
click at [413, 243] on input "file" at bounding box center [429, 241] width 287 height 23
type input "C:\fakepath\FinalLetter_93-3654384_WILCOXLITTLEANGELS_10182023_00.pdf"
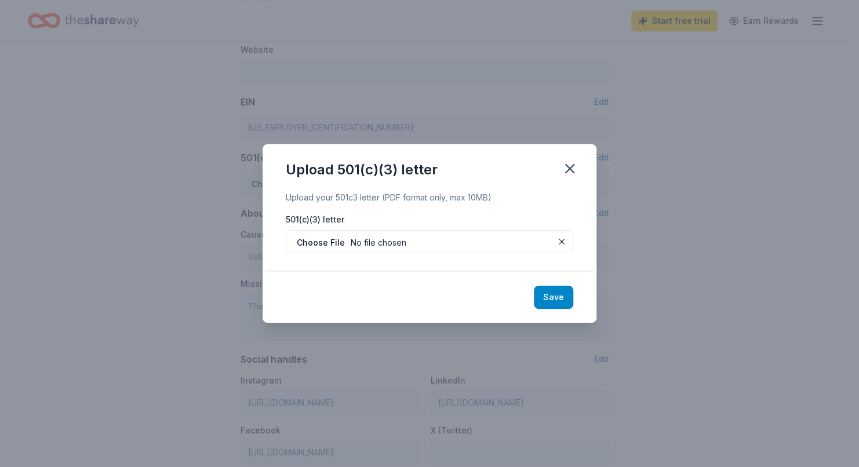
click at [559, 300] on button "Save" at bounding box center [553, 297] width 39 height 23
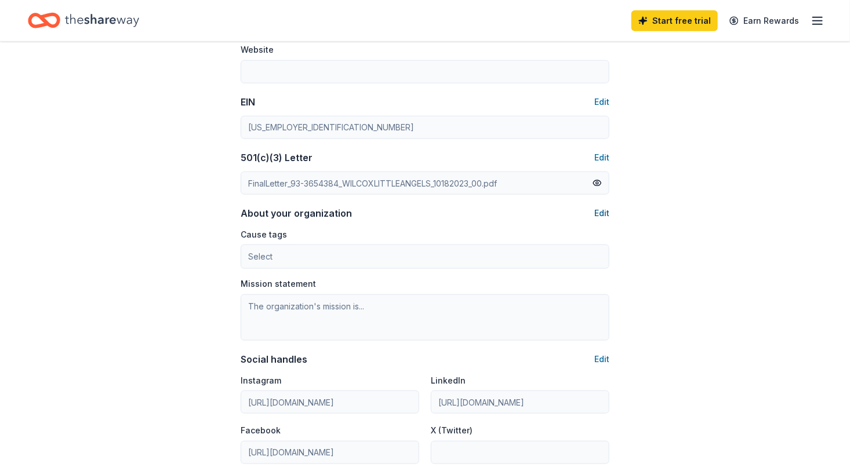
click at [601, 219] on button "Edit" at bounding box center [601, 213] width 15 height 14
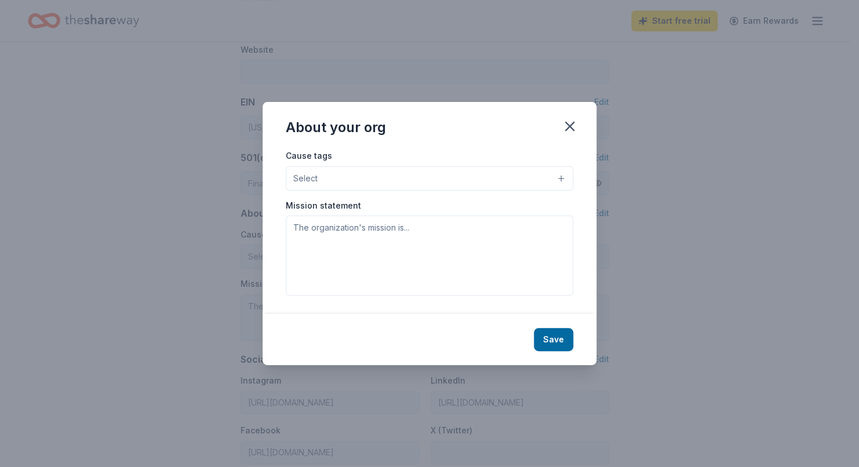
click at [352, 184] on button "Select" at bounding box center [429, 178] width 287 height 24
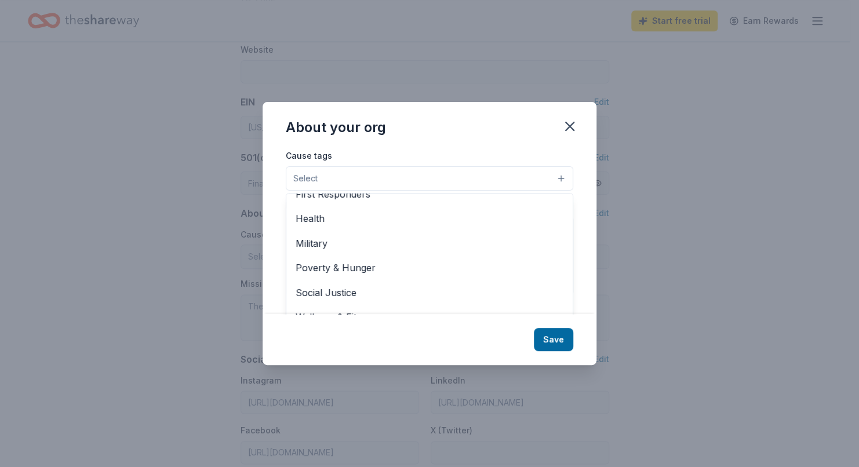
scroll to position [17, 0]
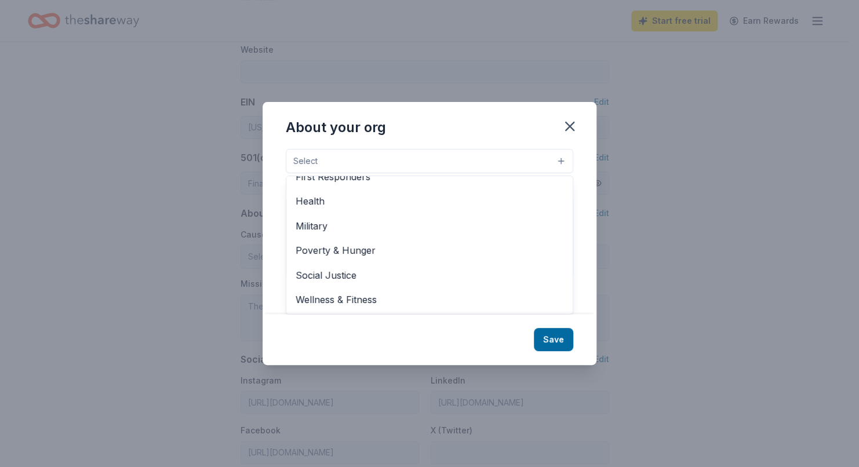
click at [314, 257] on span "Poverty & Hunger" at bounding box center [430, 250] width 268 height 15
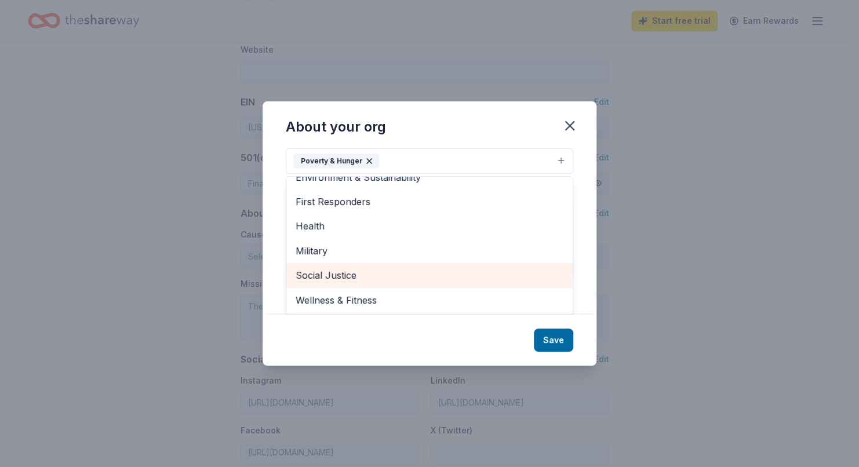
click at [306, 227] on span "Health" at bounding box center [430, 225] width 268 height 15
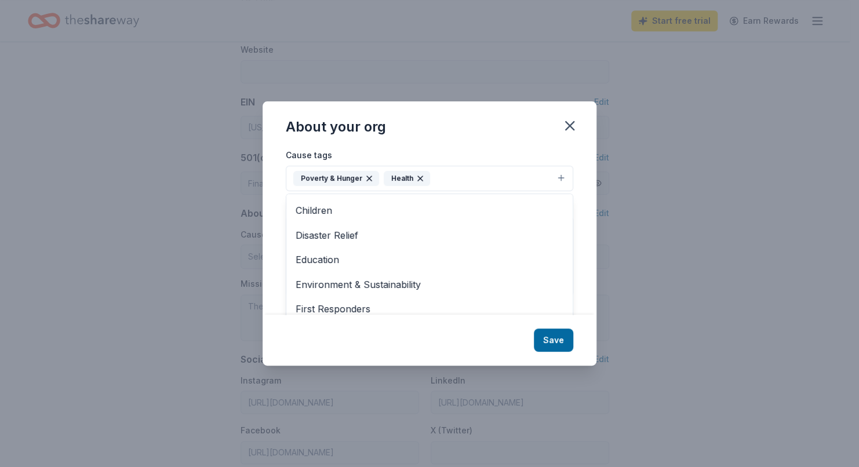
scroll to position [45, 0]
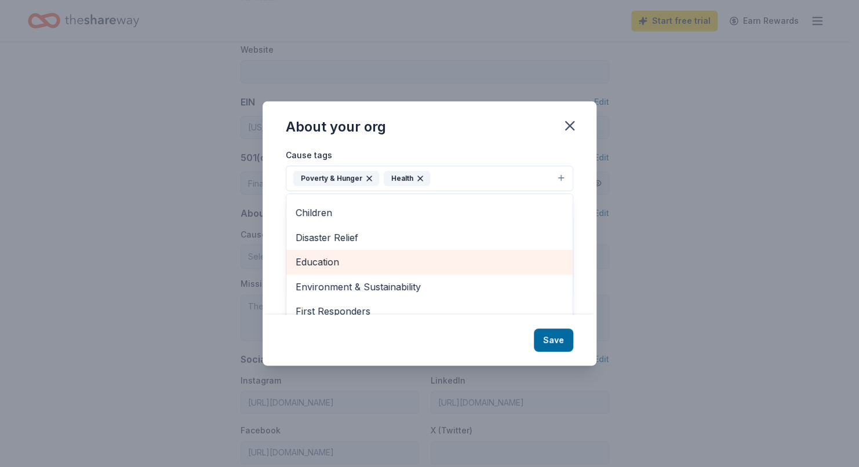
click at [318, 261] on span "Education" at bounding box center [430, 261] width 268 height 15
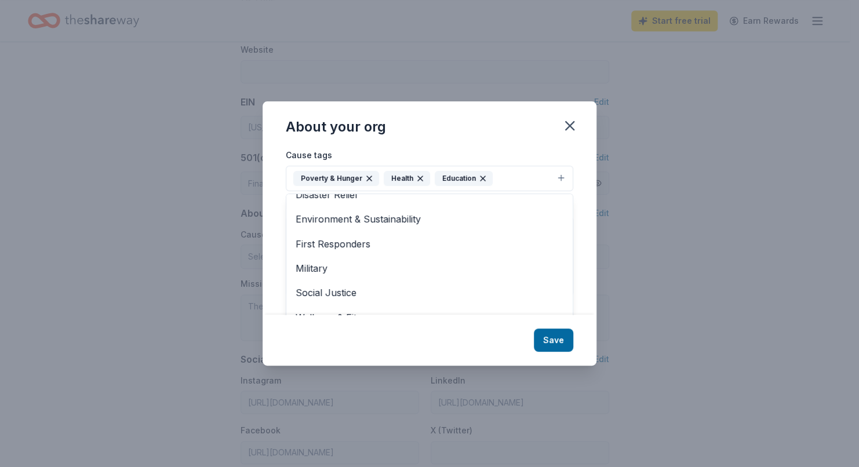
scroll to position [17, 0]
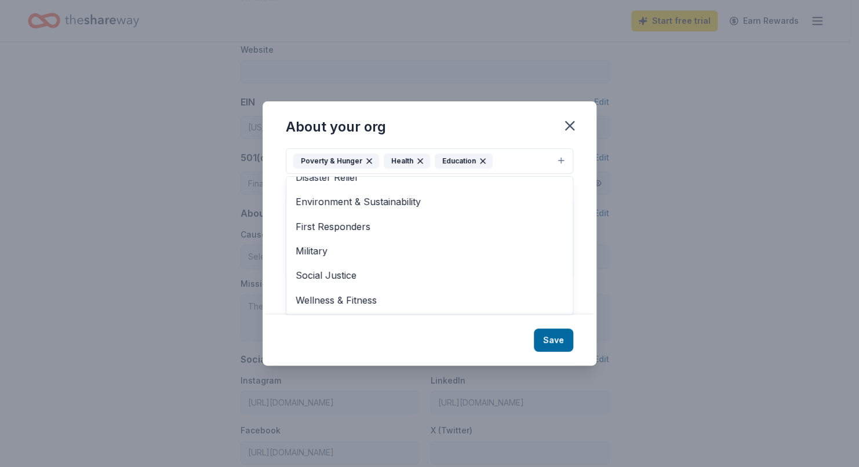
click at [308, 303] on span "Wellness & Fitness" at bounding box center [430, 300] width 268 height 15
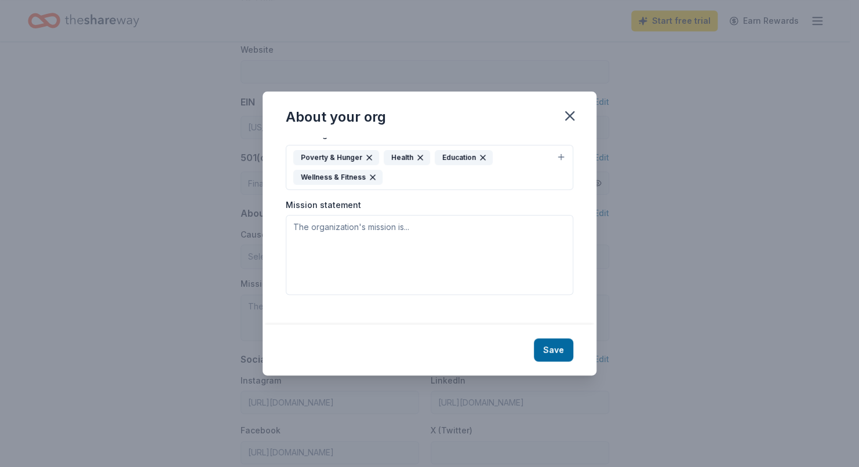
scroll to position [0, 0]
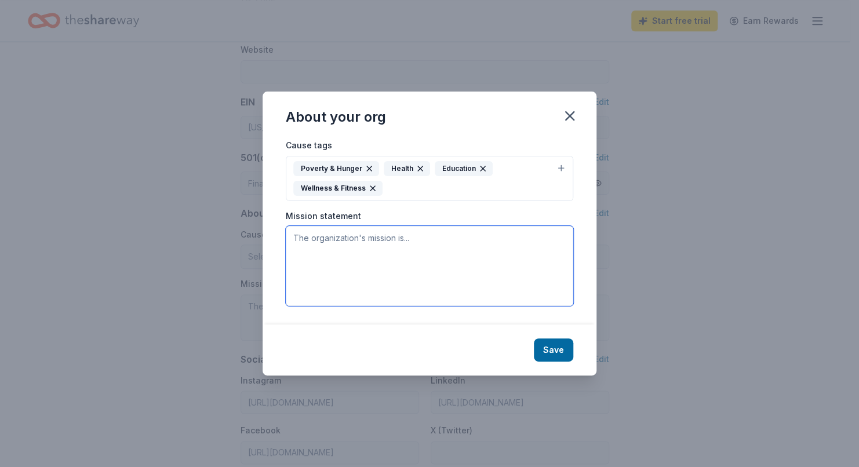
click at [297, 245] on textarea at bounding box center [429, 266] width 287 height 80
paste textarea "Our organization provides financial assistance and funeral services to families…"
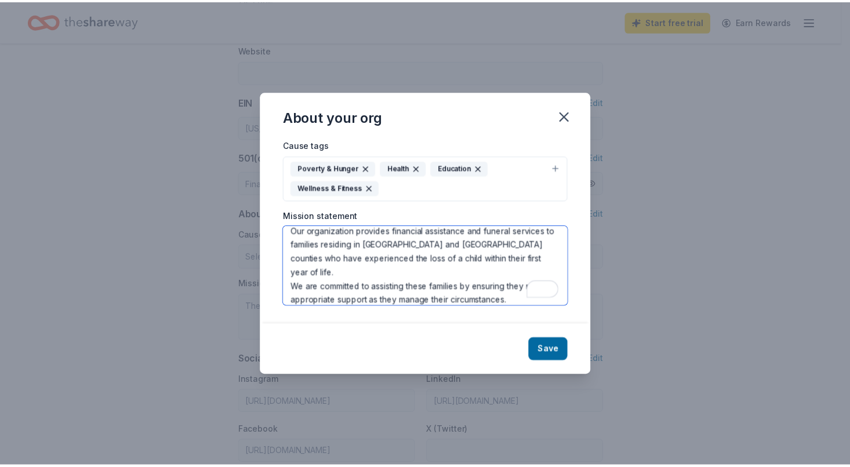
scroll to position [7, 0]
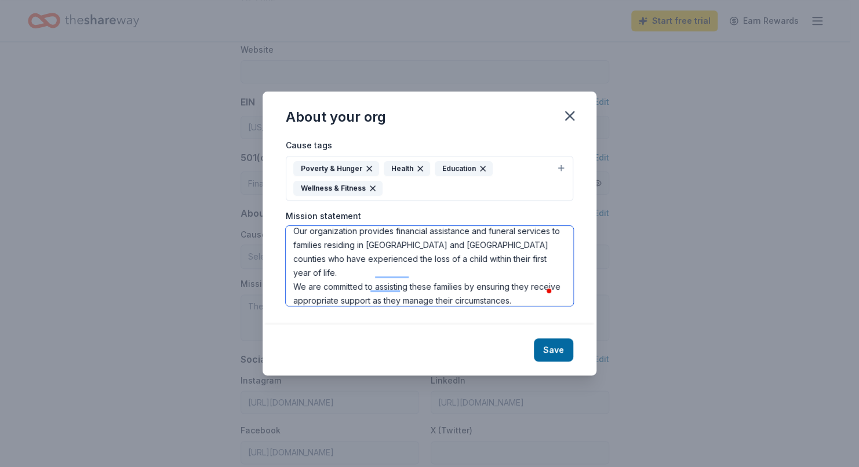
click at [389, 281] on textarea "Our organization provides financial assistance and funeral services to families…" at bounding box center [429, 266] width 287 height 80
click at [380, 276] on textarea "Our organization provides financial assistance and funeral services to families…" at bounding box center [429, 266] width 287 height 80
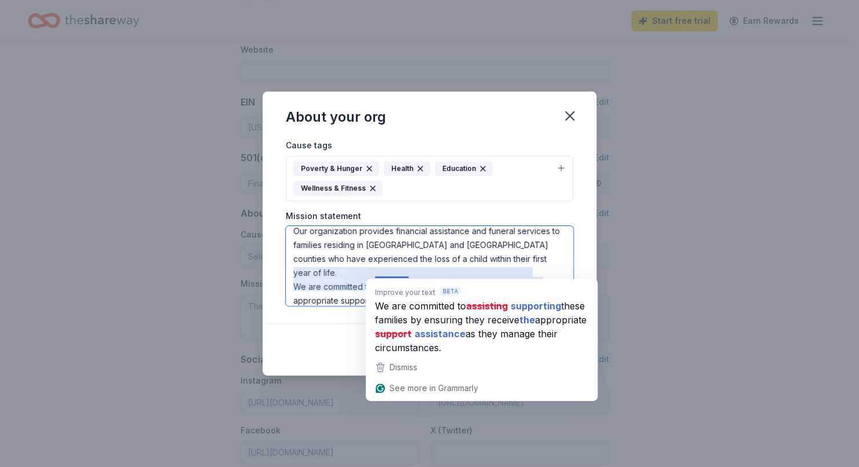
type textarea "Our organization provides financial assistance and funeral services to families…"
click at [422, 345] on span "as they manage their circumstances." at bounding box center [466, 340] width 183 height 28
click at [535, 327] on span "appropriate" at bounding box center [561, 319] width 52 height 14
click at [411, 332] on strong "support" at bounding box center [393, 333] width 37 height 14
click at [411, 327] on strong "support" at bounding box center [393, 333] width 37 height 14
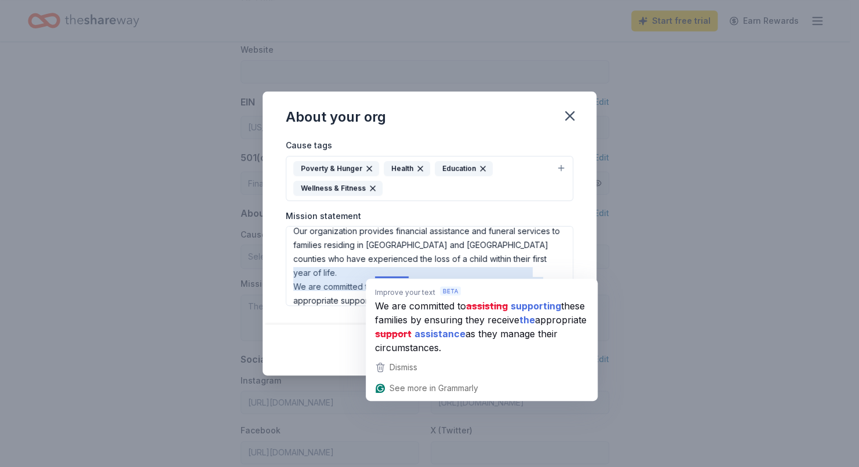
click at [497, 135] on div "About your org" at bounding box center [430, 115] width 334 height 46
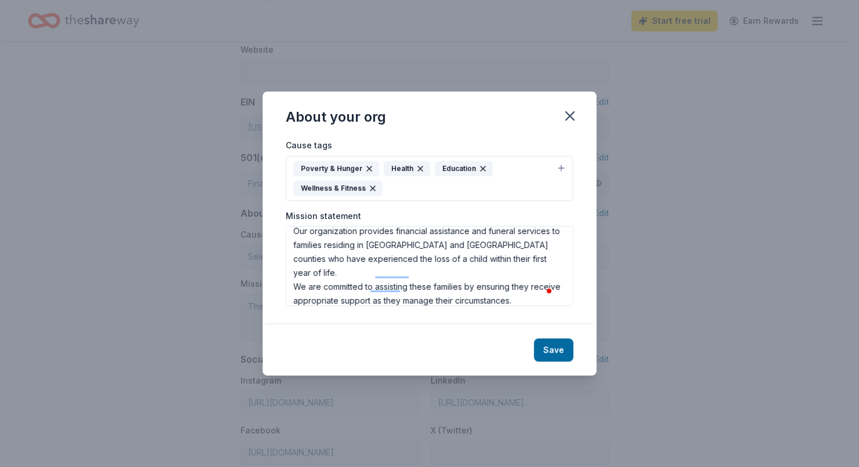
click at [543, 328] on div "Save" at bounding box center [430, 350] width 334 height 51
click at [549, 350] on button "Save" at bounding box center [553, 349] width 39 height 23
type textarea "Our organization provides financial assistance and funeral services to families…"
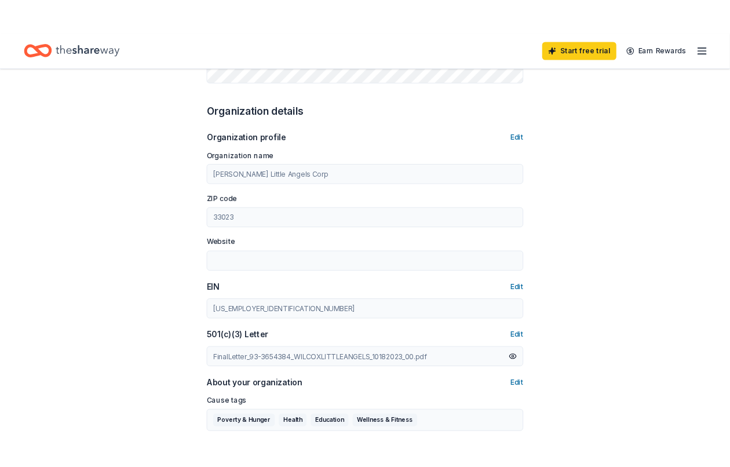
scroll to position [332, 0]
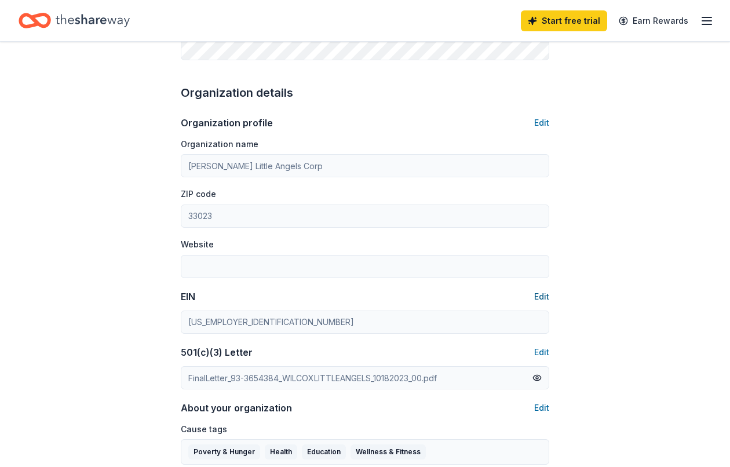
click at [537, 296] on button "Edit" at bounding box center [541, 297] width 15 height 14
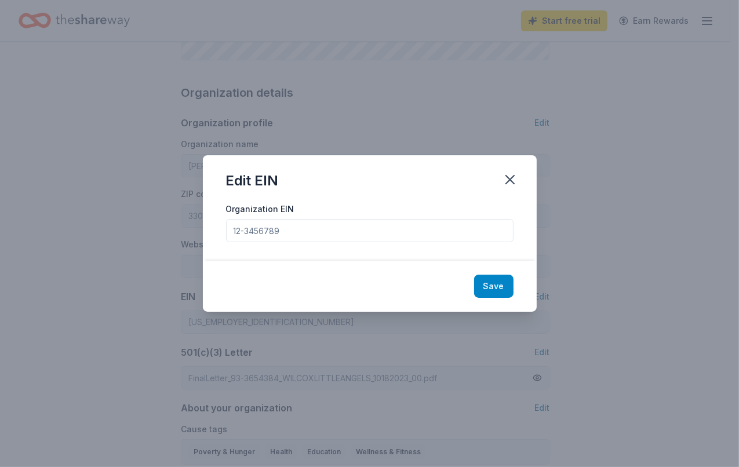
click at [491, 287] on button "Save" at bounding box center [493, 286] width 39 height 23
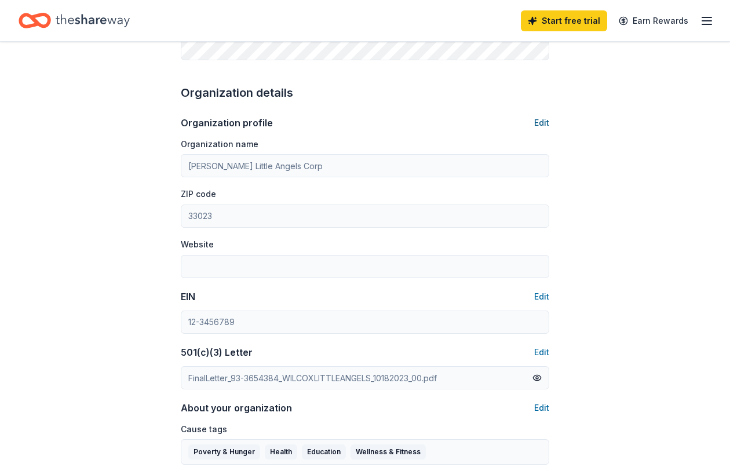
click at [540, 123] on button "Edit" at bounding box center [541, 123] width 15 height 14
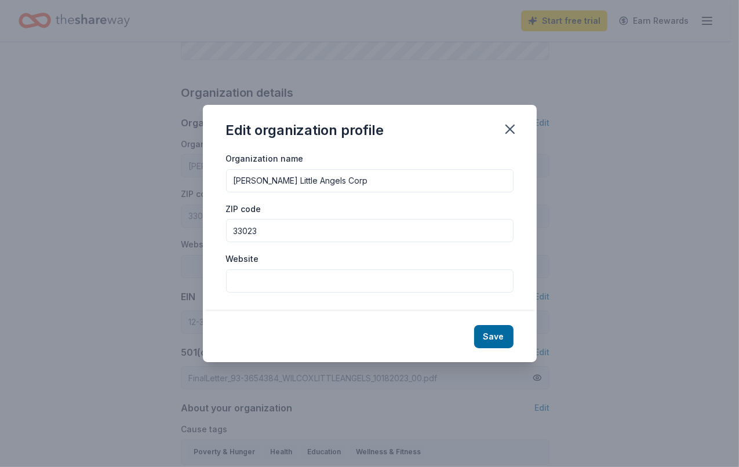
click at [283, 281] on input "Website" at bounding box center [369, 280] width 287 height 23
paste input "https://www.wilcoxlittleangels.com/"
type input "https://www.wilcoxlittleangels.com/"
click at [490, 335] on button "Save" at bounding box center [493, 336] width 39 height 23
type input "https://www.wilcoxlittleangels.com/"
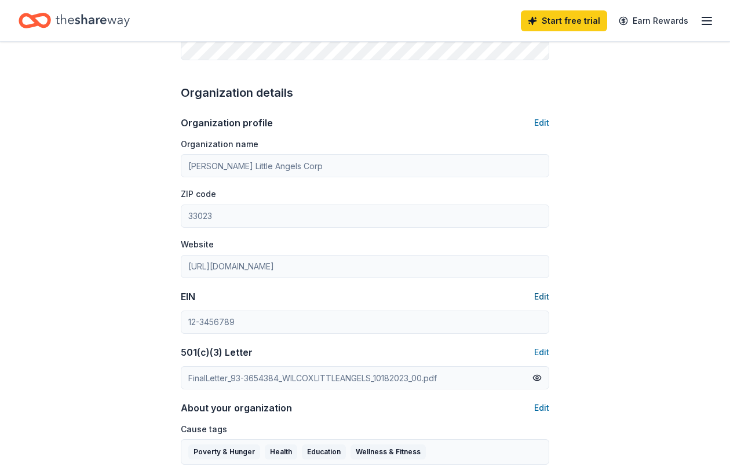
click at [542, 296] on button "Edit" at bounding box center [541, 297] width 15 height 14
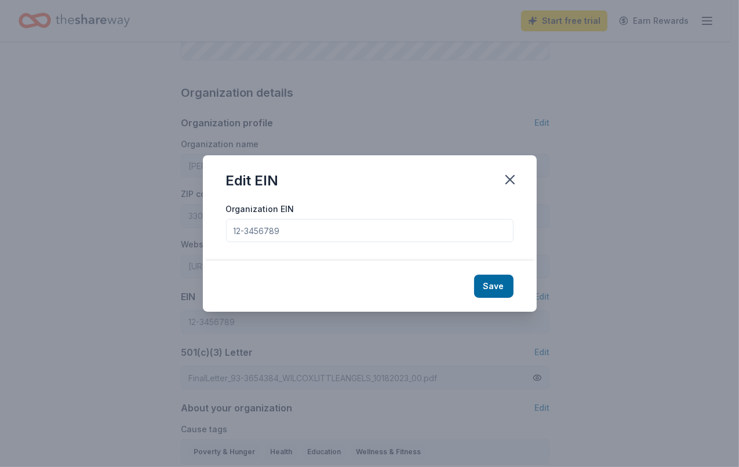
click at [315, 230] on input "Organization EIN" at bounding box center [369, 230] width 287 height 23
type input "93-3654384"
click at [487, 287] on button "Save" at bounding box center [493, 286] width 39 height 23
type input "93-3654384"
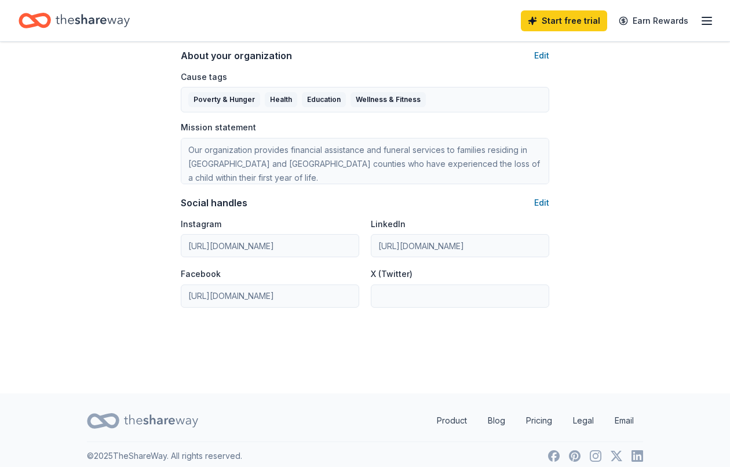
scroll to position [689, 0]
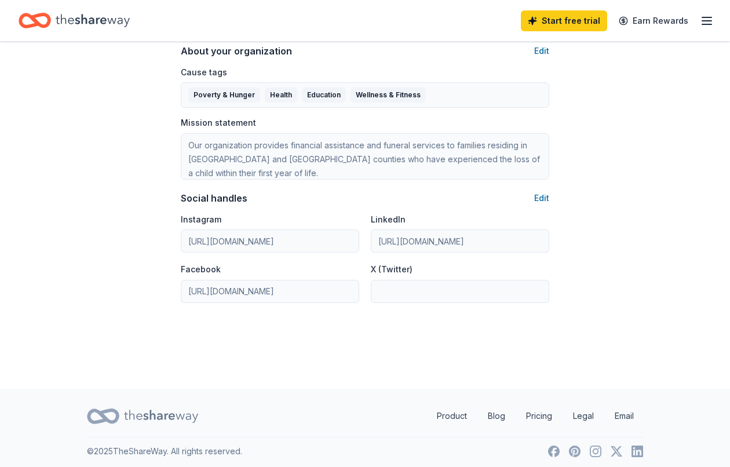
drag, startPoint x: 730, startPoint y: 330, endPoint x: 727, endPoint y: 275, distance: 55.1
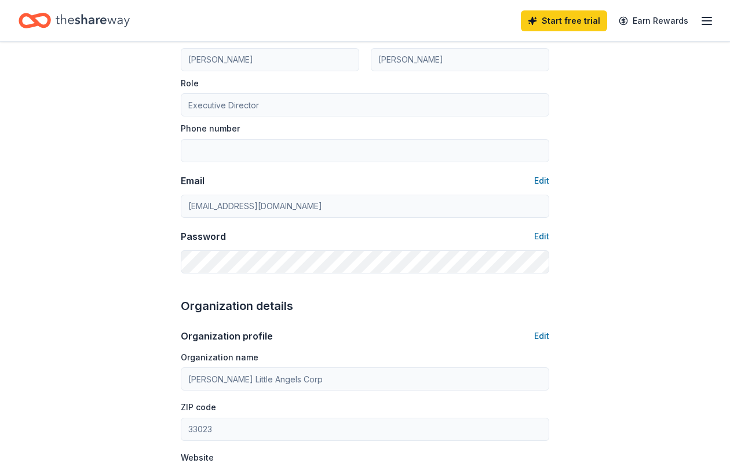
scroll to position [0, 0]
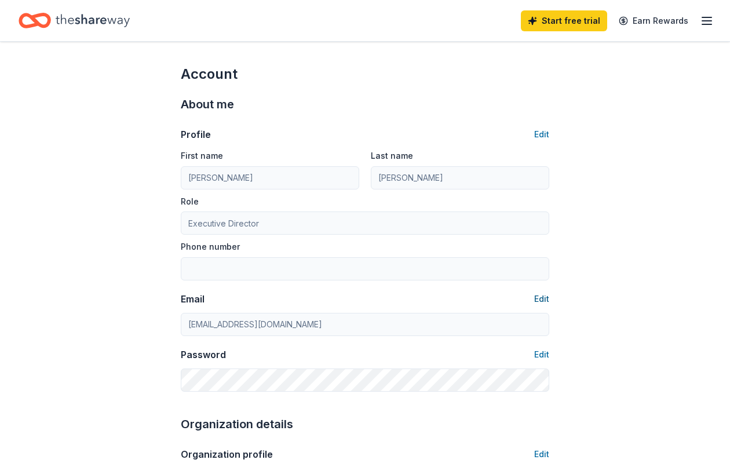
click at [542, 296] on button "Edit" at bounding box center [541, 299] width 15 height 14
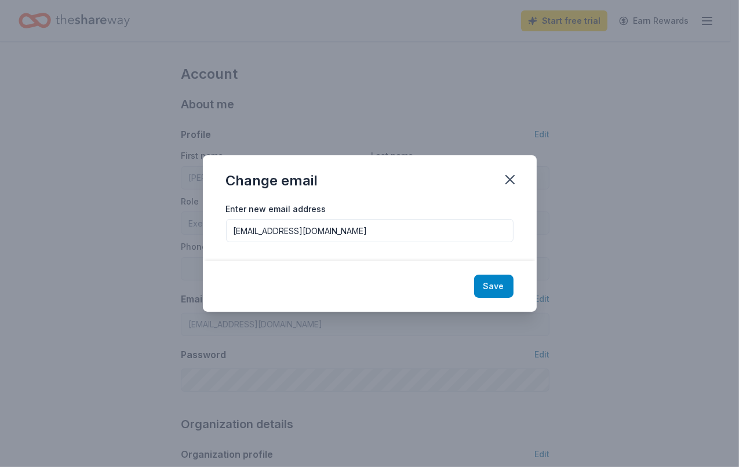
click at [498, 286] on button "Save" at bounding box center [493, 286] width 39 height 23
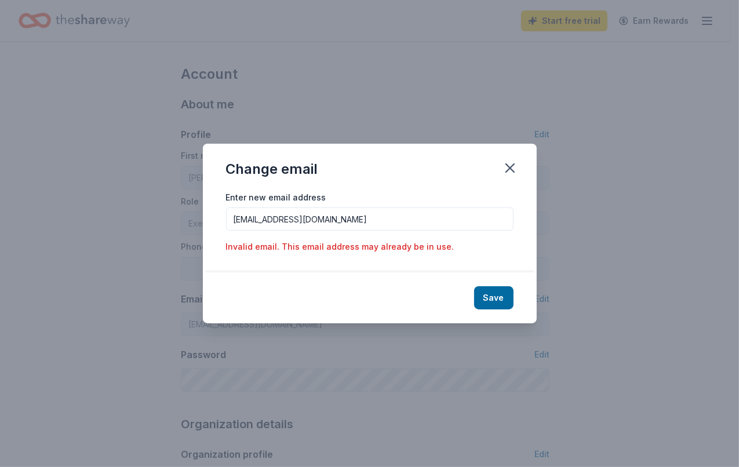
click at [232, 217] on input "wilcoxlittleangels@wilcoxffh.com" at bounding box center [369, 218] width 287 height 23
click at [449, 294] on div "Save" at bounding box center [370, 297] width 334 height 51
click at [493, 300] on button "Save" at bounding box center [493, 297] width 39 height 23
click at [396, 211] on input "wilcoxlittleangels@wilcoxffh.com" at bounding box center [369, 218] width 287 height 23
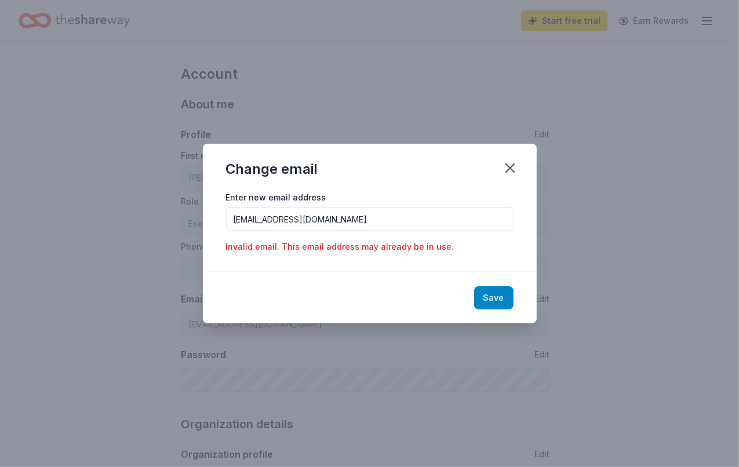
click at [483, 290] on button "Save" at bounding box center [493, 297] width 39 height 23
drag, startPoint x: 386, startPoint y: 226, endPoint x: 225, endPoint y: 230, distance: 161.2
click at [225, 230] on div "Enter new email address wilcoxlittleangels@wilcoxffh.com Invalid email. This em…" at bounding box center [370, 231] width 334 height 83
click at [487, 307] on div "Save" at bounding box center [370, 297] width 334 height 51
click at [496, 298] on div "Save" at bounding box center [370, 297] width 334 height 51
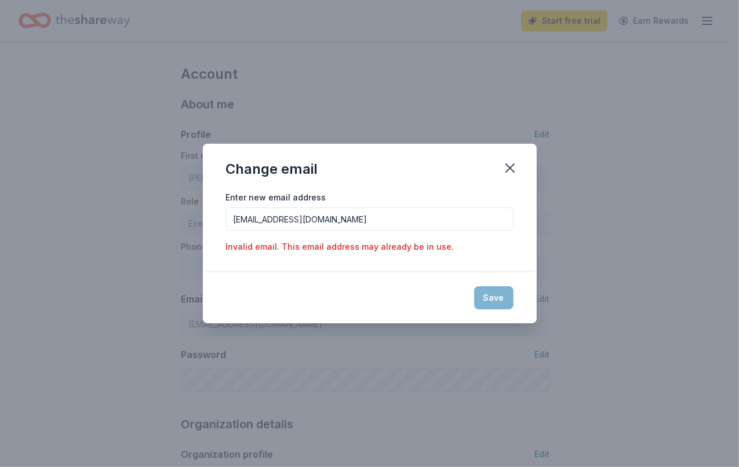
click at [399, 222] on input "wilcoxlittleangels@wilcoxffh.com" at bounding box center [369, 218] width 287 height 23
click at [445, 182] on div "Change email" at bounding box center [370, 167] width 334 height 46
click at [320, 220] on input "wilcoxlittleangels@wilcoxffh.com" at bounding box center [369, 218] width 287 height 23
click at [450, 306] on div "Save" at bounding box center [370, 297] width 334 height 51
click at [495, 302] on div "Save" at bounding box center [370, 297] width 334 height 51
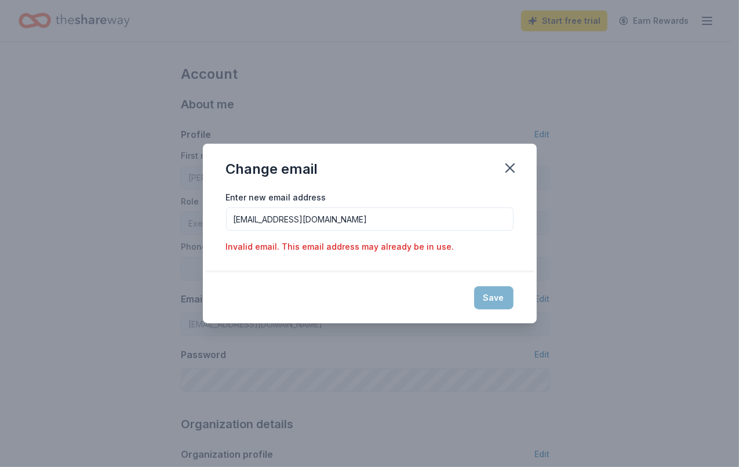
click at [338, 223] on input "wilcoxlittleangels@wilcoxffh.com" at bounding box center [369, 218] width 287 height 23
click at [514, 167] on icon "button" at bounding box center [510, 168] width 16 height 16
click at [381, 223] on input "wilcoxlittleangels@wilcoxffh.com" at bounding box center [369, 218] width 287 height 23
type input "w"
click at [490, 306] on button "Save" at bounding box center [493, 297] width 39 height 23
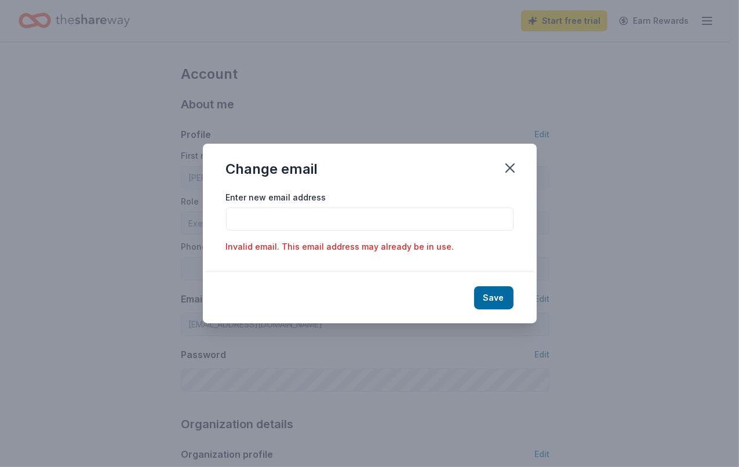
click at [245, 220] on input "Enter new email address" at bounding box center [369, 218] width 287 height 23
type input "wilcoxlittleangels@wilcoxffh.com"
click at [502, 288] on div "Save" at bounding box center [370, 297] width 334 height 51
click at [475, 292] on div "Save" at bounding box center [370, 297] width 334 height 51
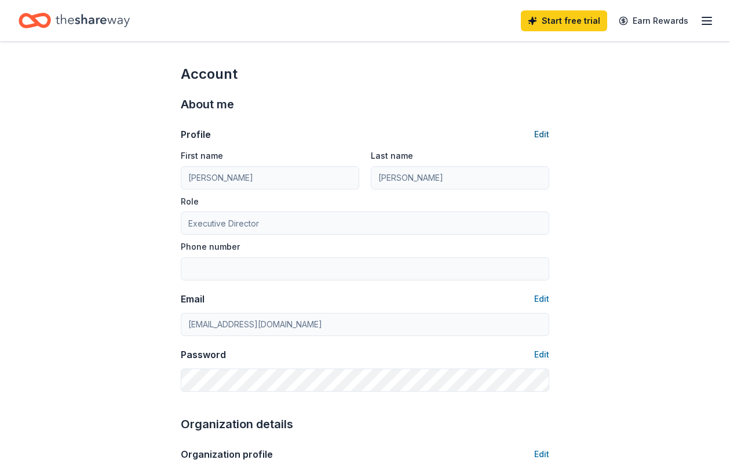
click at [539, 133] on button "Edit" at bounding box center [541, 135] width 15 height 14
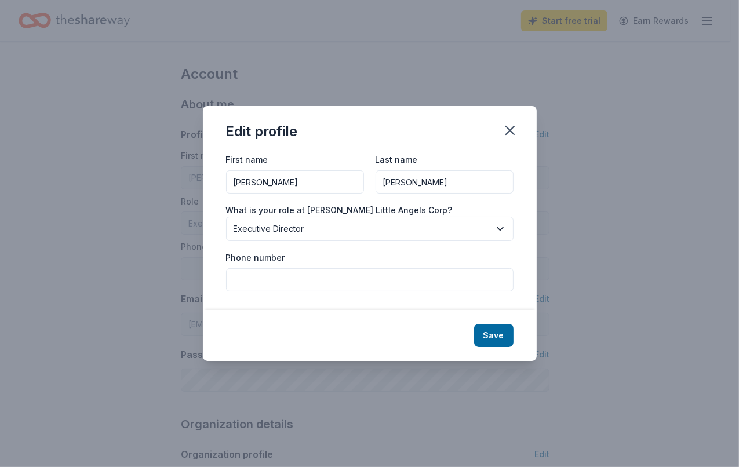
click at [311, 282] on input "Phone number" at bounding box center [369, 279] width 287 height 23
click at [246, 278] on input "9546397451" at bounding box center [369, 279] width 287 height 23
type input "954-639-7451"
click at [498, 230] on icon "button" at bounding box center [500, 229] width 12 height 12
click at [483, 337] on button "Save" at bounding box center [493, 335] width 39 height 23
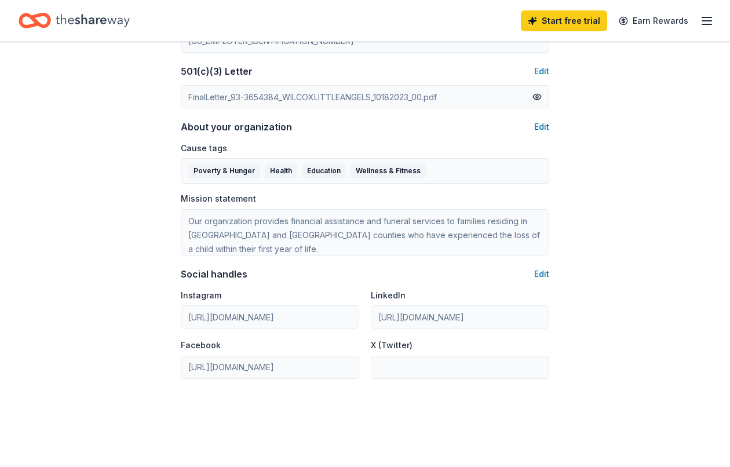
type input "954-639-7451"
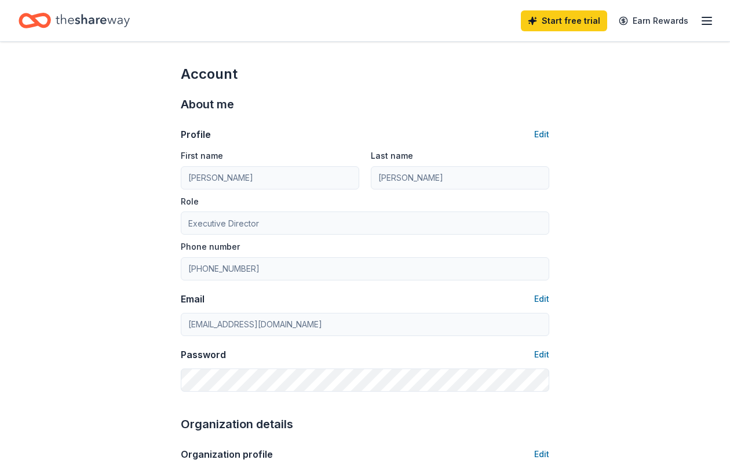
click at [705, 24] on line "button" at bounding box center [706, 24] width 9 height 0
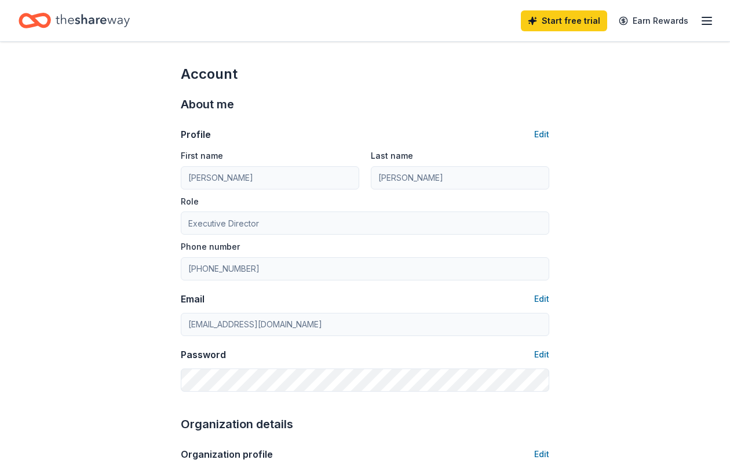
click at [705, 23] on icon "button" at bounding box center [707, 21] width 14 height 14
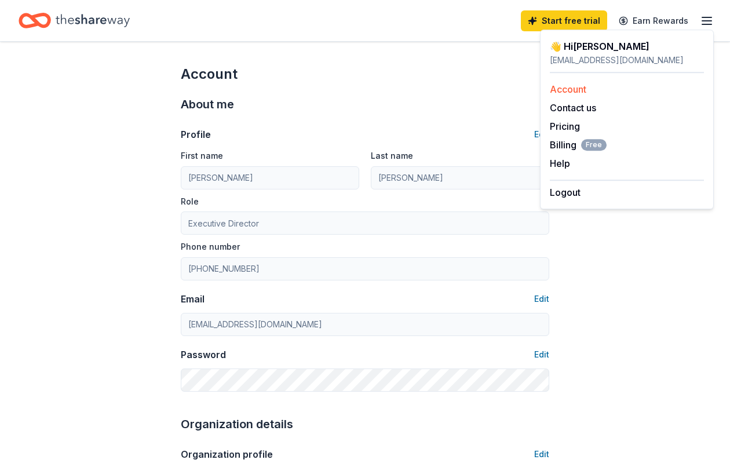
click at [568, 88] on link "Account" at bounding box center [568, 89] width 37 height 12
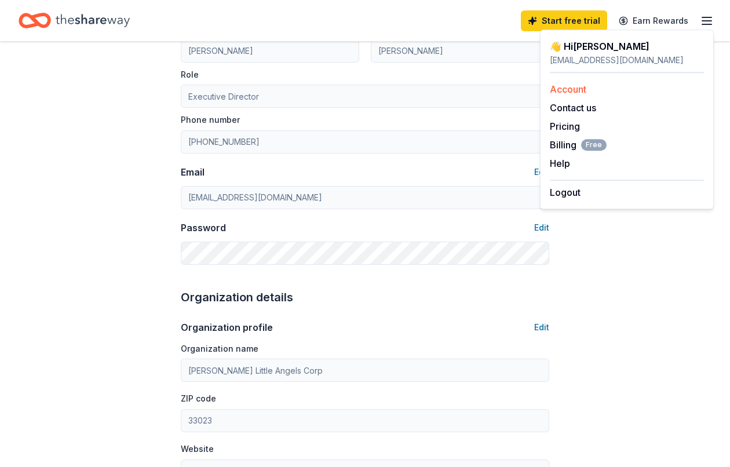
scroll to position [126, 0]
click at [563, 147] on span "Billing Free" at bounding box center [578, 145] width 57 height 14
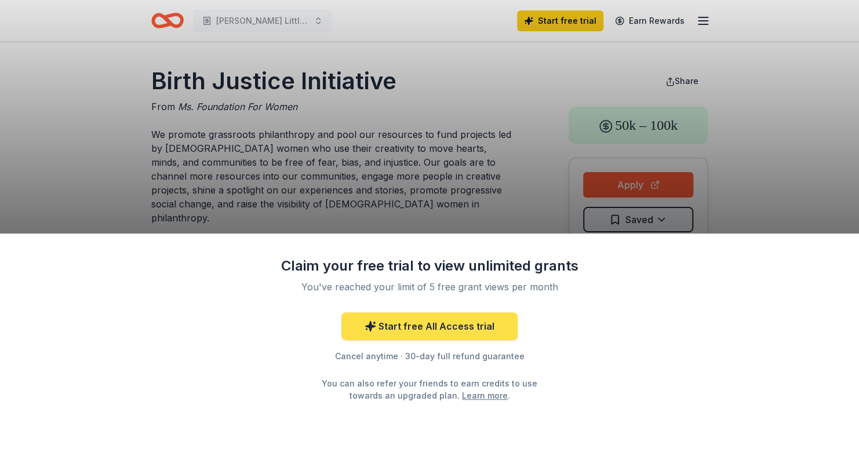
click at [438, 336] on link "Start free All Access trial" at bounding box center [429, 326] width 176 height 28
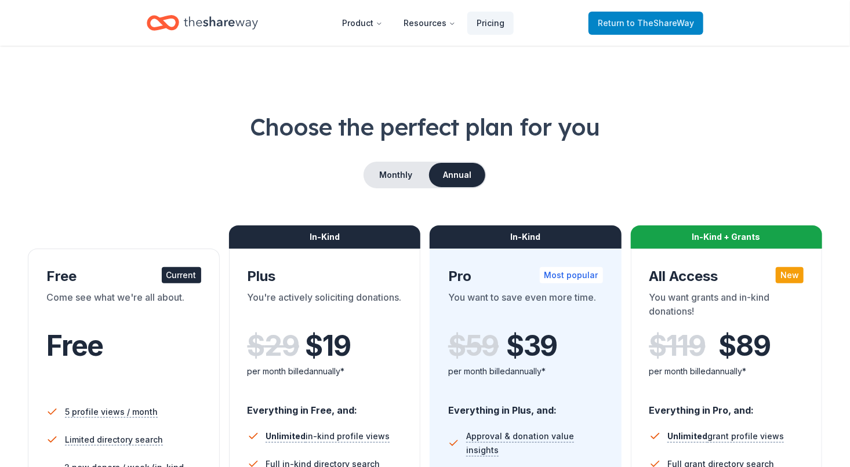
click at [646, 26] on span "to TheShareWay" at bounding box center [659, 23] width 67 height 10
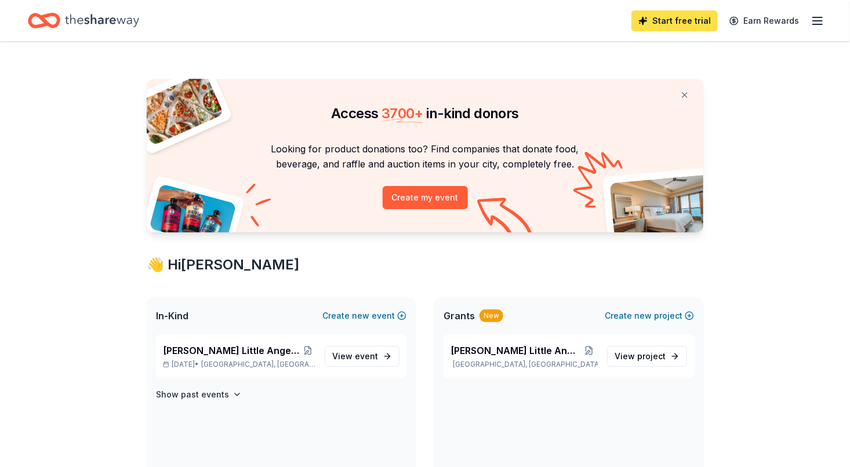
click at [639, 26] on link "Start free trial" at bounding box center [674, 20] width 86 height 21
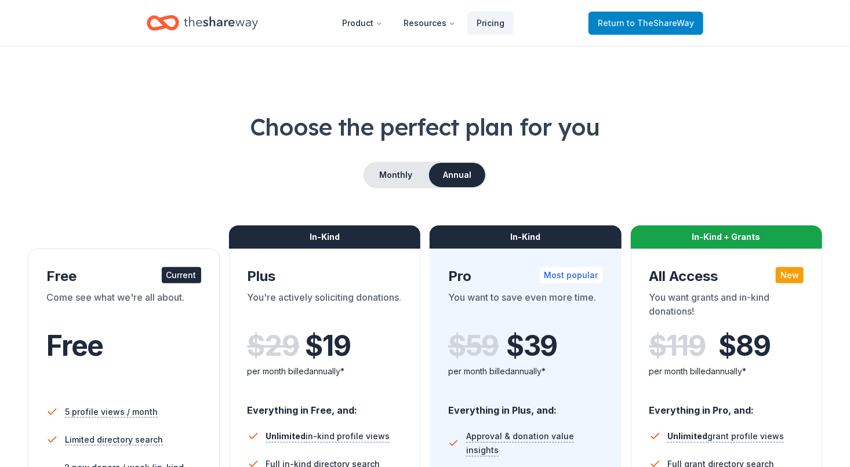
click at [650, 26] on span "to TheShareWay" at bounding box center [659, 23] width 67 height 10
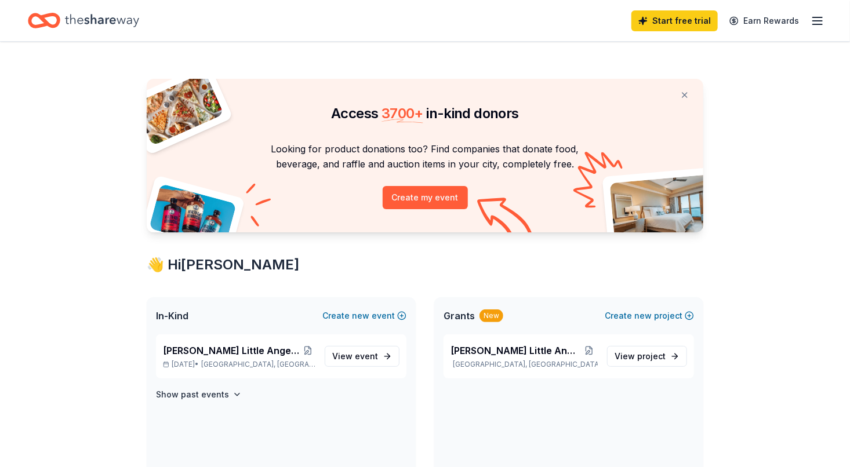
click at [817, 24] on line "button" at bounding box center [817, 24] width 9 height 0
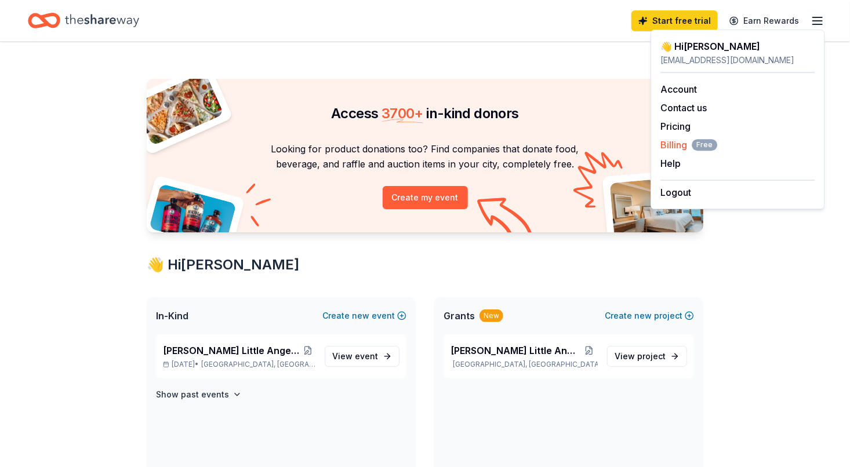
click at [673, 145] on span "Billing Free" at bounding box center [688, 145] width 57 height 14
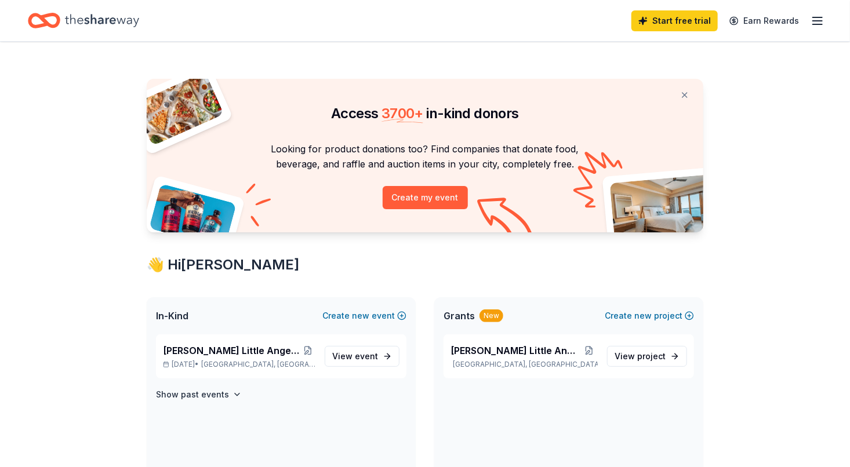
click at [695, 21] on link "Start free trial" at bounding box center [674, 20] width 86 height 21
click at [669, 27] on link "Start free trial" at bounding box center [674, 20] width 86 height 21
click at [675, 28] on link "Start free trial" at bounding box center [674, 20] width 86 height 21
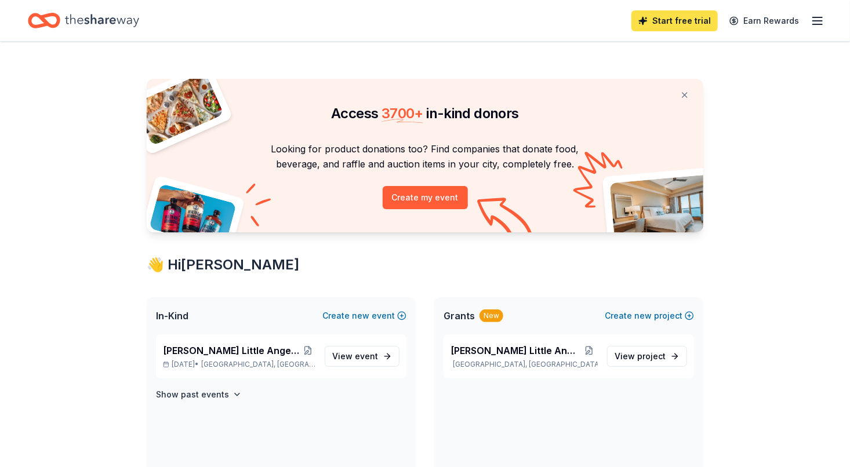
click at [676, 18] on link "Start free trial" at bounding box center [674, 20] width 86 height 21
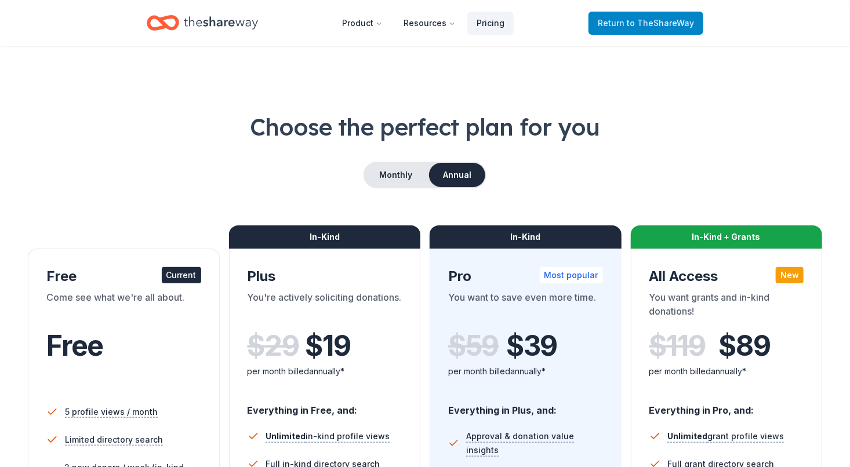
click at [678, 24] on span "to TheShareWay" at bounding box center [659, 23] width 67 height 10
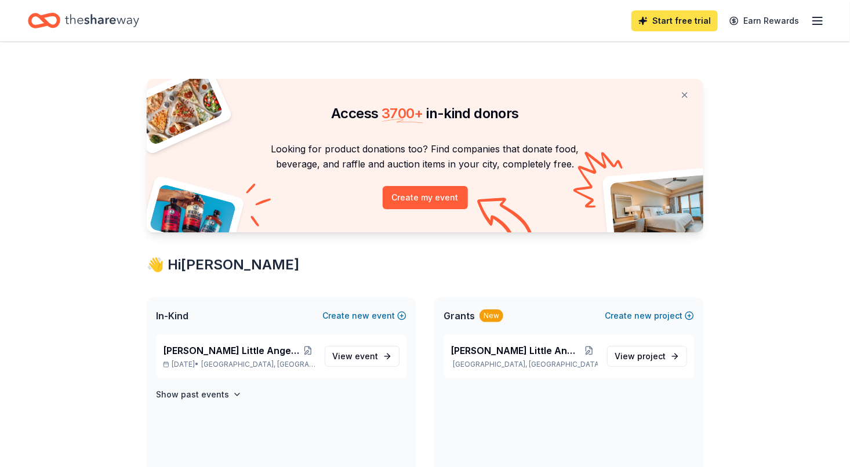
click at [683, 28] on link "Start free trial" at bounding box center [674, 20] width 86 height 21
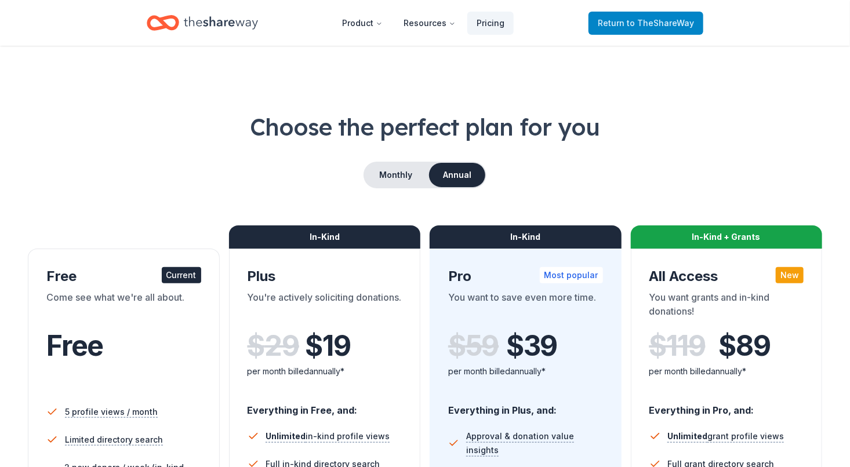
click at [663, 22] on span "to TheShareWay" at bounding box center [659, 23] width 67 height 10
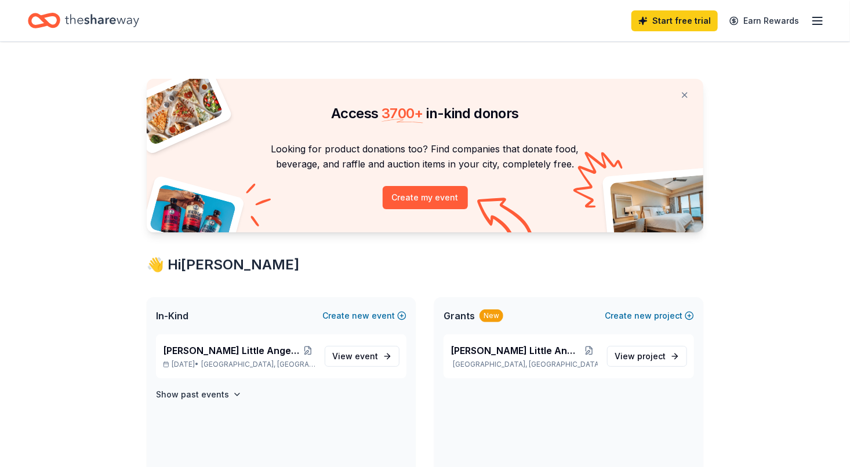
click at [816, 24] on line "button" at bounding box center [817, 24] width 9 height 0
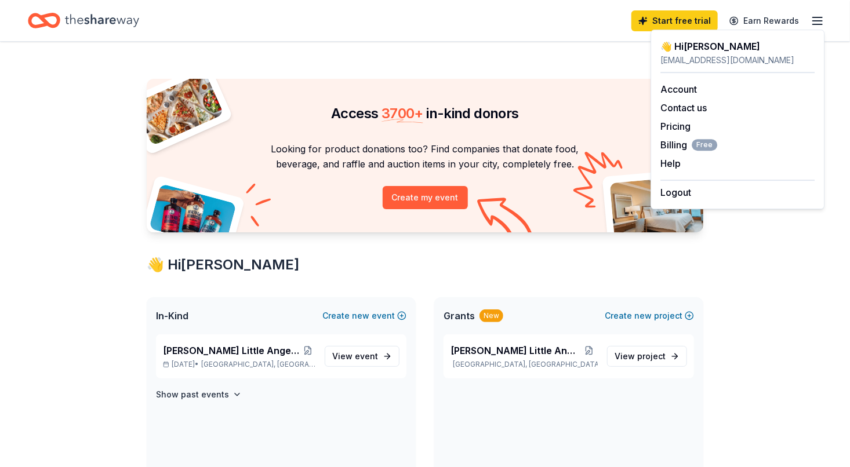
click at [695, 56] on div "[EMAIL_ADDRESS][DOMAIN_NAME]" at bounding box center [737, 60] width 154 height 14
click at [671, 148] on span "Billing Free" at bounding box center [688, 145] width 57 height 14
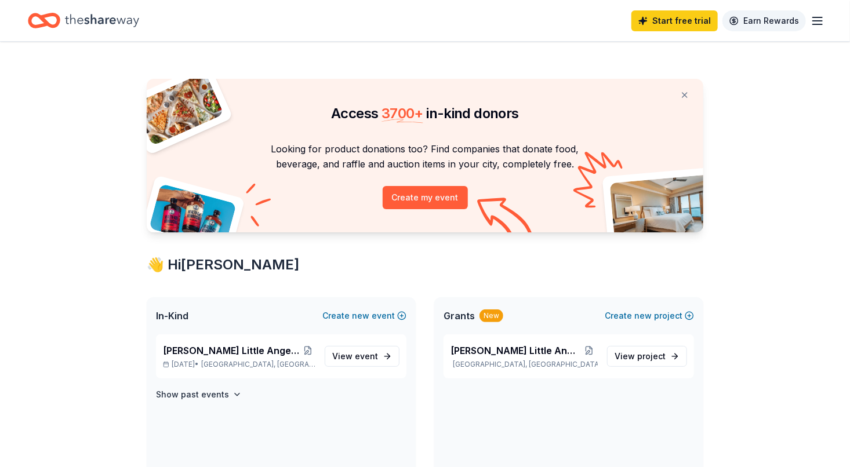
click at [768, 24] on link "Earn Rewards" at bounding box center [763, 20] width 83 height 21
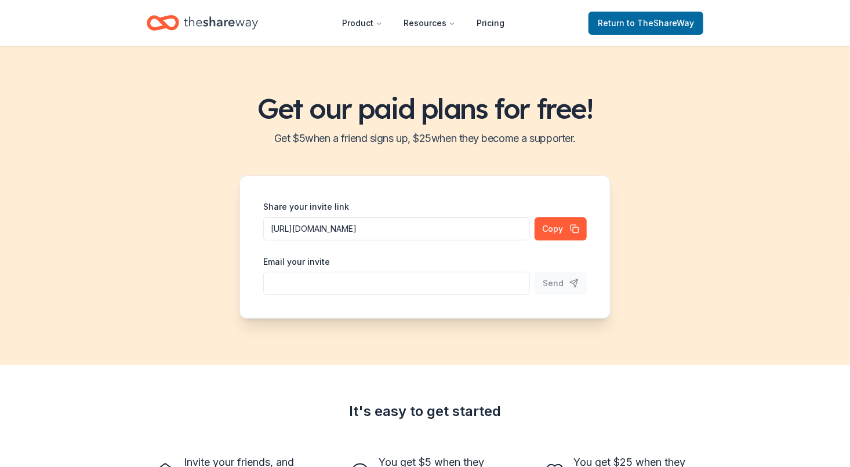
click at [693, 207] on div "Get our paid plans for free! Get $ 5 when a friend signs up, $ 25 when they bec…" at bounding box center [425, 205] width 850 height 319
click at [614, 25] on span "Return to TheShareWay" at bounding box center [646, 23] width 96 height 14
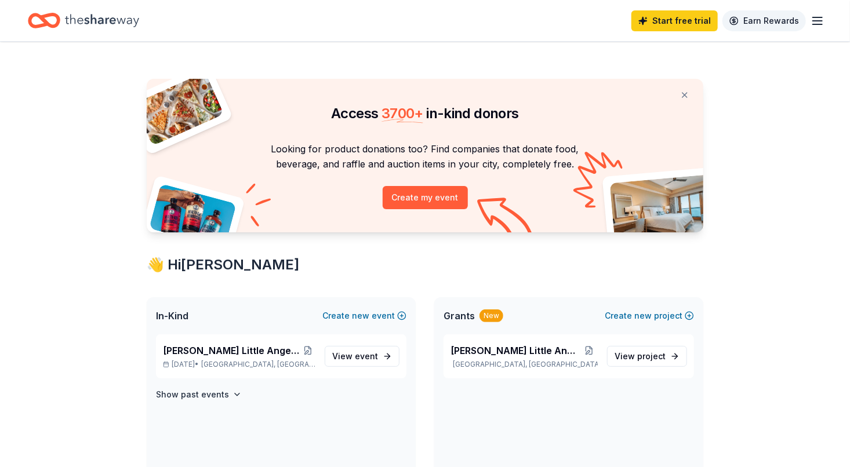
click at [781, 22] on link "Earn Rewards" at bounding box center [763, 20] width 83 height 21
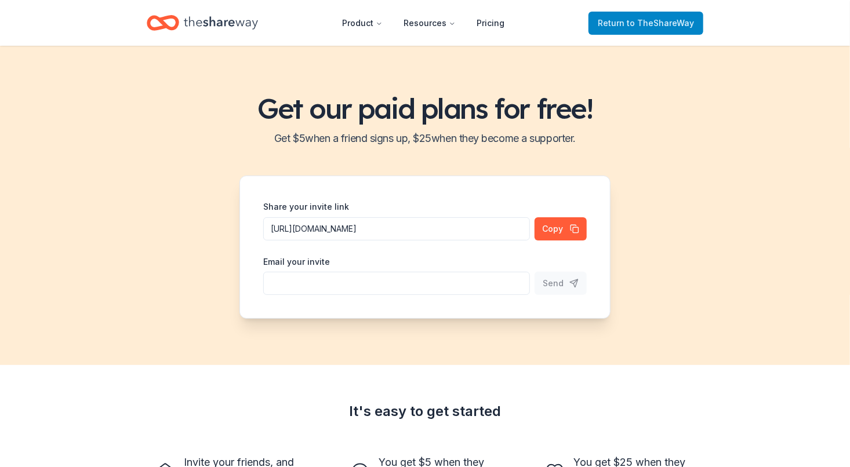
click at [674, 20] on span "to TheShareWay" at bounding box center [659, 23] width 67 height 10
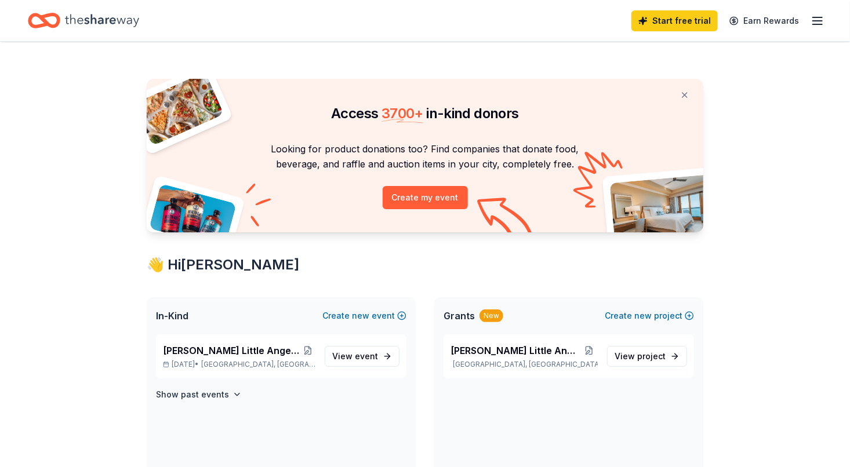
click at [817, 21] on line "button" at bounding box center [817, 21] width 9 height 0
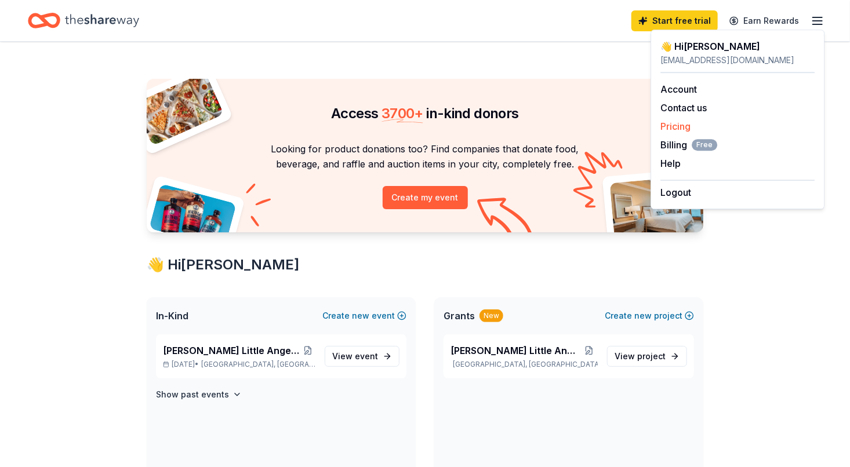
click at [686, 128] on link "Pricing" at bounding box center [675, 127] width 30 height 12
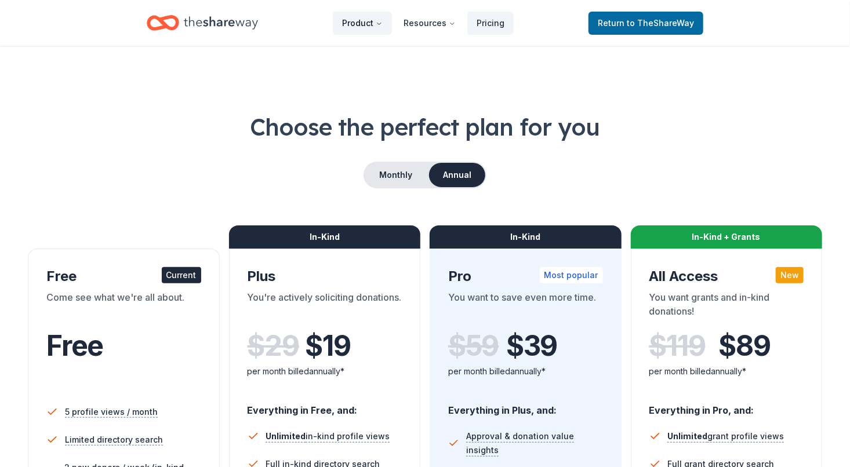
click at [367, 26] on button "Product" at bounding box center [362, 23] width 59 height 23
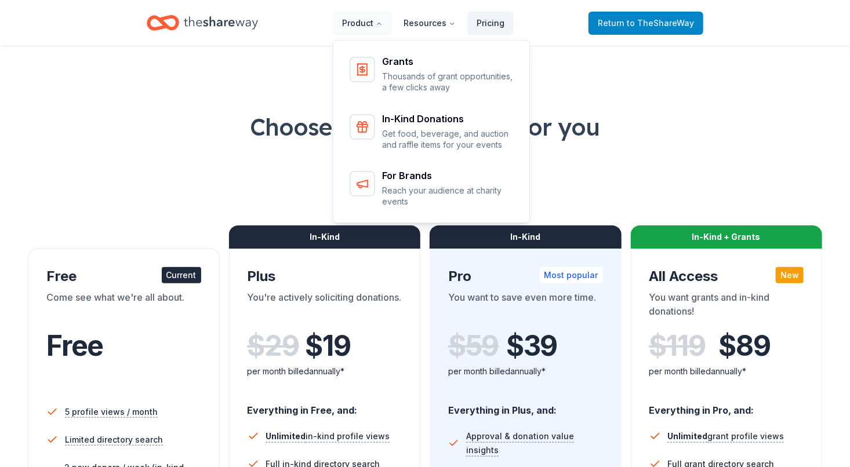
click at [606, 23] on span "Return to TheShareWay" at bounding box center [646, 23] width 96 height 14
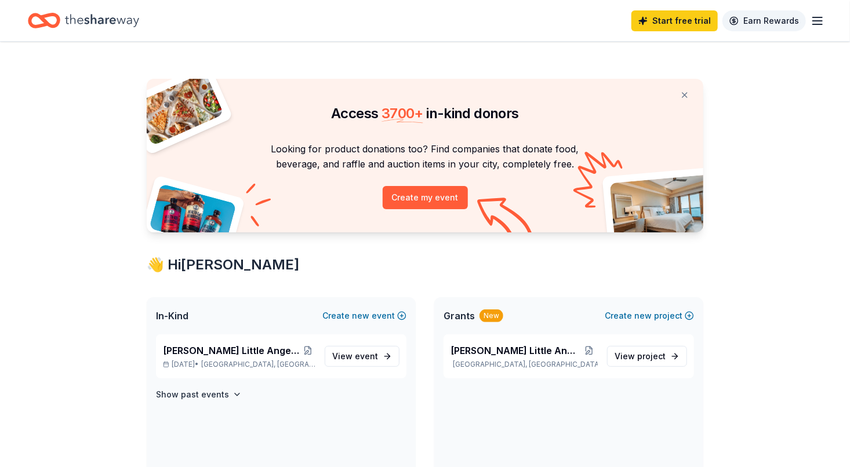
click at [804, 22] on link "Earn Rewards" at bounding box center [763, 20] width 83 height 21
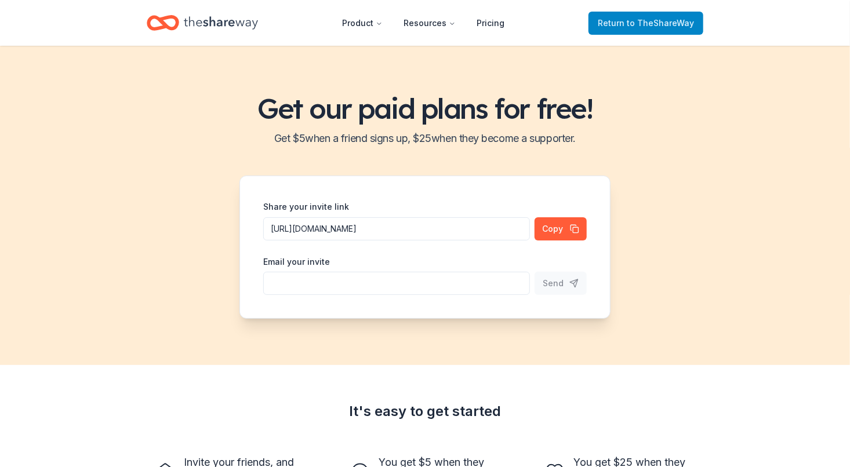
click at [635, 23] on span "to TheShareWay" at bounding box center [659, 23] width 67 height 10
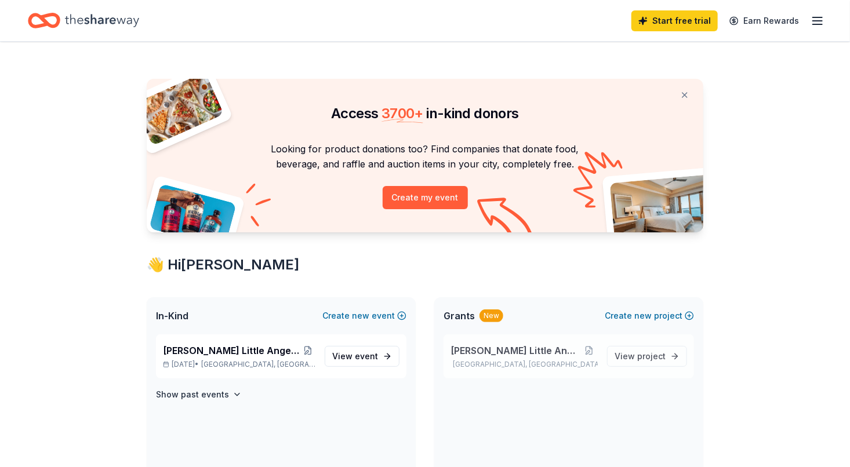
click at [548, 363] on p "Hollywood, FL" at bounding box center [523, 364] width 147 height 9
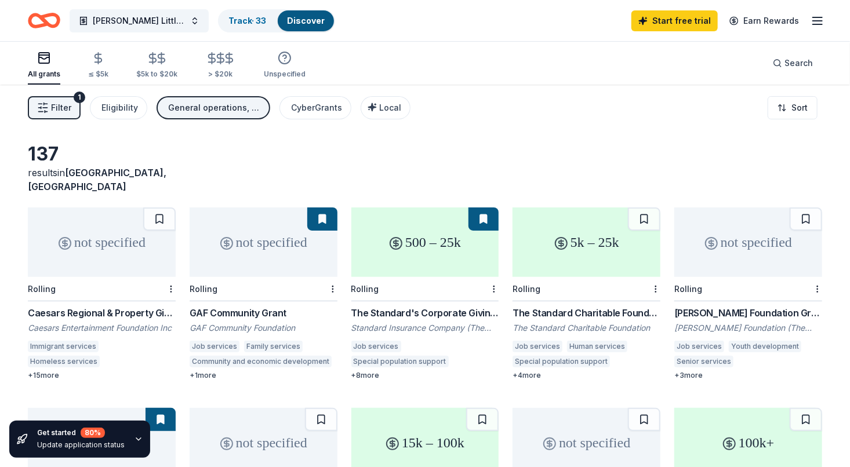
click at [607, 125] on div "Filter 1 Eligibility General operations, Capital CyberGrants Local Sort" at bounding box center [425, 108] width 850 height 46
click at [548, 105] on div "Filter 1 Eligibility General operations, Capital CyberGrants Local Sort" at bounding box center [425, 108] width 850 height 46
click at [145, 21] on span "[PERSON_NAME] Little Angels Program" at bounding box center [139, 21] width 93 height 14
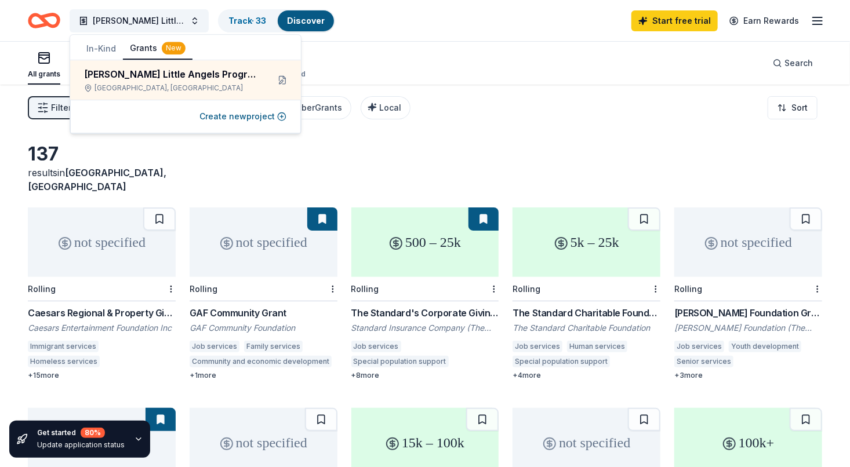
click at [567, 108] on div "Filter 1 Eligibility General operations, Capital CyberGrants Local Sort" at bounding box center [425, 108] width 850 height 46
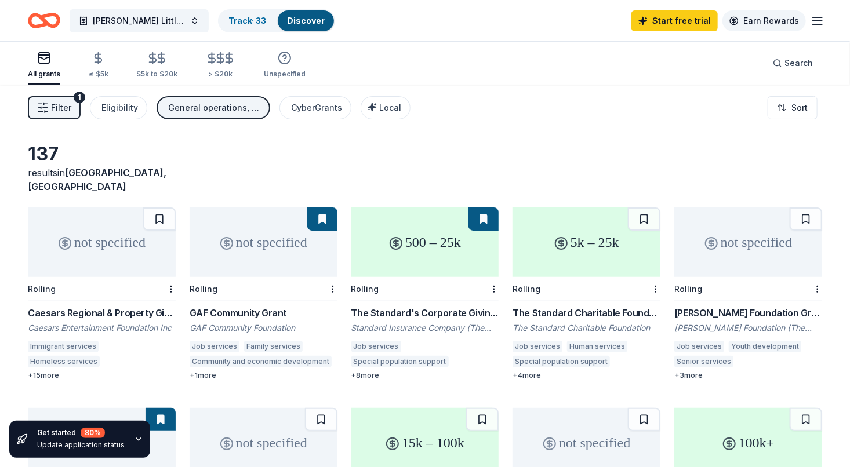
click at [792, 23] on link "Earn Rewards" at bounding box center [763, 20] width 83 height 21
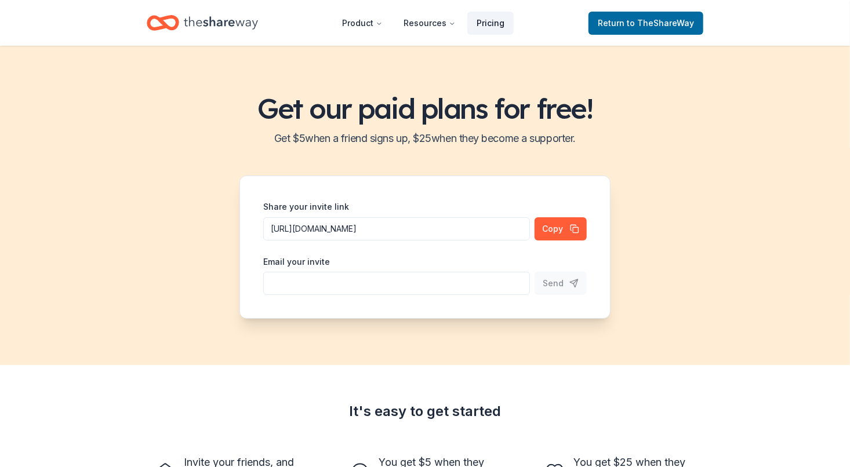
click at [473, 26] on link "Pricing" at bounding box center [490, 23] width 46 height 23
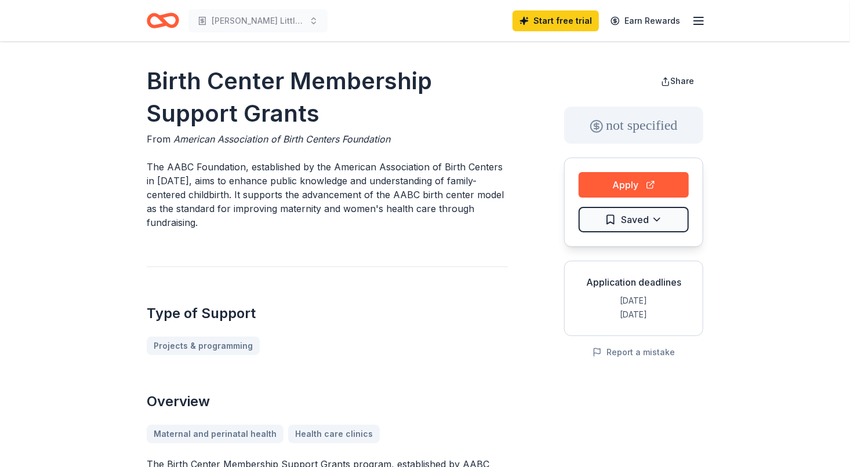
click at [697, 24] on line "button" at bounding box center [698, 24] width 9 height 0
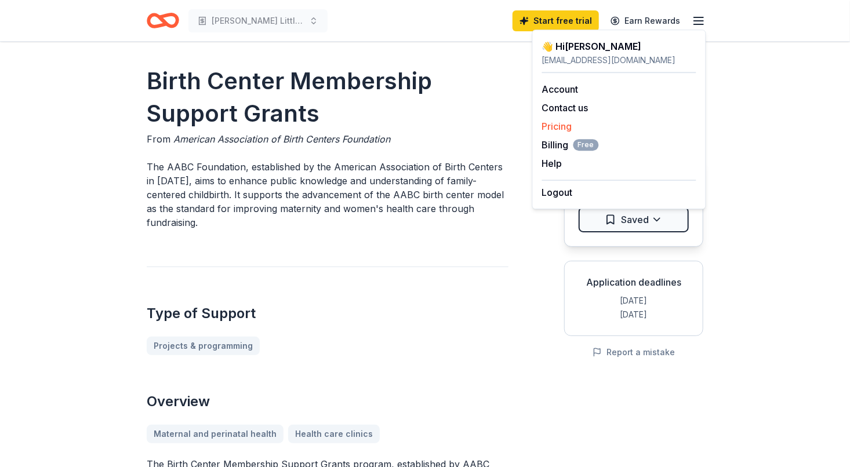
click at [559, 127] on link "Pricing" at bounding box center [557, 127] width 30 height 12
click at [551, 88] on link "Account" at bounding box center [560, 89] width 37 height 12
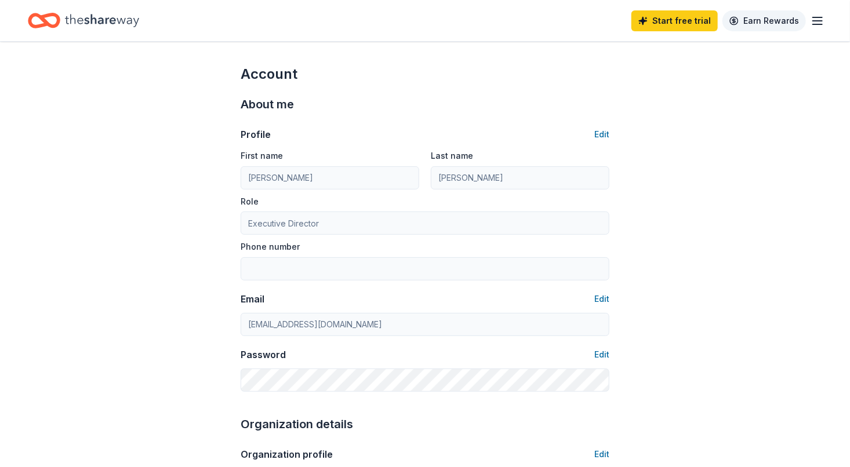
click at [774, 20] on link "Earn Rewards" at bounding box center [763, 20] width 83 height 21
click at [781, 16] on link "Earn Rewards" at bounding box center [763, 20] width 83 height 21
click at [816, 24] on line "button" at bounding box center [817, 24] width 9 height 0
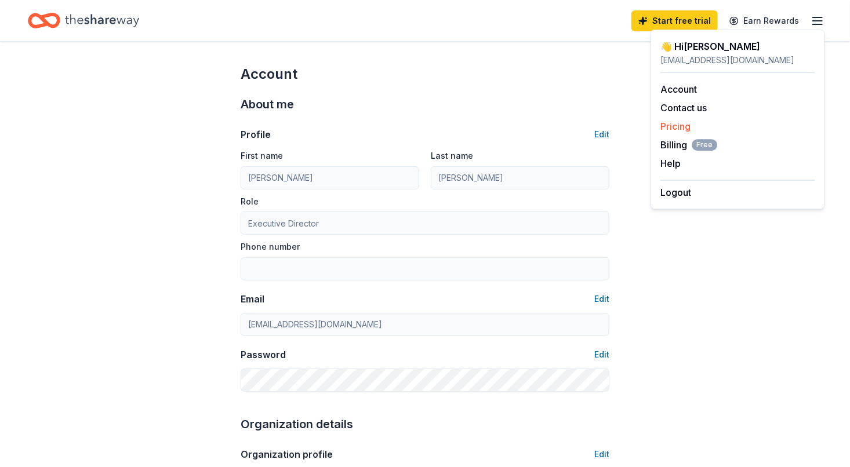
click at [682, 128] on link "Pricing" at bounding box center [675, 127] width 30 height 12
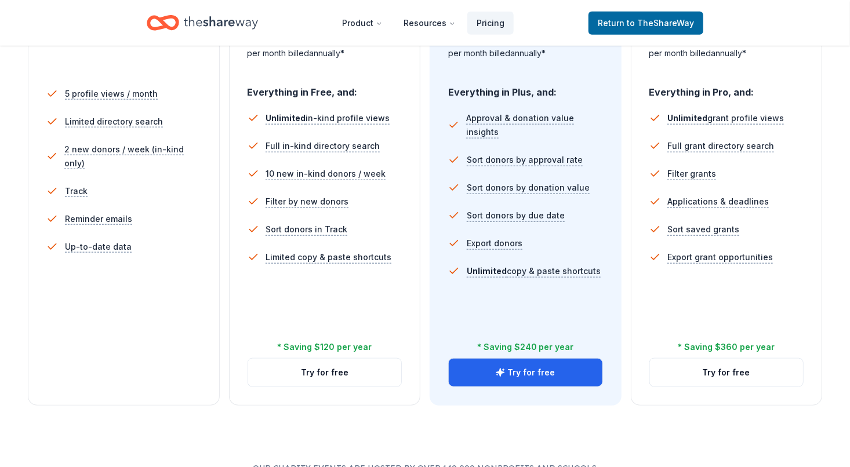
scroll to position [319, 0]
click at [708, 371] on button "Try for free" at bounding box center [727, 372] width 154 height 28
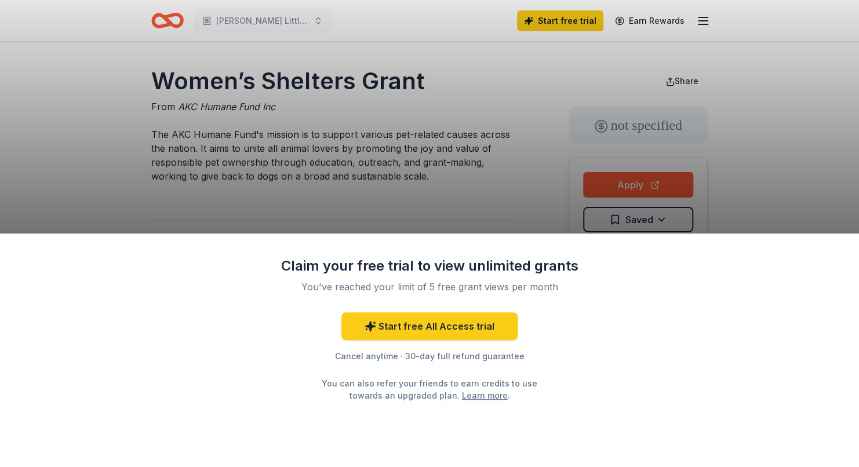
click at [93, 201] on div "Claim your free trial to view unlimited grants You've reached your limit of 5 f…" at bounding box center [429, 233] width 859 height 467
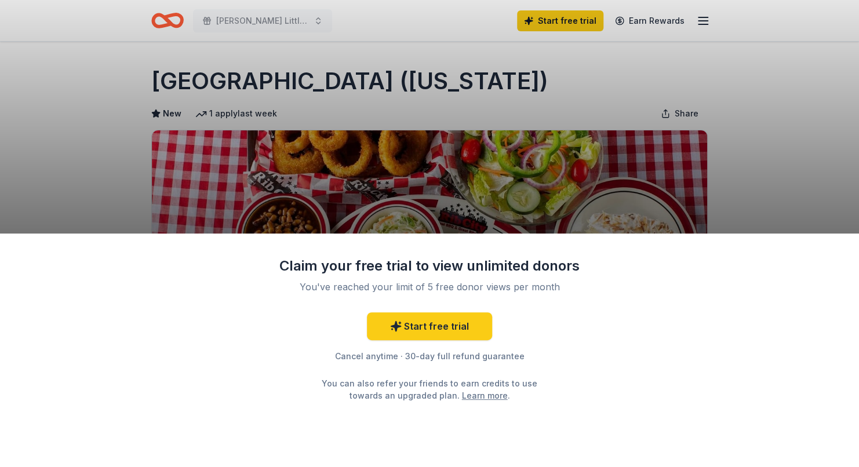
click at [541, 179] on div "Claim your free trial to view unlimited donors You've reached your limit of 5 f…" at bounding box center [429, 233] width 859 height 467
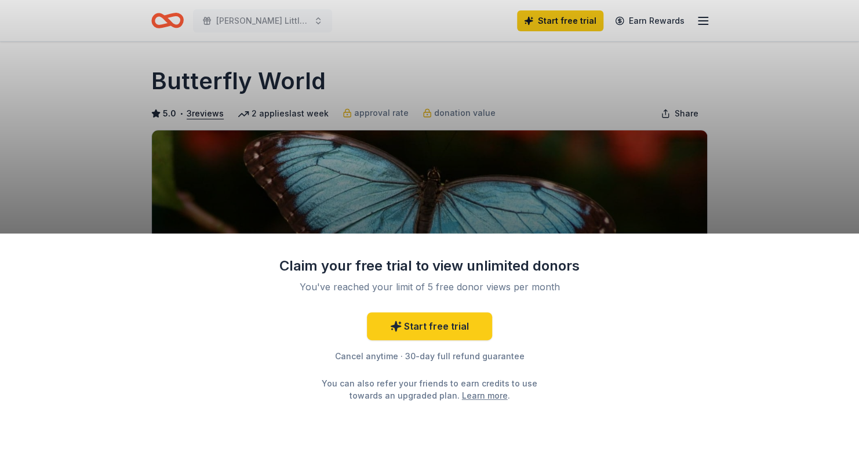
click at [694, 141] on div "Claim your free trial to view unlimited donors You've reached your limit of 5 f…" at bounding box center [429, 233] width 859 height 467
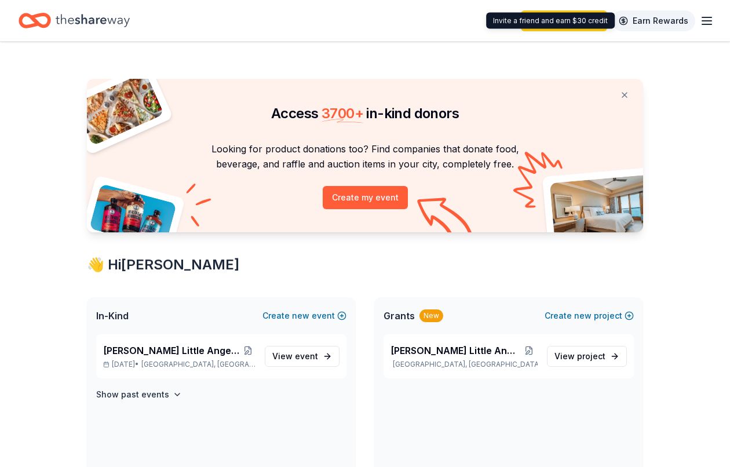
click at [655, 22] on link "Earn Rewards" at bounding box center [653, 20] width 83 height 21
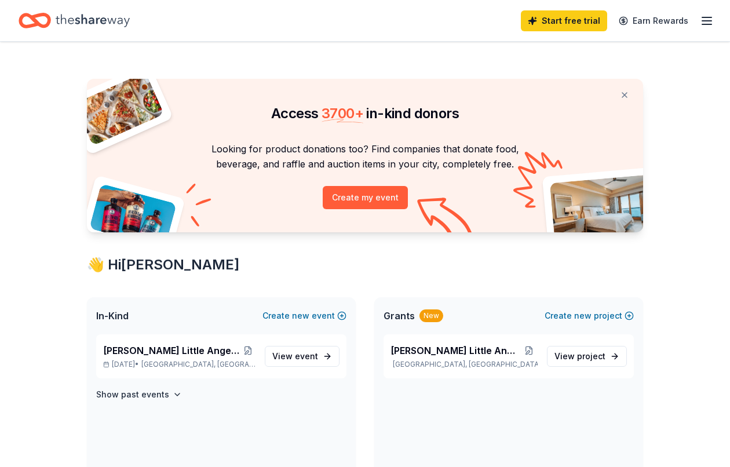
click at [702, 17] on icon "button" at bounding box center [707, 21] width 14 height 14
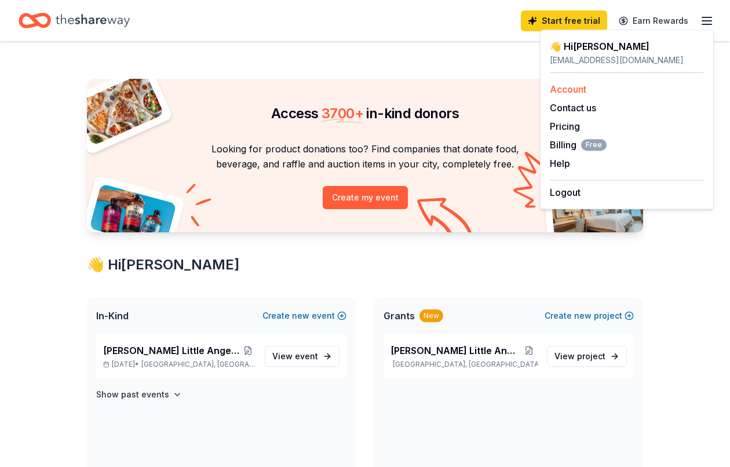
click at [582, 88] on link "Account" at bounding box center [568, 89] width 37 height 12
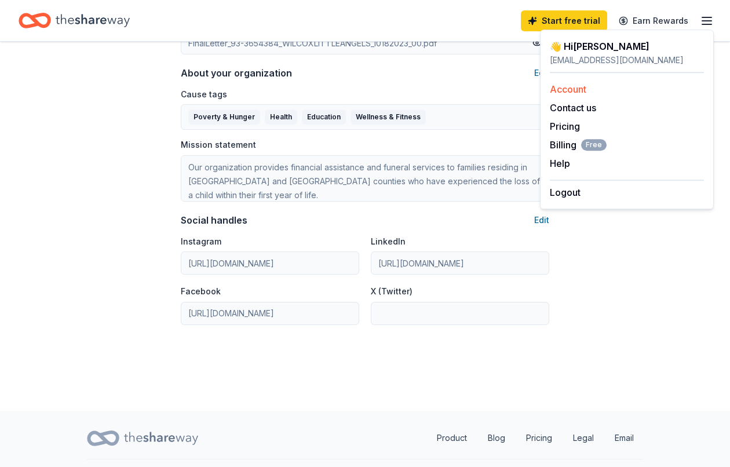
scroll to position [694, 0]
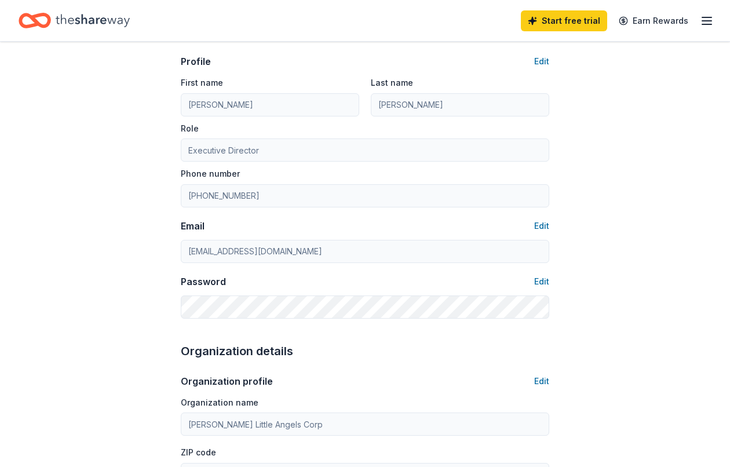
scroll to position [0, 0]
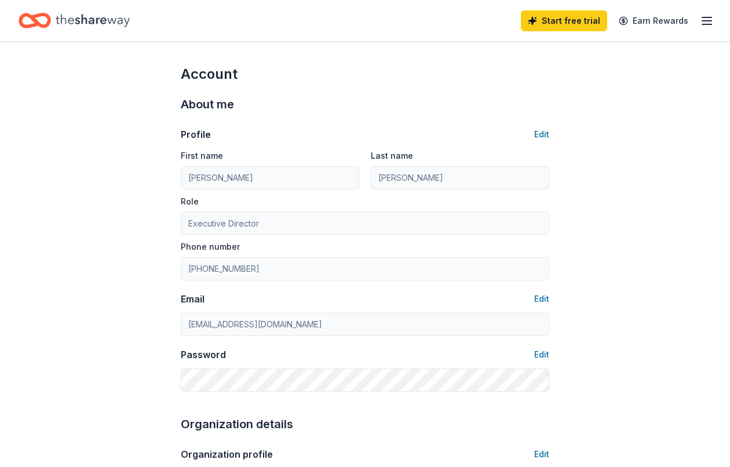
click at [705, 24] on line "button" at bounding box center [706, 24] width 9 height 0
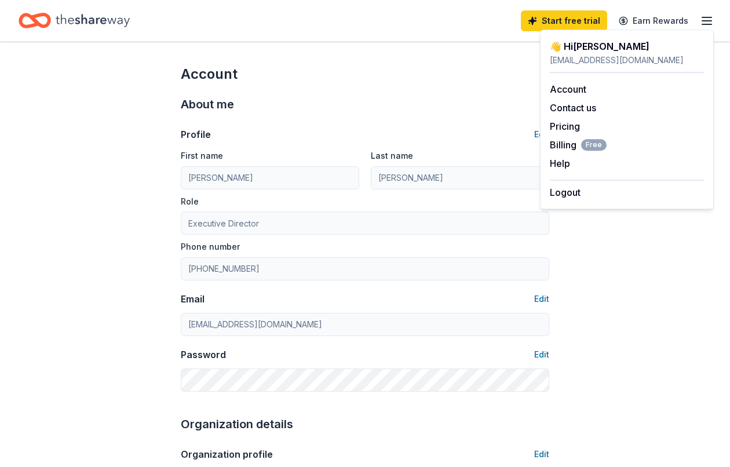
click at [593, 110] on button "Contact us" at bounding box center [573, 108] width 46 height 14
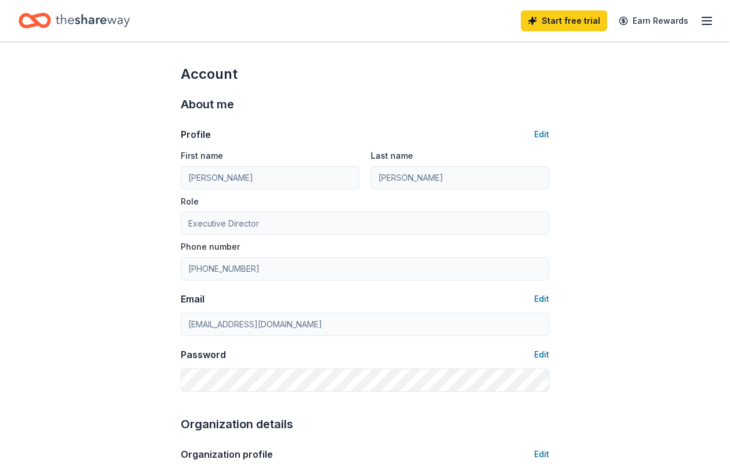
click at [30, 26] on icon "Home" at bounding box center [29, 20] width 18 height 12
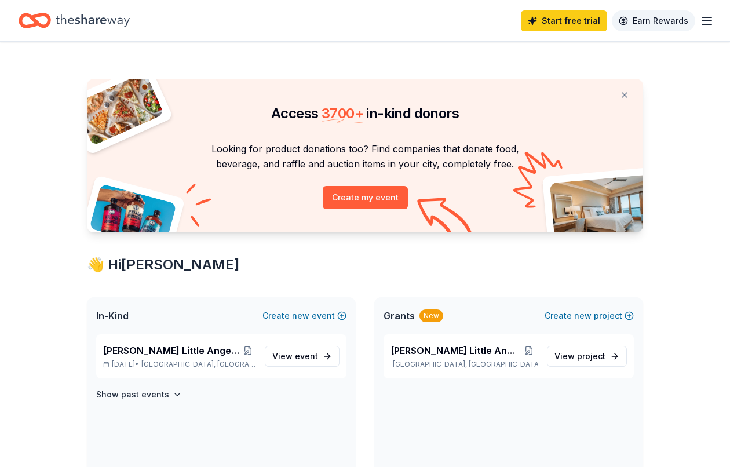
click at [677, 24] on link "Earn Rewards" at bounding box center [653, 20] width 83 height 21
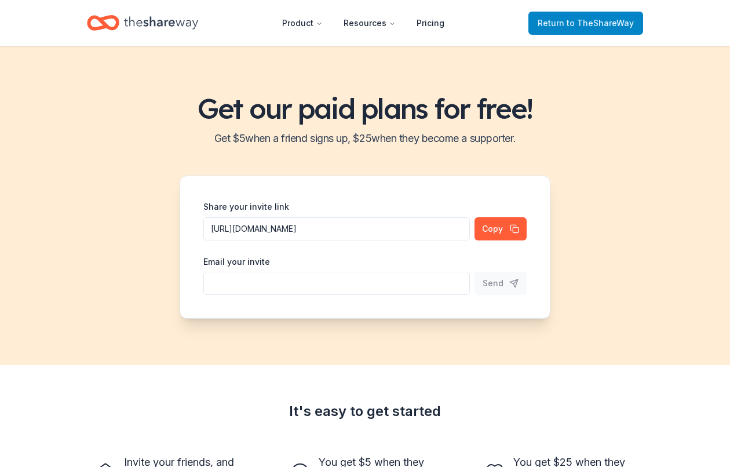
click at [588, 21] on span "to TheShareWay" at bounding box center [600, 23] width 67 height 10
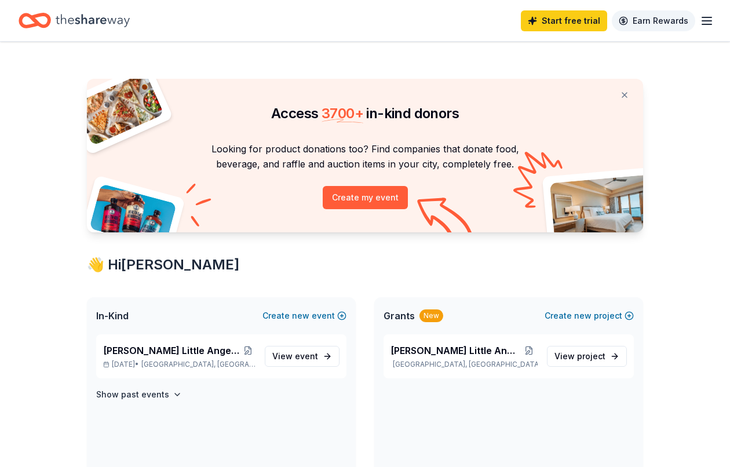
click at [646, 13] on link "Earn Rewards" at bounding box center [653, 20] width 83 height 21
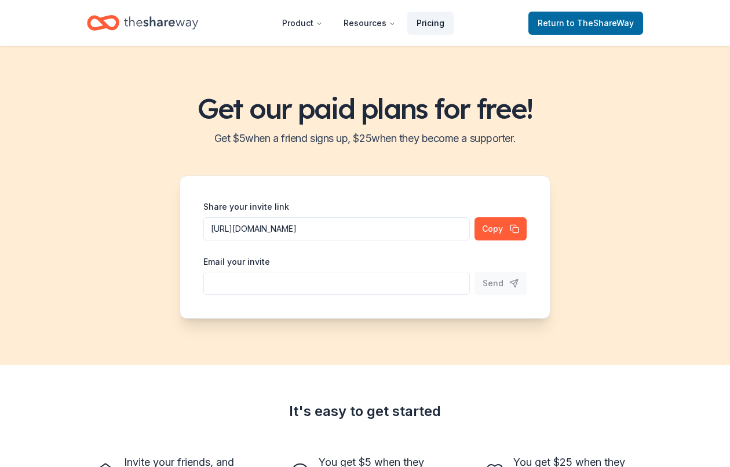
click at [417, 29] on link "Pricing" at bounding box center [430, 23] width 46 height 23
